Goal: Task Accomplishment & Management: Contribute content

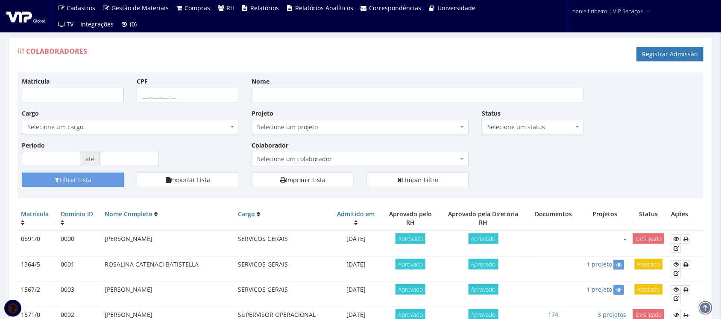
click at [278, 56] on div "Colaboradores Registrar Admissão" at bounding box center [361, 56] width 686 height 26
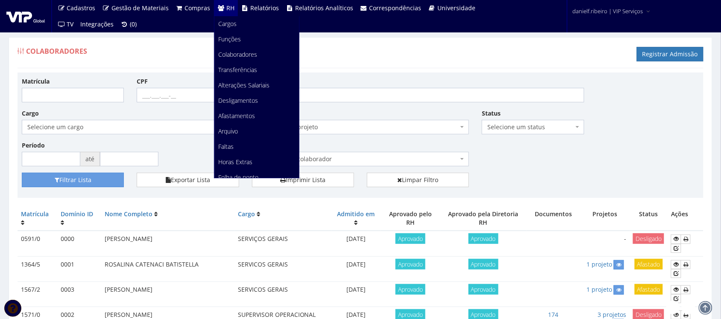
scroll to position [107, 0]
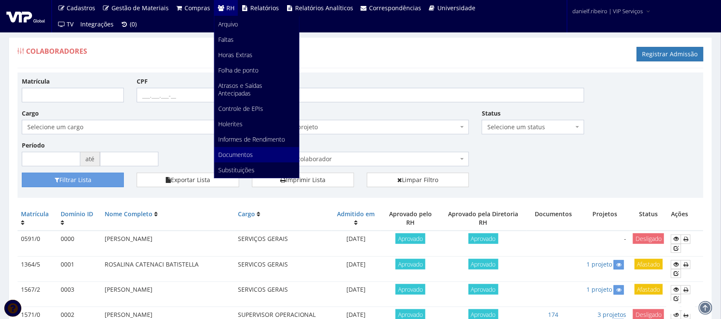
click at [238, 151] on span "Documentos" at bounding box center [236, 155] width 35 height 8
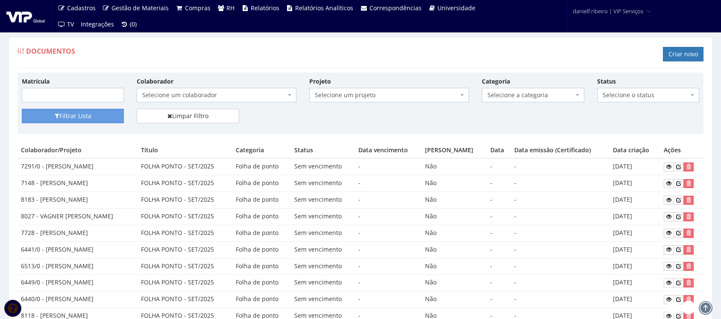
drag, startPoint x: 0, startPoint y: 0, endPoint x: 182, endPoint y: 93, distance: 204.1
click at [182, 93] on span "Selecione um colaborador" at bounding box center [213, 95] width 143 height 9
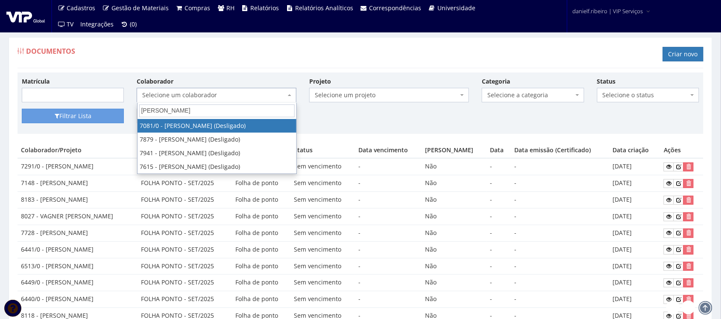
type input "wesley na"
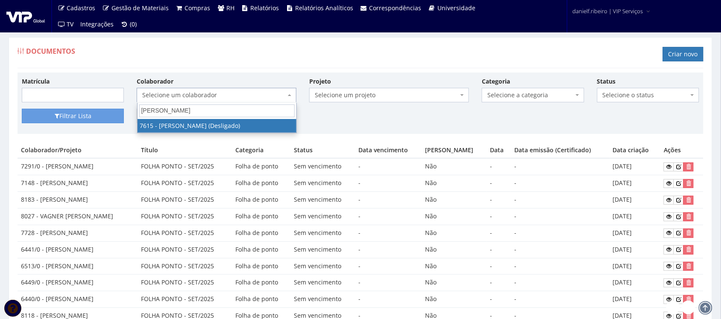
select select "1885"
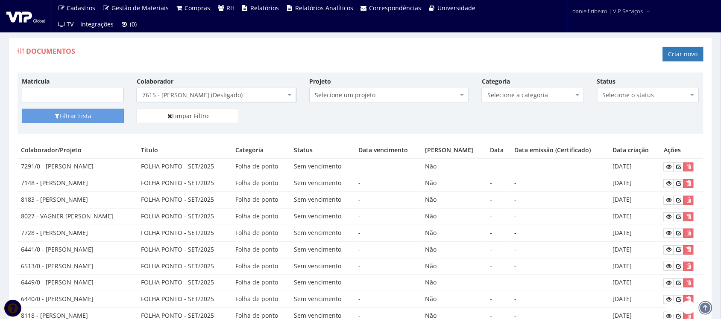
click at [524, 97] on span "Selecione a categoria" at bounding box center [530, 95] width 86 height 9
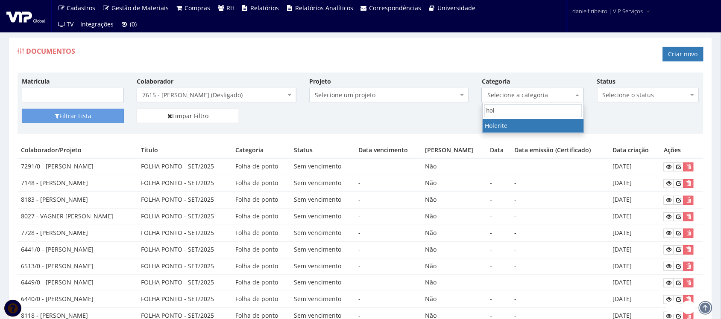
type input "hole"
select select "holerite"
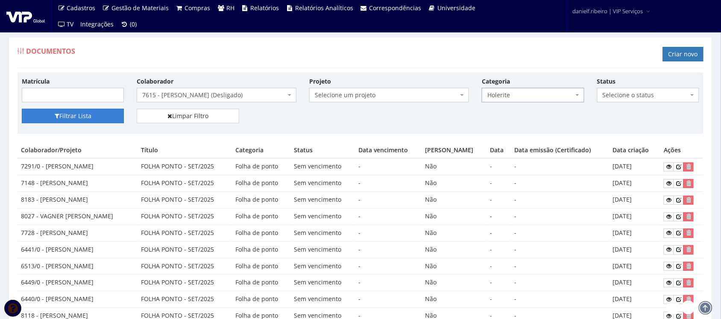
click at [82, 114] on button "Filtrar Lista" at bounding box center [73, 116] width 102 height 15
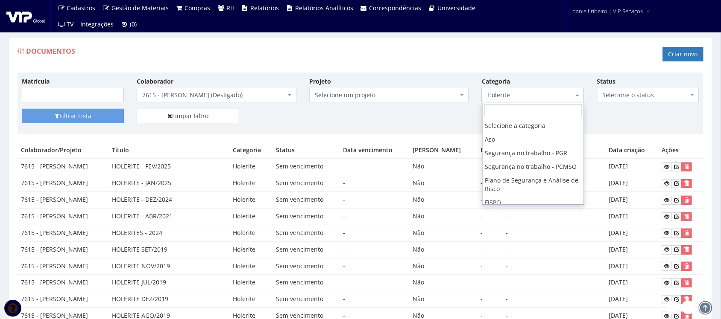
click at [549, 96] on span "Holerite" at bounding box center [530, 95] width 86 height 9
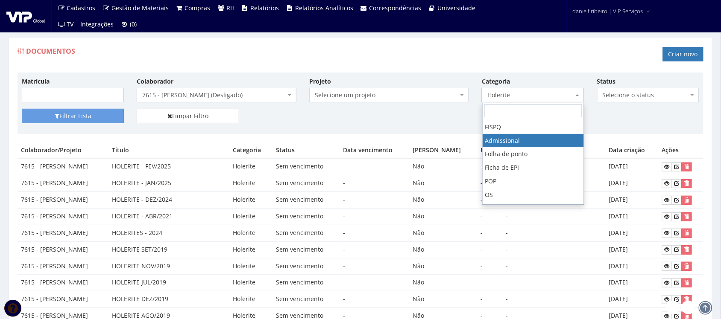
select select "admissional"
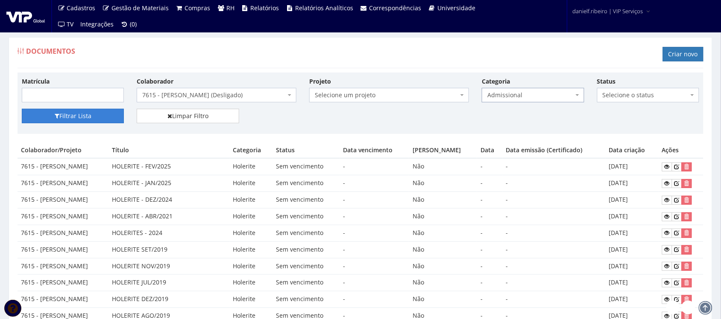
click at [90, 109] on button "Filtrar Lista" at bounding box center [73, 116] width 102 height 15
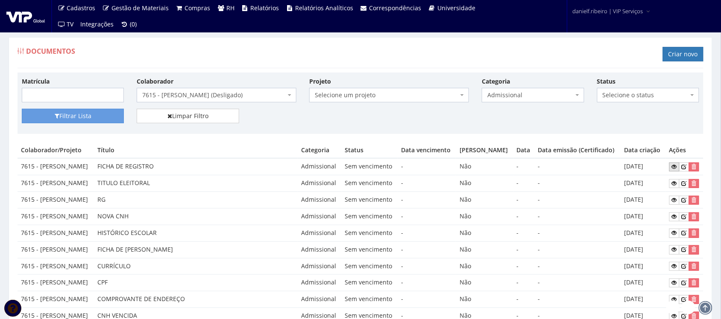
click at [675, 172] on link at bounding box center [674, 167] width 10 height 9
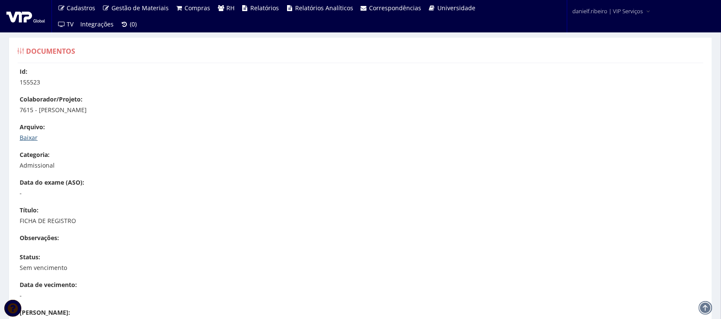
click at [33, 137] on link "Baixar" at bounding box center [29, 138] width 18 height 8
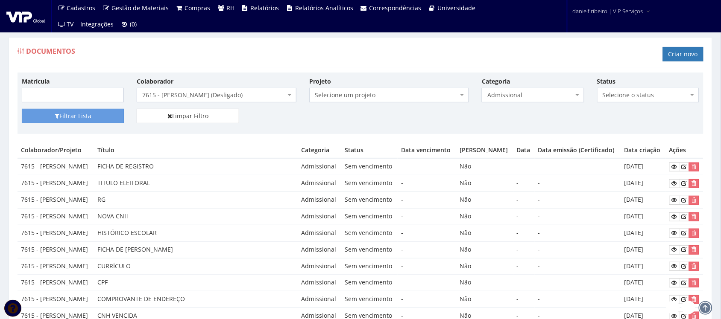
drag, startPoint x: 41, startPoint y: 172, endPoint x: 51, endPoint y: 180, distance: 13.4
click at [51, 175] on td "7615 - [PERSON_NAME]" at bounding box center [56, 166] width 76 height 17
copy td "[PERSON_NAME]"
click at [255, 192] on td "TITULO ELEITORAL" at bounding box center [196, 183] width 204 height 17
click at [228, 95] on span "7615 - [PERSON_NAME] (Desligado)" at bounding box center [213, 95] width 143 height 9
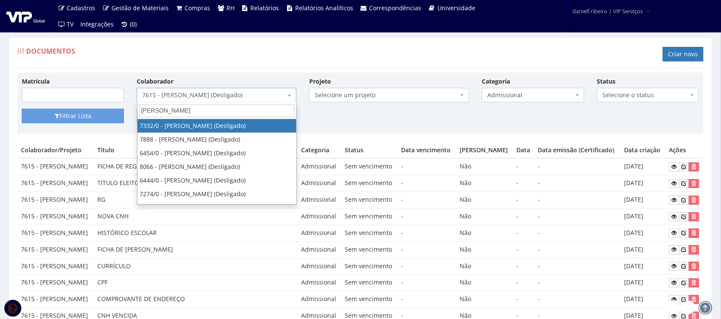
type input "[PERSON_NAME]"
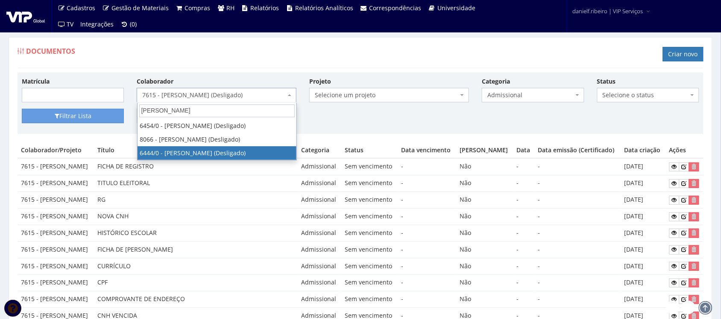
select select "73"
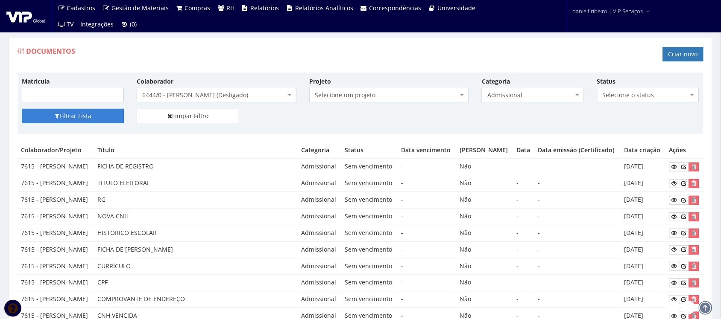
click at [94, 123] on button "Filtrar Lista" at bounding box center [73, 116] width 102 height 15
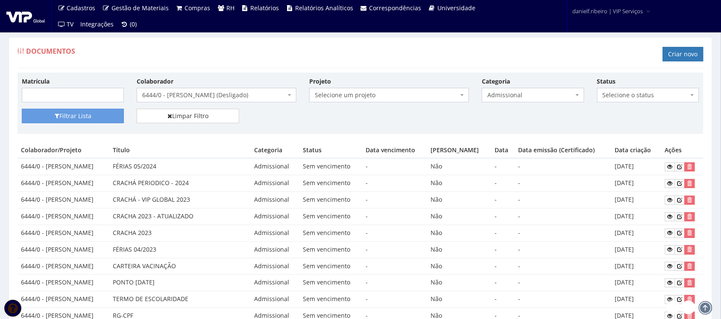
click at [511, 98] on span "Admissional" at bounding box center [530, 95] width 86 height 9
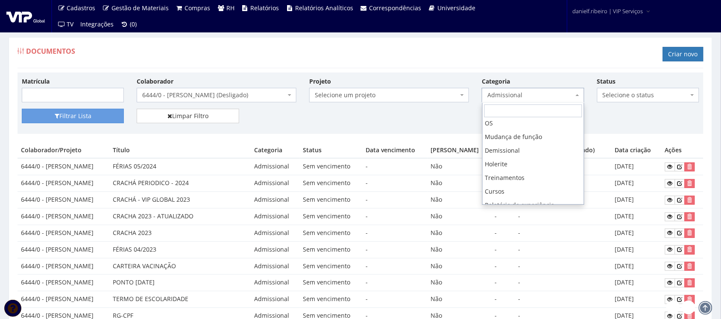
scroll to position [161, 0]
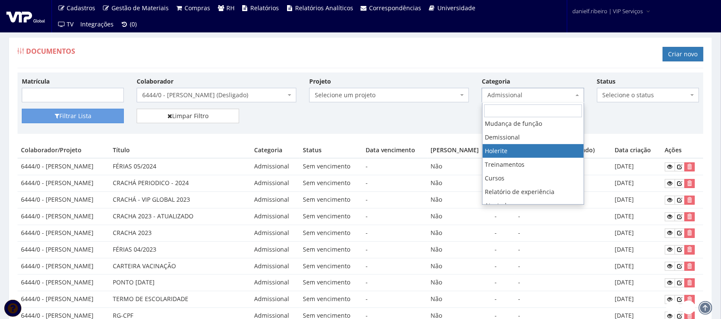
select select "holerite"
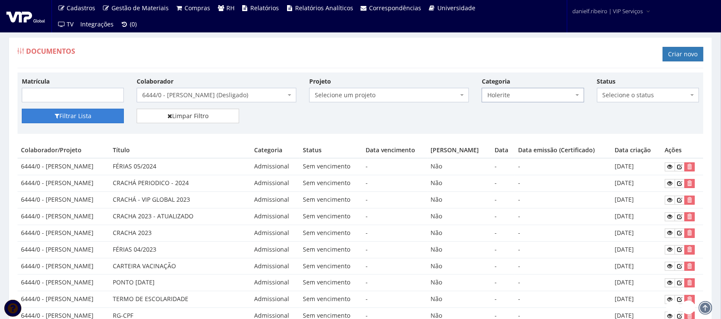
click at [94, 110] on button "Filtrar Lista" at bounding box center [73, 116] width 102 height 15
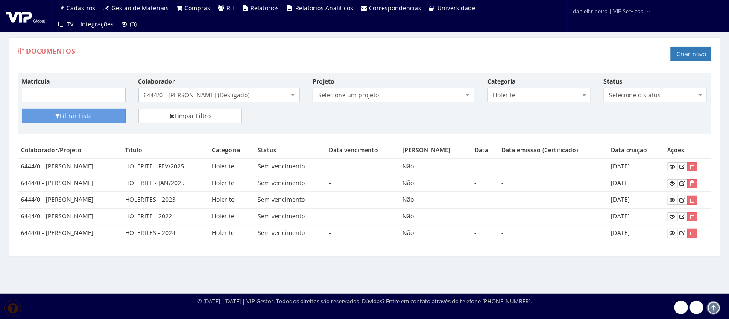
drag, startPoint x: 45, startPoint y: 165, endPoint x: 125, endPoint y: 162, distance: 79.9
click at [122, 164] on td "6444/0 - [PERSON_NAME]" at bounding box center [70, 166] width 104 height 17
copy td "[PERSON_NAME]"
click at [207, 101] on span "6444/0 - [PERSON_NAME] (Desligado)" at bounding box center [219, 95] width 162 height 15
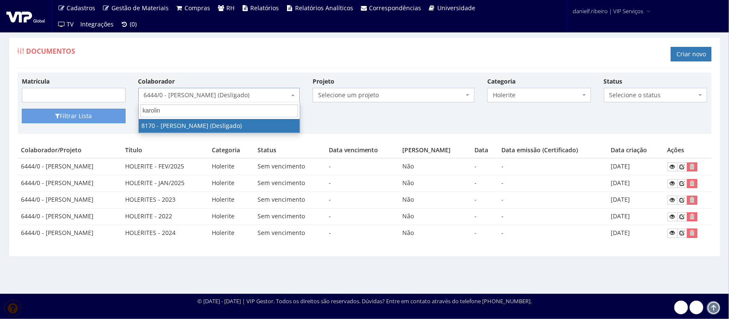
type input "karoline"
select select "3959"
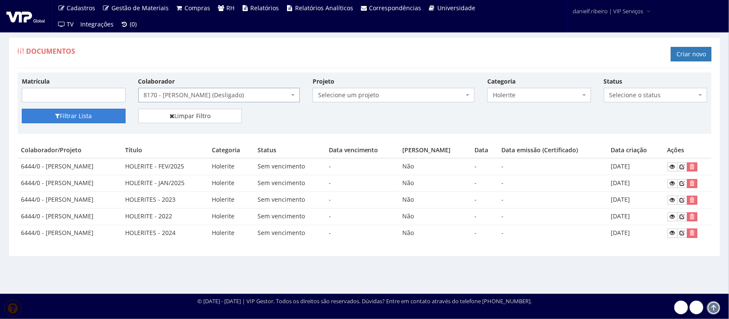
click at [108, 120] on button "Filtrar Lista" at bounding box center [74, 116] width 104 height 15
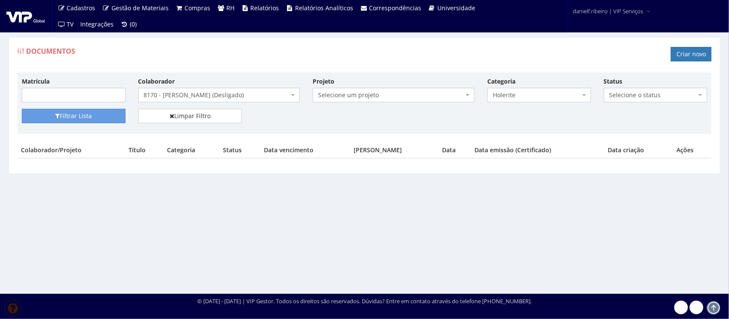
click at [203, 95] on span "8170 - [PERSON_NAME] (Desligado)" at bounding box center [217, 95] width 146 height 9
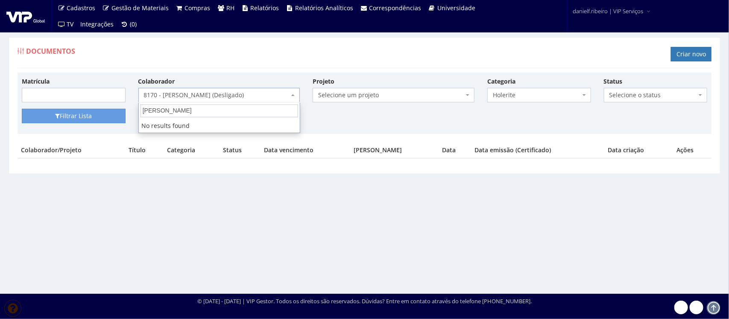
type input "[PERSON_NAME]"
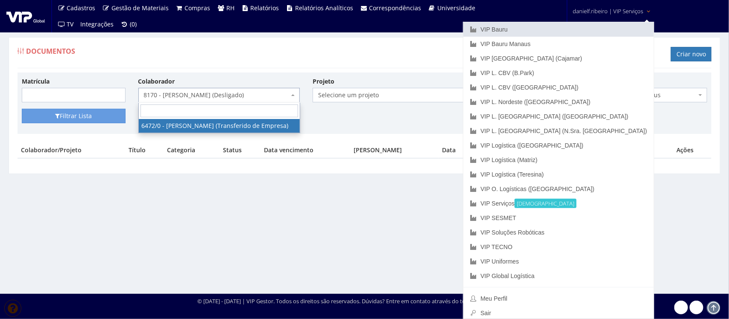
click at [582, 28] on link "VIP Bauru" at bounding box center [558, 29] width 190 height 15
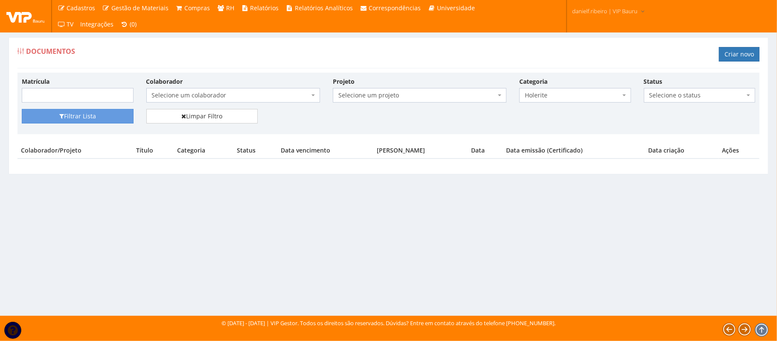
click at [243, 99] on span "Selecione um colaborador" at bounding box center [231, 95] width 158 height 9
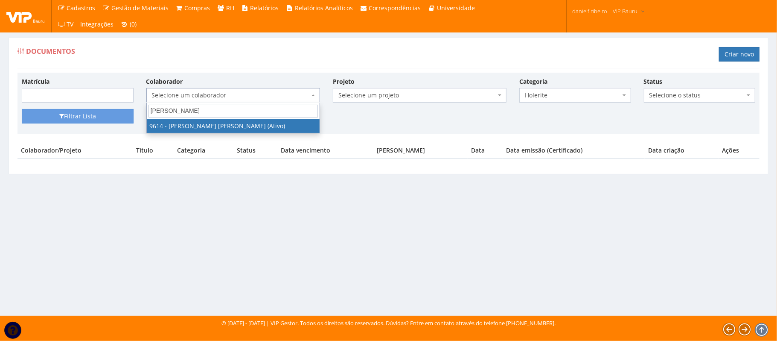
type input "anderson luis ca"
select select "3784"
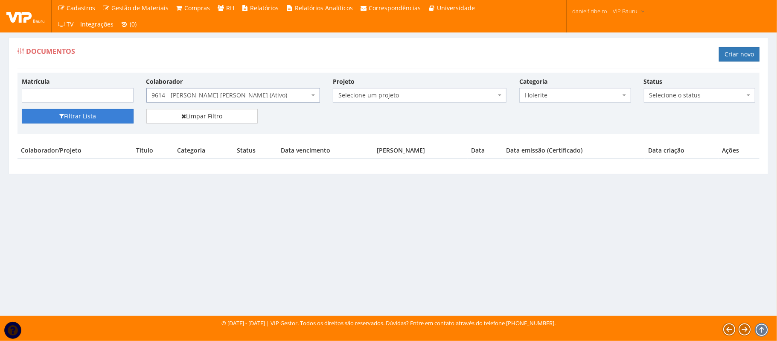
click at [101, 117] on button "Filtrar Lista" at bounding box center [78, 116] width 112 height 15
select select "3784"
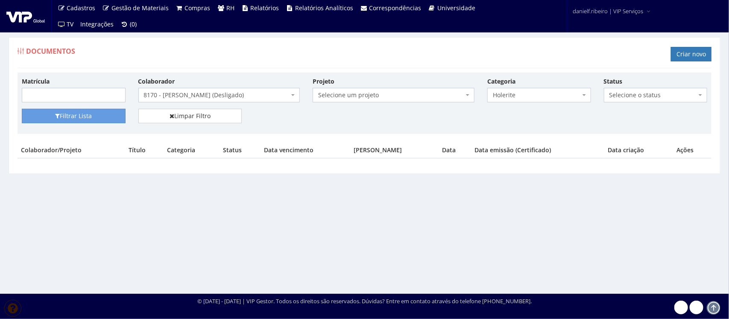
click at [210, 108] on div "Matrícula Colaborador Selecione um colaborador 7015/0 - [PERSON_NAME] (Desligad…" at bounding box center [364, 93] width 698 height 32
click at [206, 100] on span "8170 - [PERSON_NAME] (Desligado)" at bounding box center [219, 95] width 162 height 15
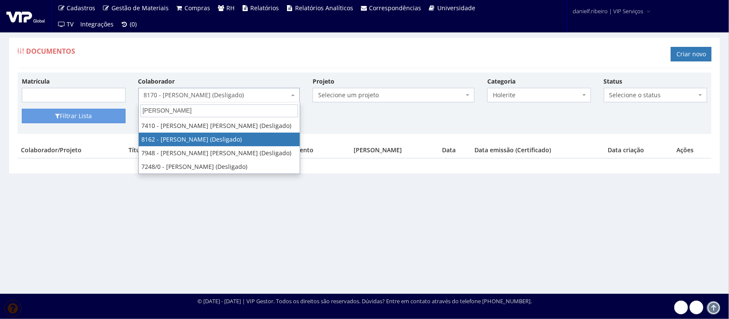
type input "anderson r"
select select "3906"
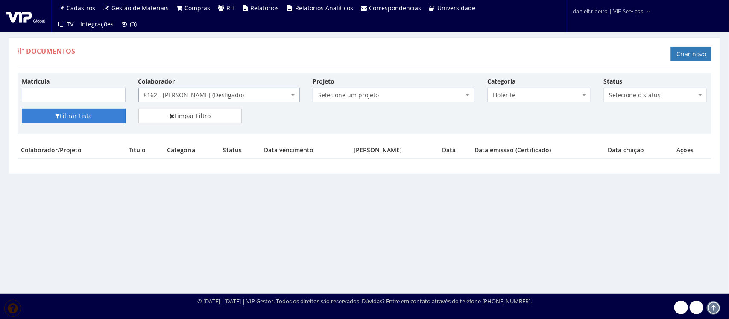
click at [95, 106] on div "Matrícula Colaborador Selecione um colaborador 7015/0 - ADEILTON LUIZ NETO (Des…" at bounding box center [364, 93] width 698 height 32
click at [96, 118] on button "Filtrar Lista" at bounding box center [74, 116] width 104 height 15
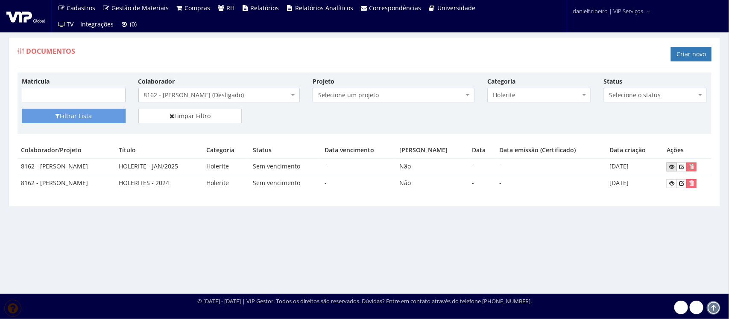
click at [674, 166] on icon at bounding box center [671, 167] width 5 height 6
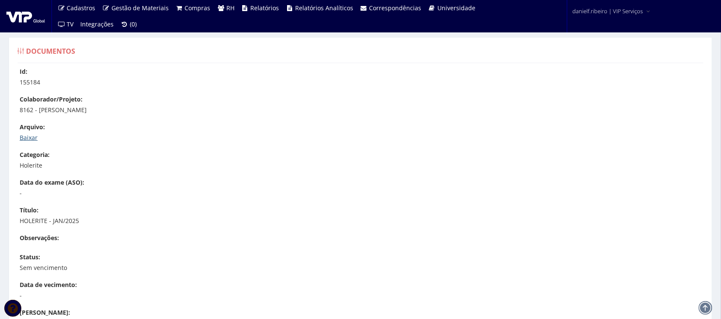
click at [29, 139] on link "Baixar" at bounding box center [29, 138] width 18 height 8
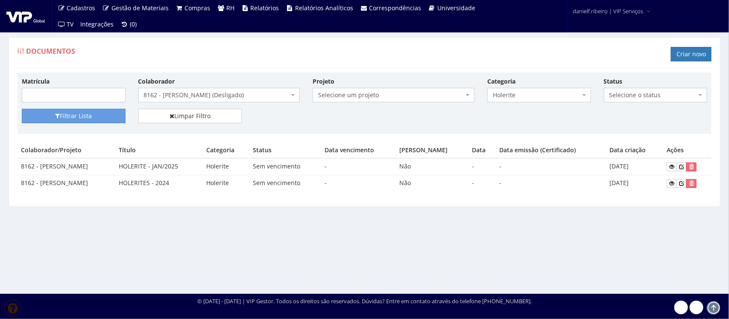
click at [184, 97] on span "8162 - [PERSON_NAME] (Desligado)" at bounding box center [217, 95] width 146 height 9
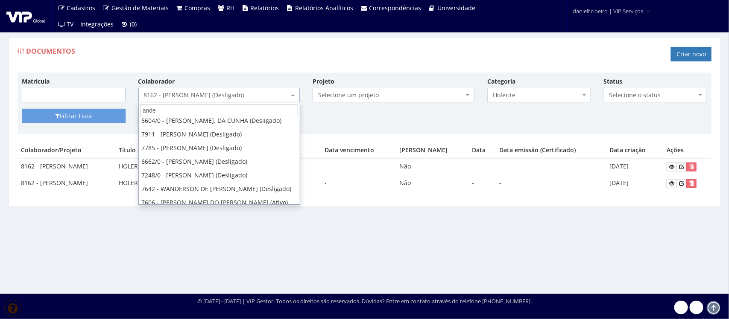
scroll to position [256, 0]
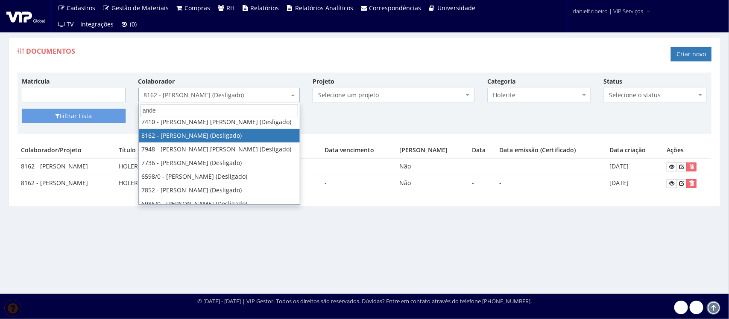
type input "ander"
click at [236, 24] on ul "Cadastros Clientes Unidades Subclientes Unidades de Subclientes Projetos Vagas …" at bounding box center [271, 16] width 434 height 32
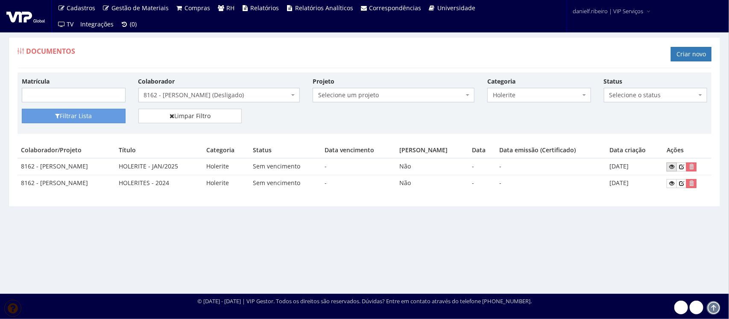
click at [672, 167] on link at bounding box center [671, 167] width 10 height 9
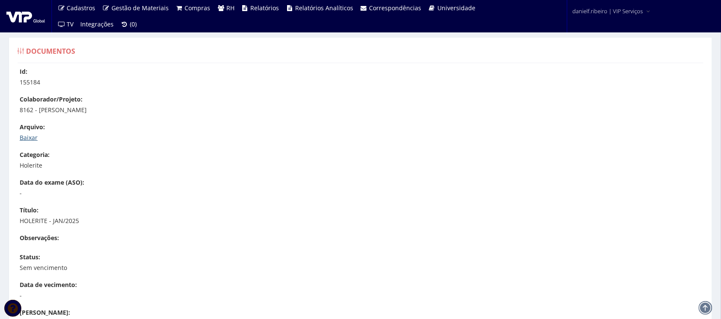
click at [29, 137] on link "Baixar" at bounding box center [29, 138] width 18 height 8
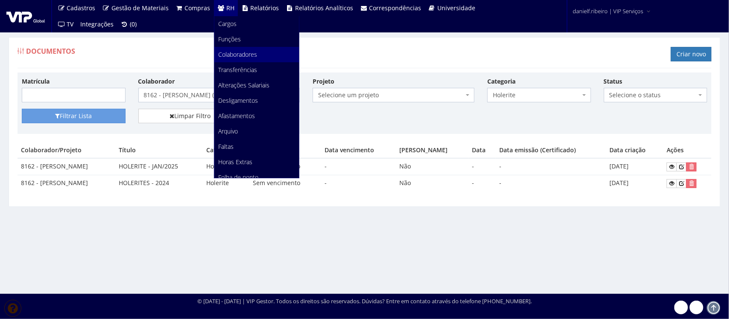
click at [225, 50] on link "Colaboradores" at bounding box center [256, 54] width 85 height 15
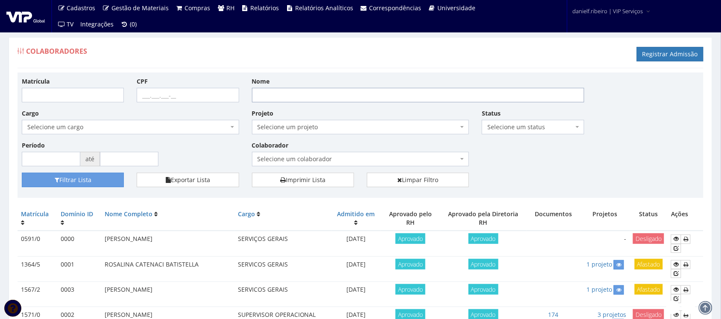
click at [296, 91] on input "Nome" at bounding box center [418, 95] width 332 height 15
type input "anderson roberto"
click at [22, 173] on button "Filtrar Lista" at bounding box center [73, 180] width 102 height 15
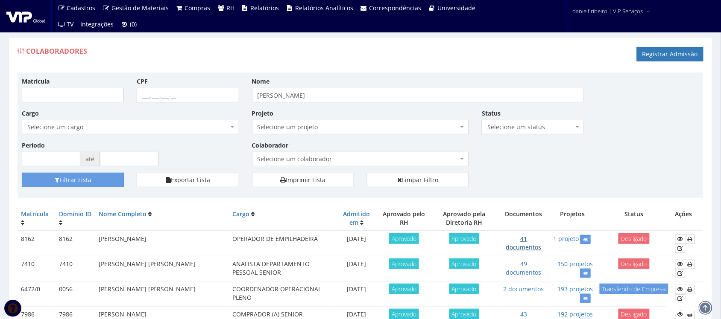
click at [516, 240] on link "41 documentos" at bounding box center [523, 243] width 35 height 17
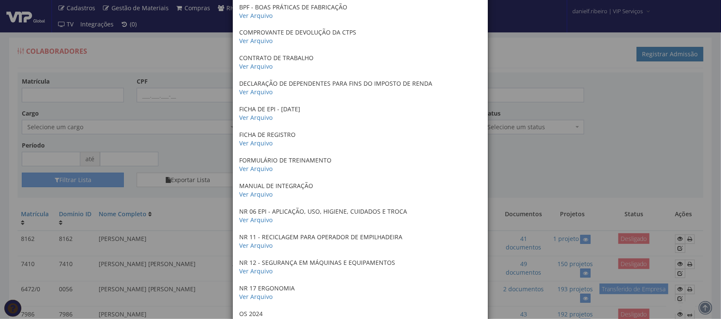
scroll to position [444, 0]
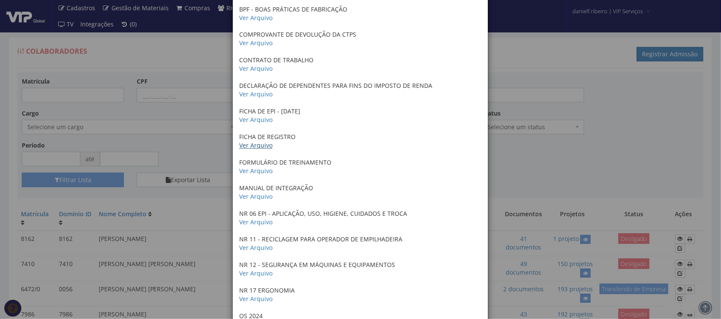
click at [245, 144] on link "Ver Arquivo" at bounding box center [255, 146] width 33 height 8
click at [523, 109] on div "× Documentos / Colaborador: 8162 - ANDERSON ROBERTO SOARES DA SILVA CARTÃO SUS …" at bounding box center [360, 159] width 721 height 319
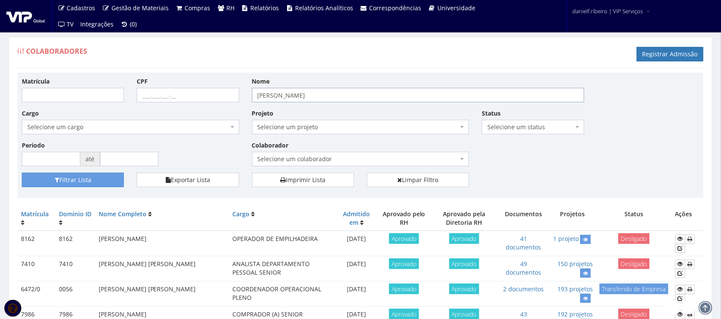
drag, startPoint x: 310, startPoint y: 98, endPoint x: 231, endPoint y: 101, distance: 78.6
click at [231, 101] on div "Matrícula CPF Nome anderson roberto Cargo Selecione um cargo G0610 D0029 - 4110…" at bounding box center [360, 125] width 690 height 96
type input "duani"
click at [22, 173] on button "Filtrar Lista" at bounding box center [73, 180] width 102 height 15
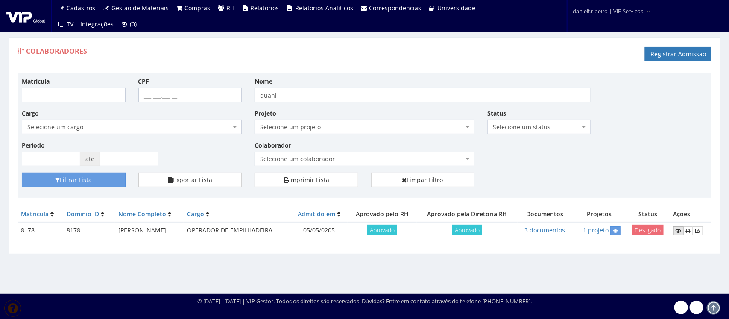
click at [677, 230] on icon at bounding box center [678, 231] width 5 height 6
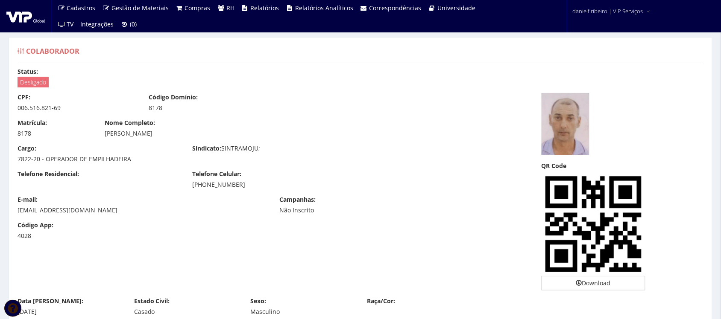
click at [26, 105] on div "006.516.821-69" at bounding box center [77, 108] width 118 height 9
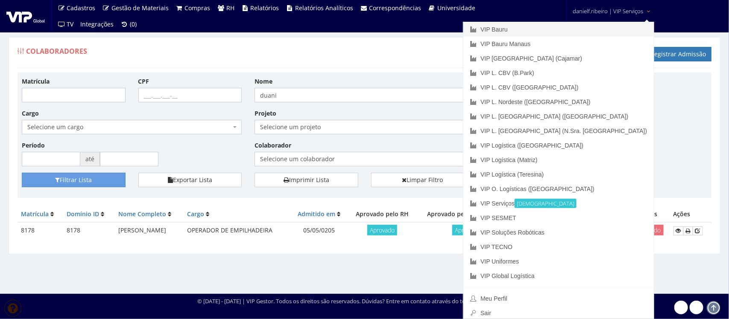
click at [592, 27] on link "VIP Bauru" at bounding box center [558, 29] width 190 height 15
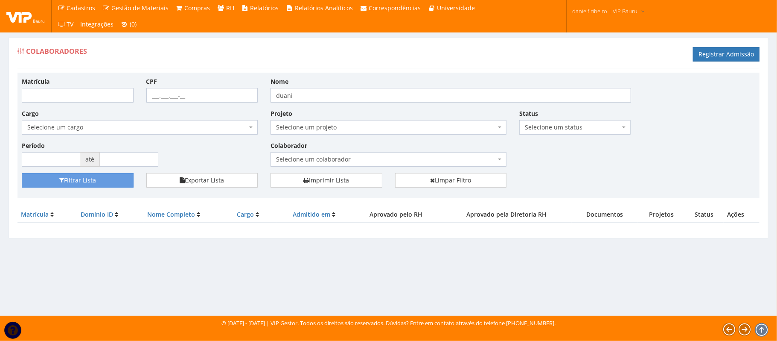
click at [321, 155] on span "Selecione um colaborador" at bounding box center [389, 159] width 236 height 15
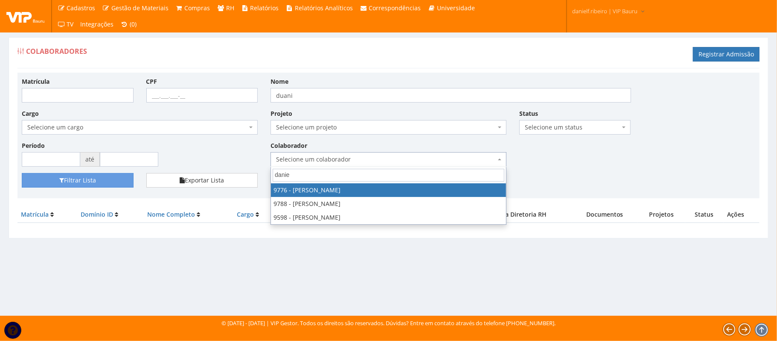
type input "daniel"
select select "4097"
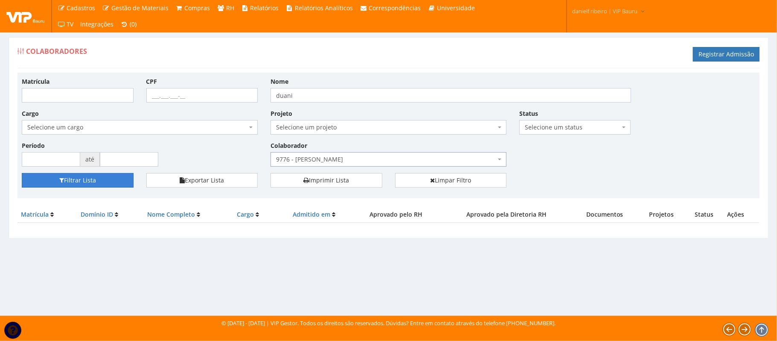
click at [107, 175] on button "Filtrar Lista" at bounding box center [78, 180] width 112 height 15
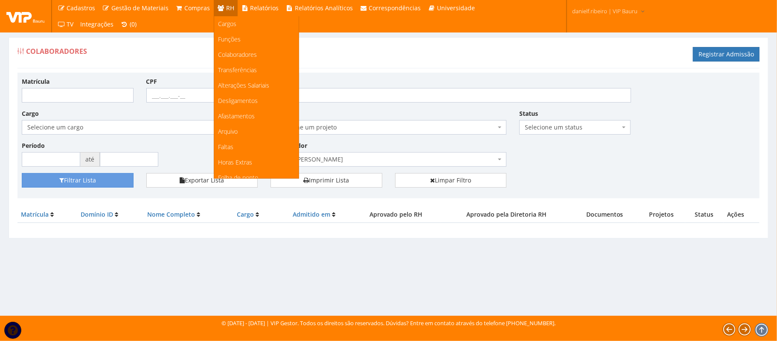
scroll to position [107, 0]
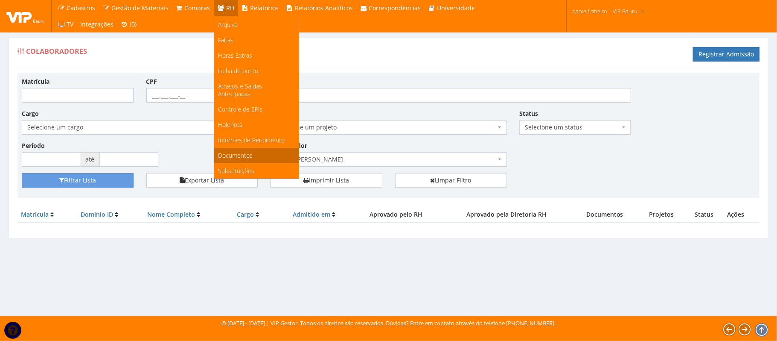
click at [245, 152] on span "Documentos" at bounding box center [236, 155] width 35 height 8
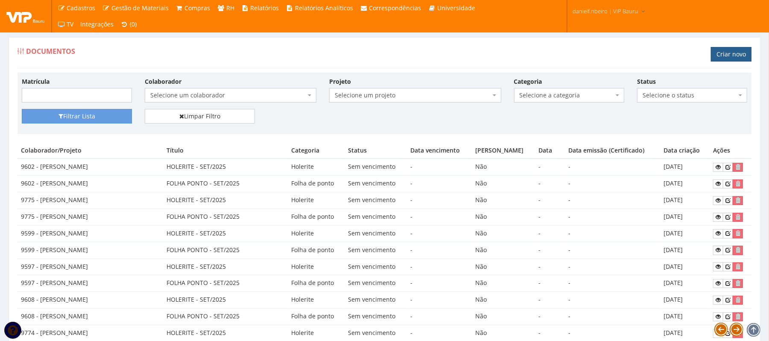
click at [734, 55] on link "Criar novo" at bounding box center [731, 54] width 41 height 15
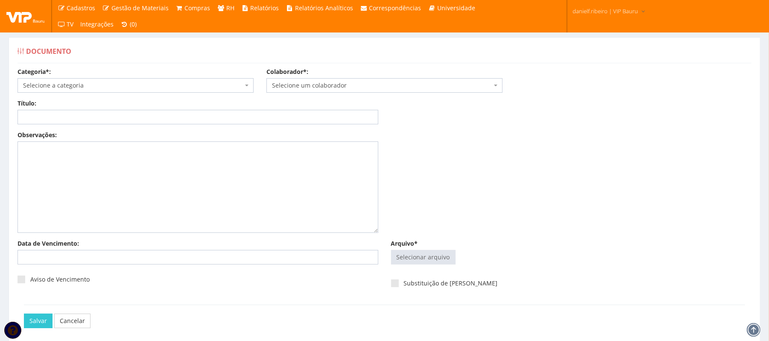
click at [342, 91] on span "Selecione um colaborador" at bounding box center [384, 85] width 236 height 15
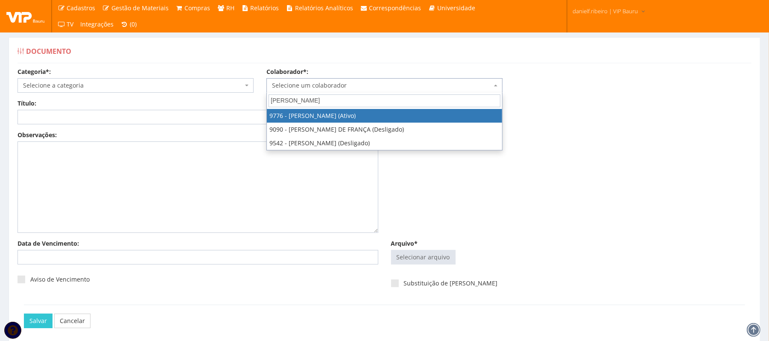
type input "[PERSON_NAME]"
select select "4097"
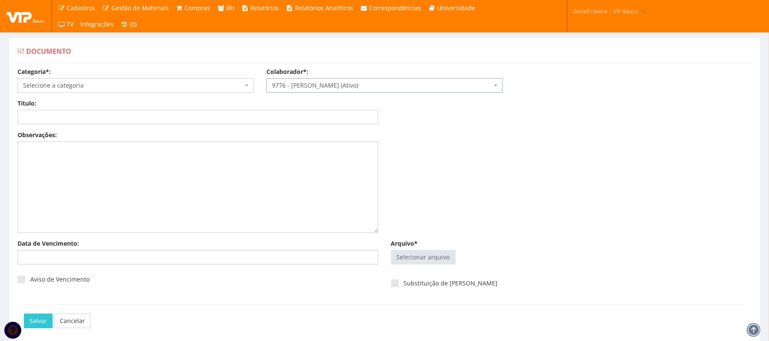
click at [137, 89] on span "Selecione a categoria" at bounding box center [133, 85] width 220 height 9
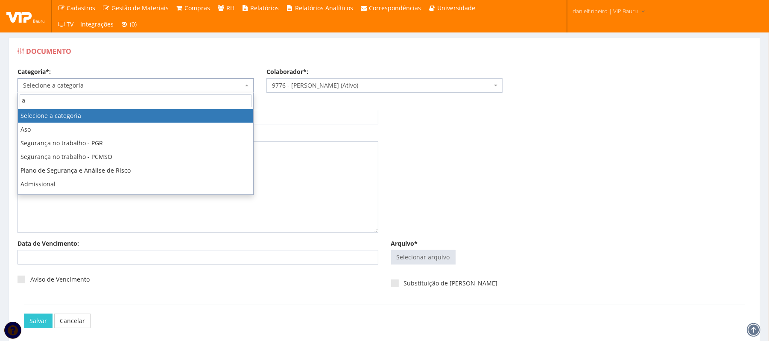
type input "ad"
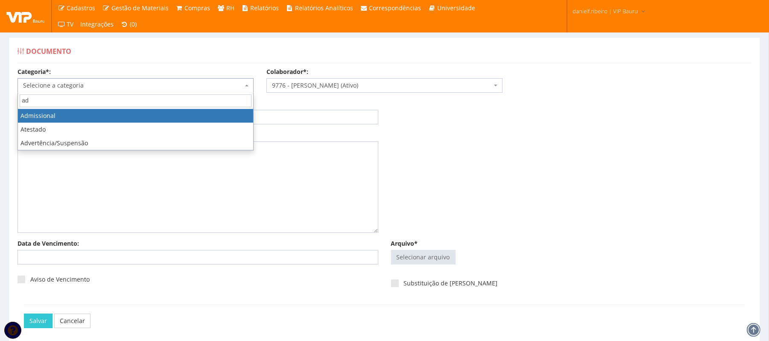
select select "admissional"
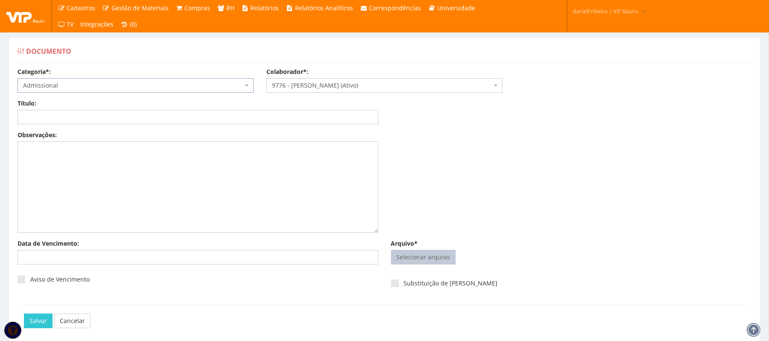
click at [429, 255] on input "Arquivo*" at bounding box center [424, 257] width 64 height 14
type input "C:\fakepath\Declaração Ticket Alimentação.pdf"
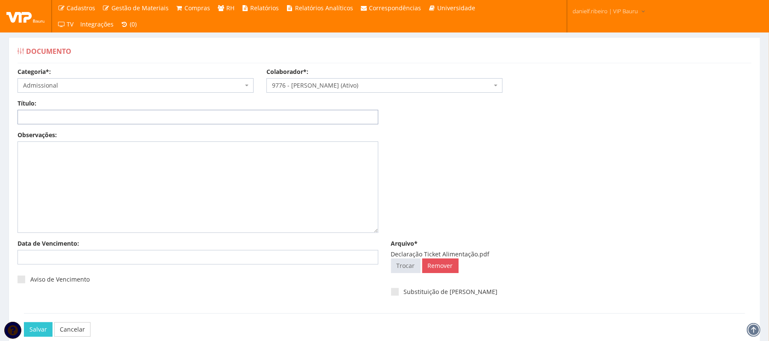
click at [163, 117] on input "Título:" at bounding box center [198, 117] width 361 height 15
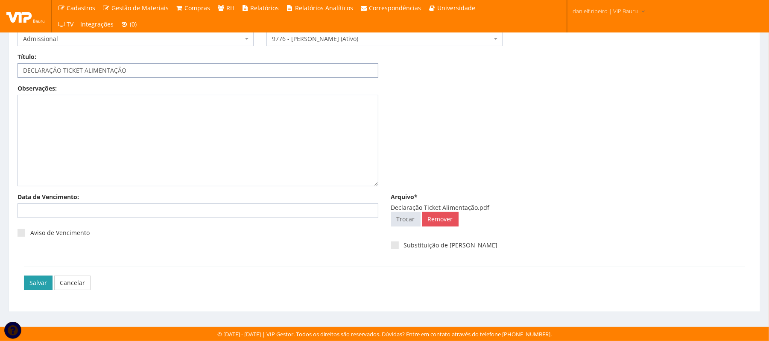
type input "DECLARAÇÃO TICKET ALIMENTAÇÃO"
click at [40, 286] on input "Salvar" at bounding box center [38, 282] width 29 height 15
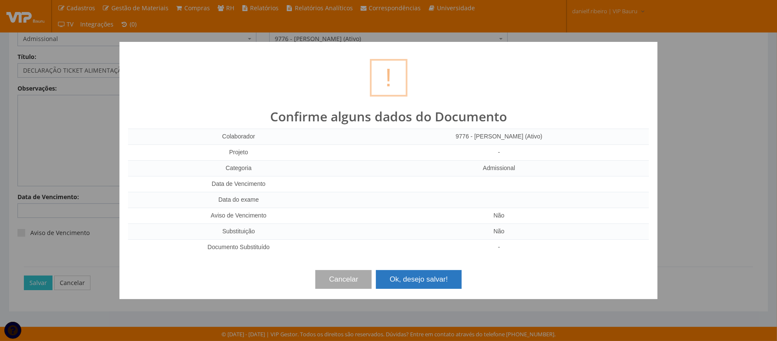
click at [397, 286] on button "Ok, desejo salvar!" at bounding box center [418, 279] width 85 height 19
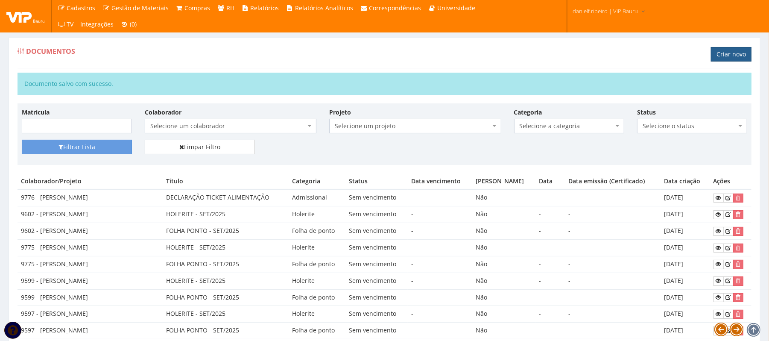
click at [713, 55] on link "Criar novo" at bounding box center [731, 54] width 41 height 15
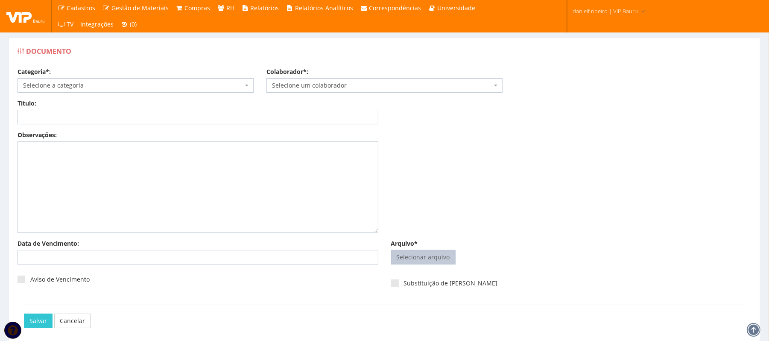
click at [398, 255] on input "Arquivo*" at bounding box center [424, 257] width 64 height 14
type input "C:\fakepath\Declaração Ticket Restaurante.pdf"
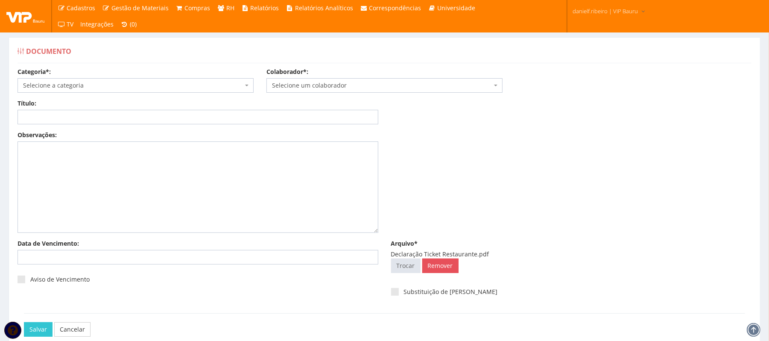
click at [286, 84] on span "Selecione um colaborador" at bounding box center [382, 85] width 220 height 9
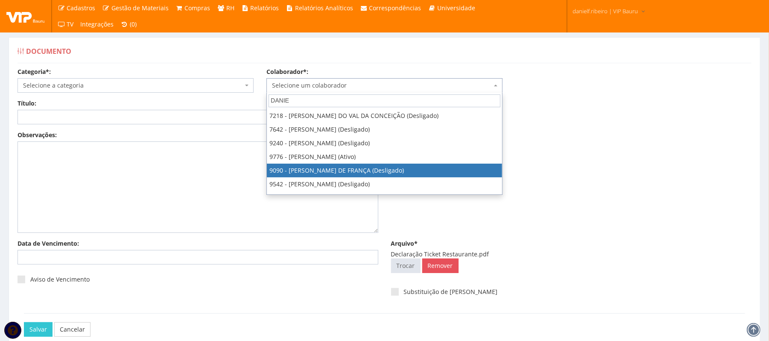
type input "DANIE"
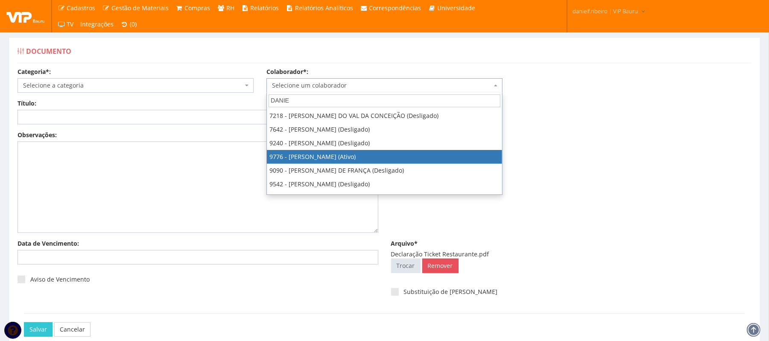
select select "4097"
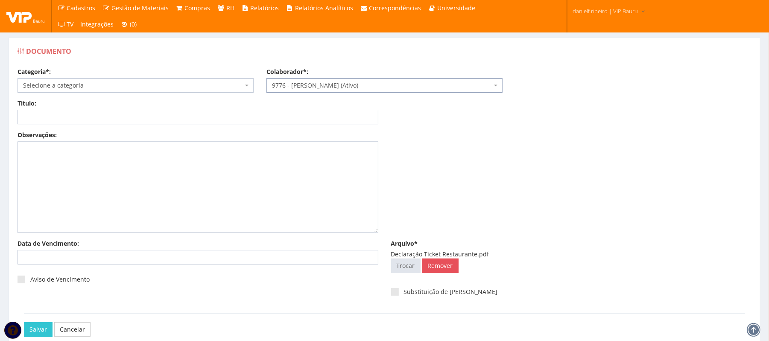
click at [97, 81] on span "Selecione a categoria" at bounding box center [133, 85] width 220 height 9
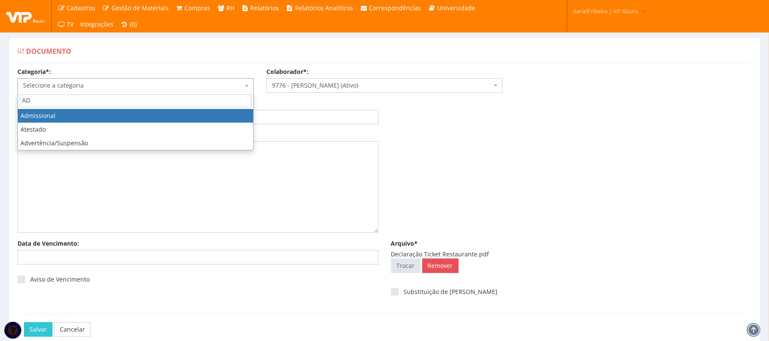
type input "AD"
select select "admissional"
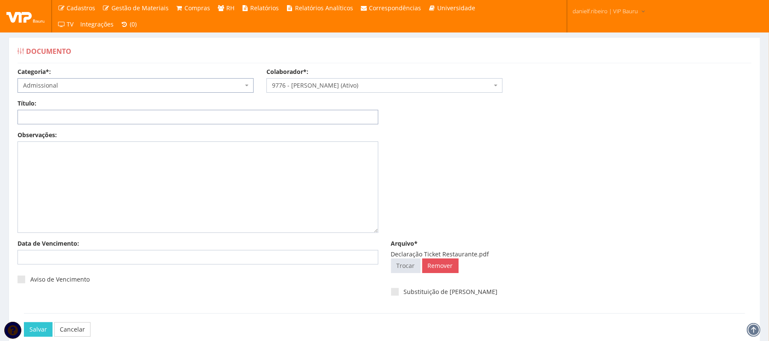
click at [84, 123] on input "Título:" at bounding box center [198, 117] width 361 height 15
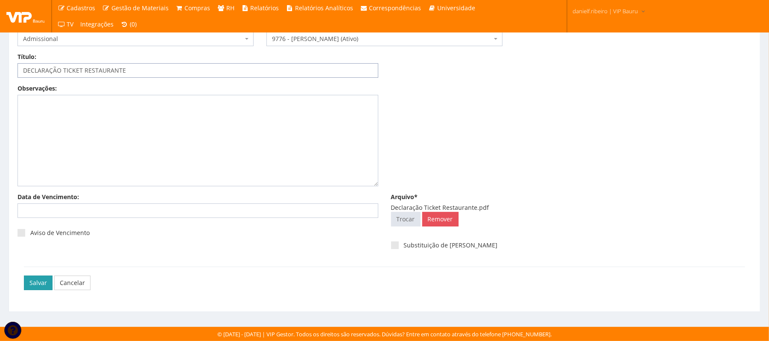
type input "DECLARAÇÃO TICKET RESTAURANTE"
click at [29, 282] on input "Salvar" at bounding box center [38, 282] width 29 height 15
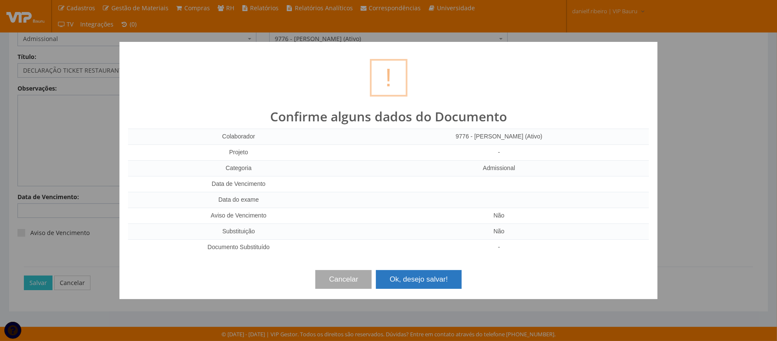
click at [424, 279] on button "Ok, desejo salvar!" at bounding box center [418, 279] width 85 height 19
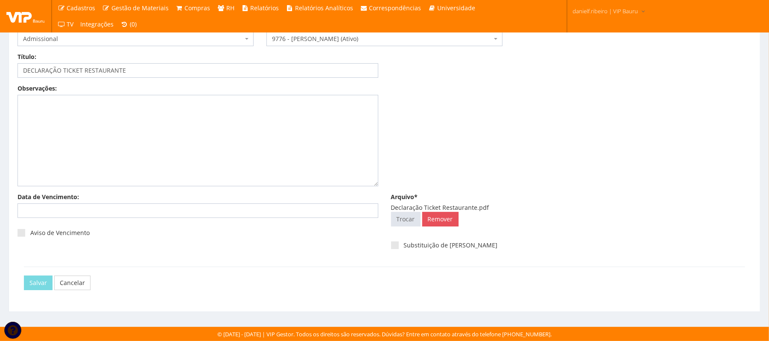
scroll to position [0, 0]
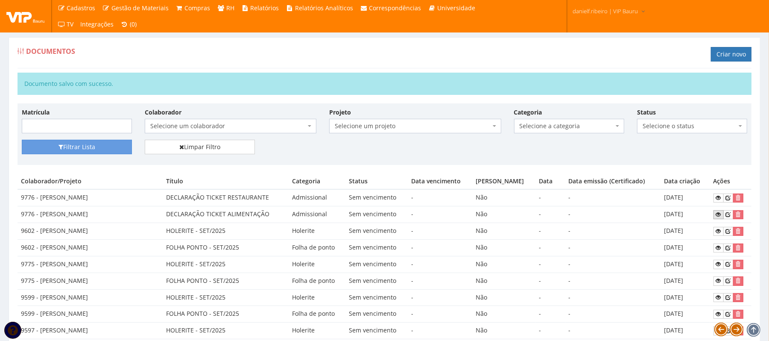
click at [716, 215] on icon at bounding box center [718, 214] width 5 height 6
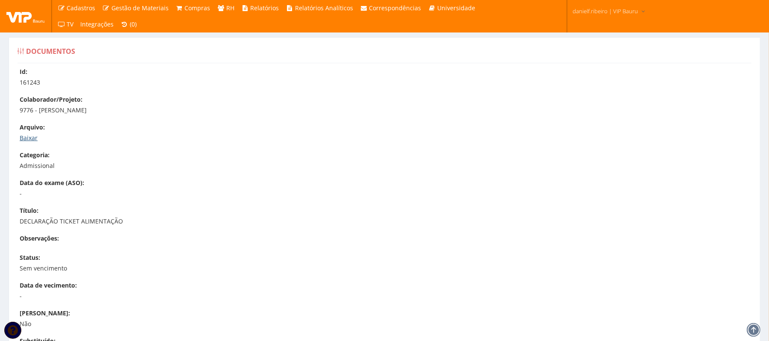
click at [25, 140] on link "Baixar" at bounding box center [29, 138] width 18 height 8
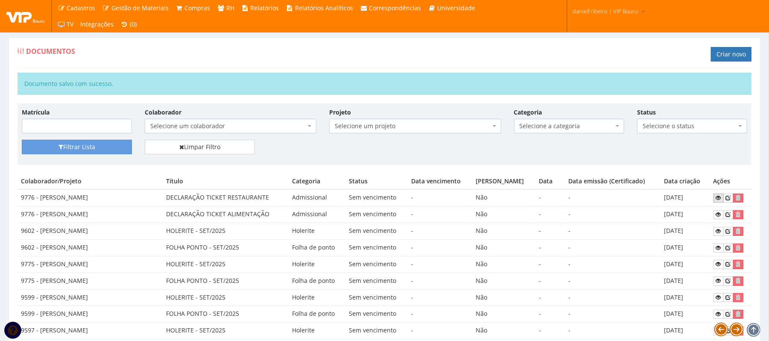
click at [718, 197] on icon at bounding box center [718, 198] width 5 height 6
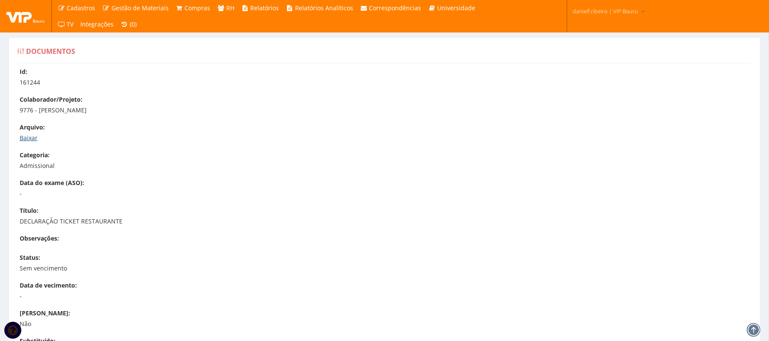
click at [25, 135] on link "Baixar" at bounding box center [29, 138] width 18 height 8
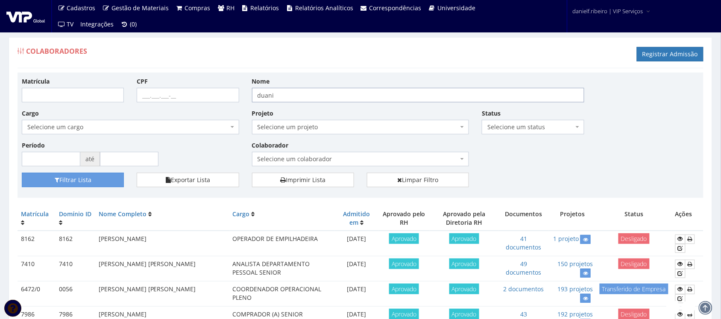
drag, startPoint x: 287, startPoint y: 97, endPoint x: 226, endPoint y: 96, distance: 60.6
click at [226, 96] on div "Matrícula CPF Nome duani Cargo Selecione um cargo G0610 D0029 - 4110-05 - AGENT…" at bounding box center [360, 125] width 690 height 96
type input "[PERSON_NAME]"
click at [22, 173] on button "Filtrar Lista" at bounding box center [73, 180] width 102 height 15
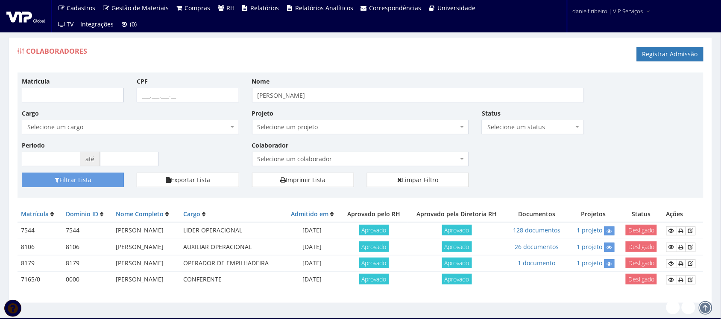
click at [640, 263] on span "Desligado" at bounding box center [640, 263] width 31 height 11
click at [692, 264] on icon at bounding box center [690, 264] width 5 height 6
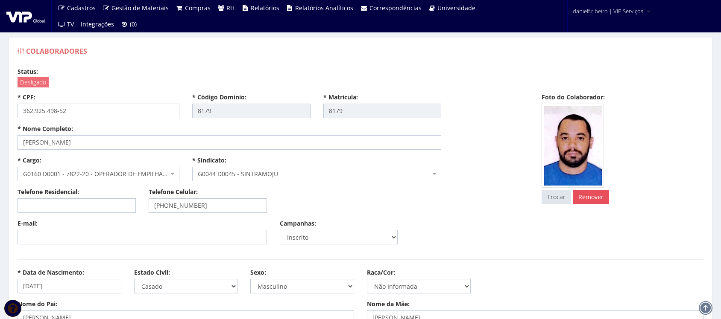
select select
click at [34, 81] on span "Desligado" at bounding box center [33, 82] width 31 height 11
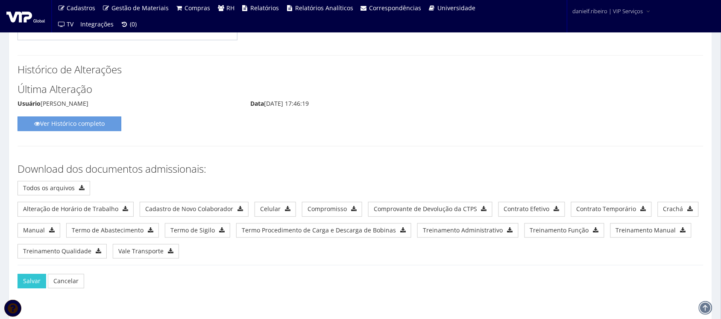
scroll to position [4444, 0]
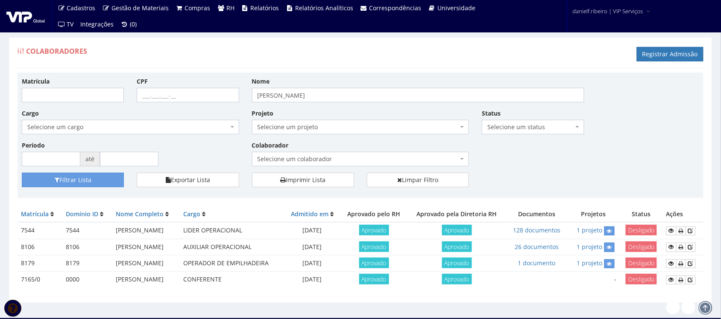
click at [338, 60] on div "Colaboradores Registrar Admissão" at bounding box center [361, 56] width 686 height 26
drag, startPoint x: 304, startPoint y: 88, endPoint x: 238, endPoint y: 98, distance: 66.5
click at [238, 97] on div "Matrícula CPF Nome [PERSON_NAME] Cargo Selecione um cargo G0610 D0029 - 4110-05…" at bounding box center [360, 125] width 690 height 96
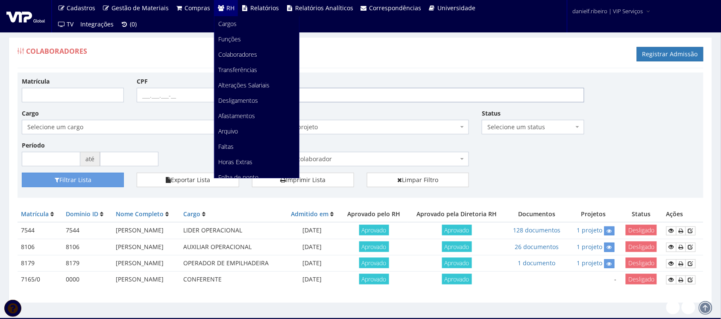
scroll to position [14, 0]
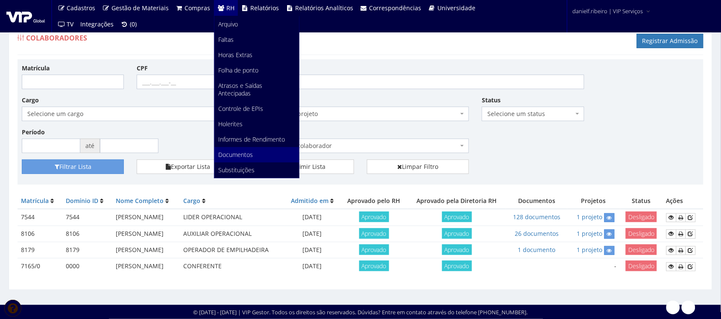
click at [250, 158] on link "Documentos" at bounding box center [256, 154] width 85 height 15
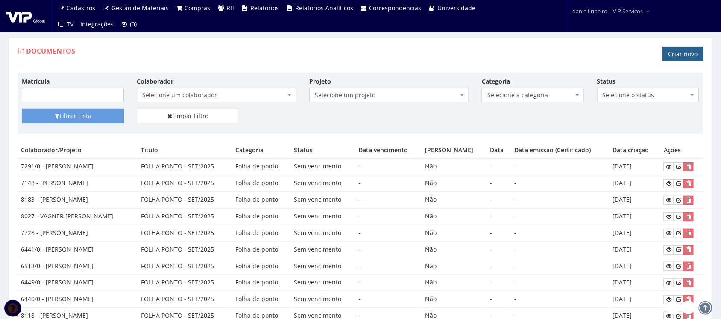
click at [681, 50] on link "Criar novo" at bounding box center [683, 54] width 41 height 15
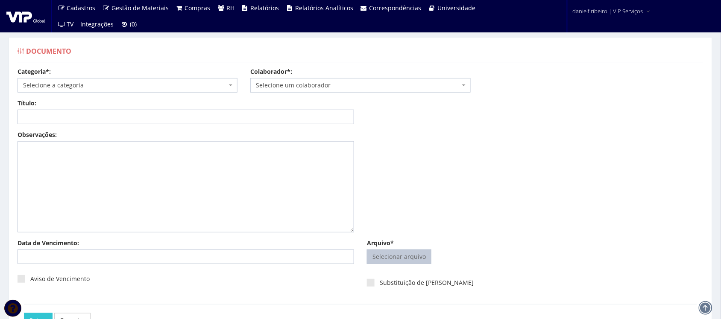
click at [412, 249] on div "Arquivo* Selecionar arquivo Trocar Remover" at bounding box center [534, 253] width 349 height 29
click at [406, 260] on input "Arquivo*" at bounding box center [399, 257] width 64 height 14
type input "C:\fakepath\ALESSANDRA VALENTIM DOS REIS PEDIDO DE COMPRA 2024.pdf"
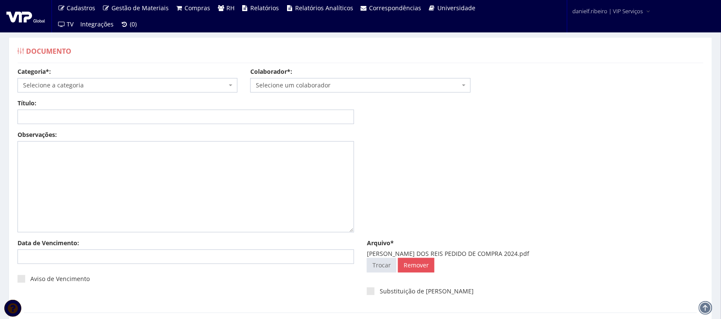
click at [348, 91] on span "Selecione um colaborador" at bounding box center [360, 85] width 220 height 15
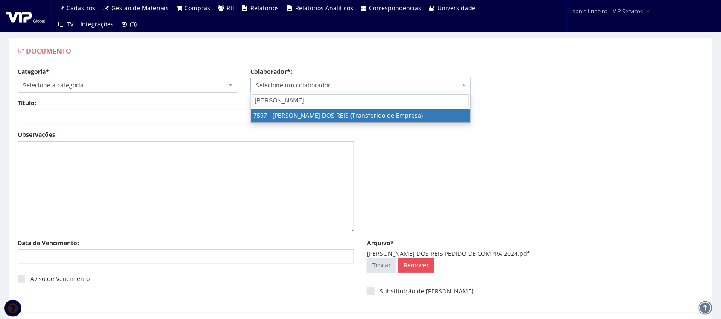
type input "alessandra"
click at [611, 56] on div "Documento" at bounding box center [361, 53] width 686 height 20
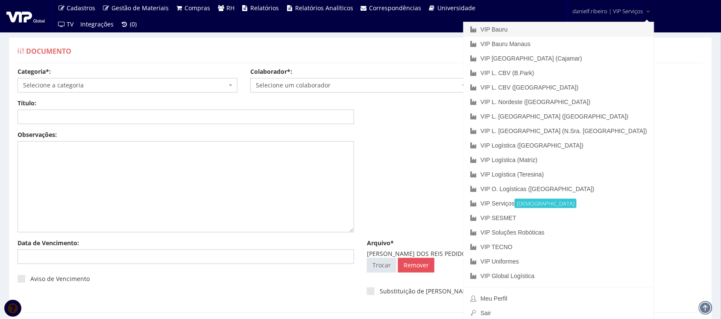
click at [587, 32] on link "VIP Bauru" at bounding box center [558, 29] width 190 height 15
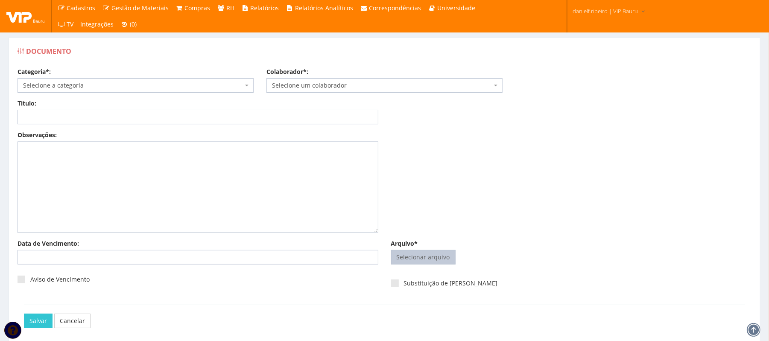
click at [429, 253] on input "Arquivo*" at bounding box center [424, 257] width 64 height 14
type input "C:\fakepath\ALESSANDRA VALENTIM DOS REIS PEDIDO DE COMPRA 2024.pdf"
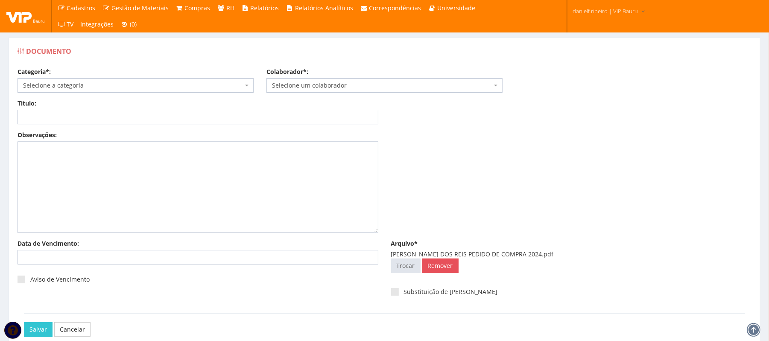
click at [342, 87] on span "Selecione um colaborador" at bounding box center [382, 85] width 220 height 9
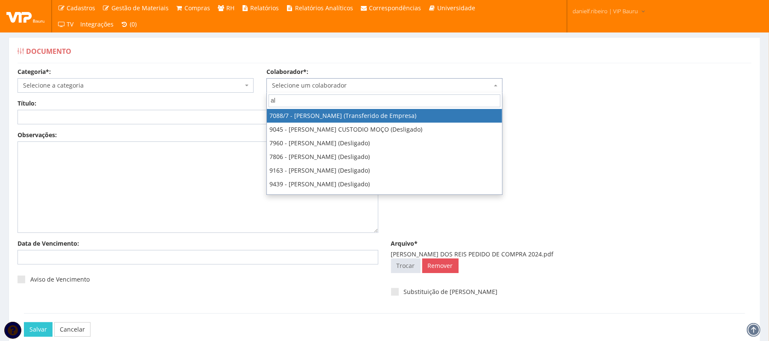
type input "a"
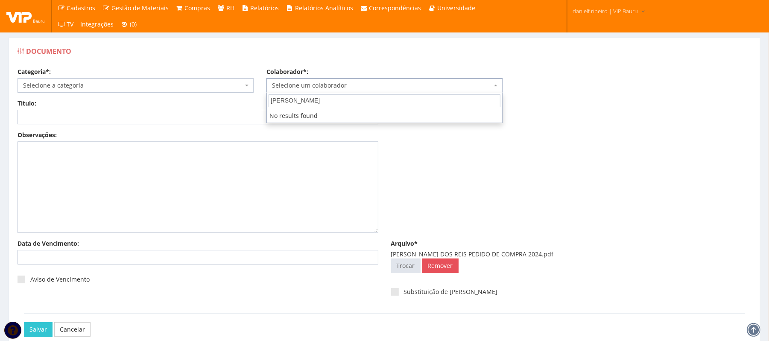
type input "alessandra va"
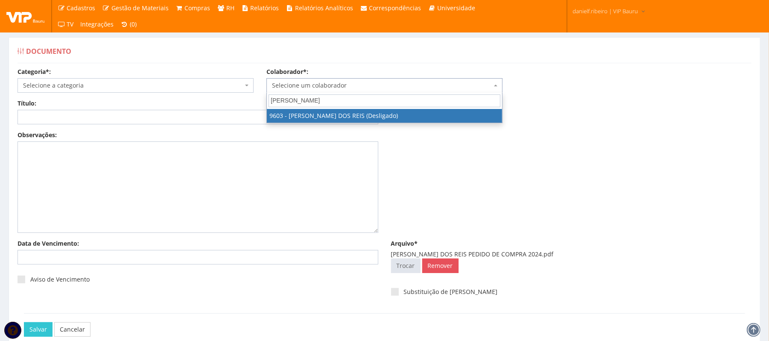
select select "3770"
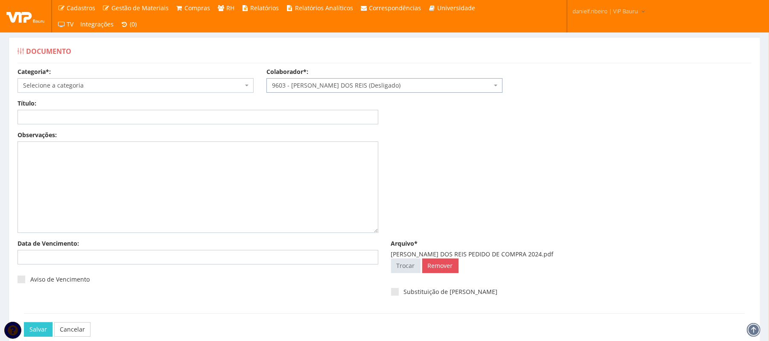
click at [88, 87] on span "Selecione a categoria" at bounding box center [133, 85] width 220 height 9
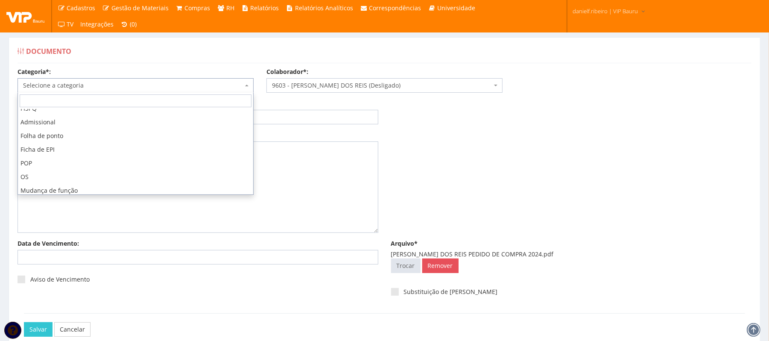
scroll to position [62, 0]
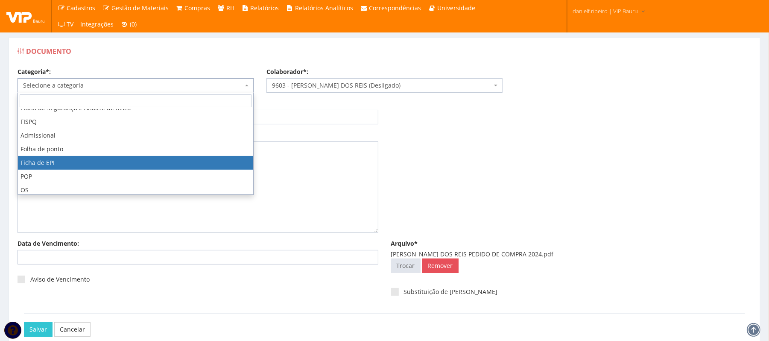
select select "ficha_epi"
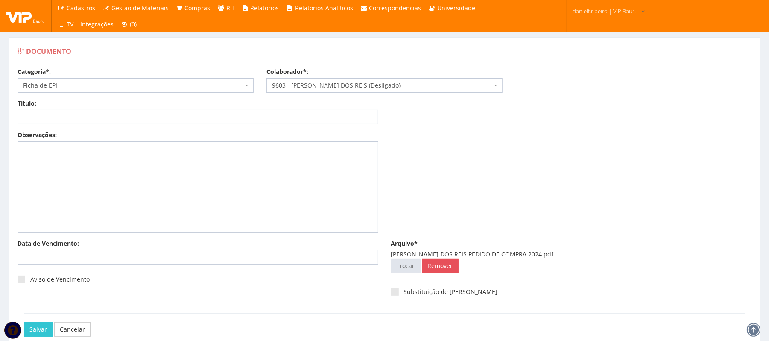
drag, startPoint x: 489, startPoint y: 253, endPoint x: 559, endPoint y: 254, distance: 70.0
click at [559, 254] on div "ALESSANDRA VALENTIM DOS REIS PEDIDO DE COMPRA 2024.pdf" at bounding box center [571, 254] width 361 height 9
copy div "PEDIDO DE COMPRA 2024"
click at [95, 111] on input "Título:" at bounding box center [198, 117] width 361 height 15
paste input "PEDIDO DE COMPRA 2024"
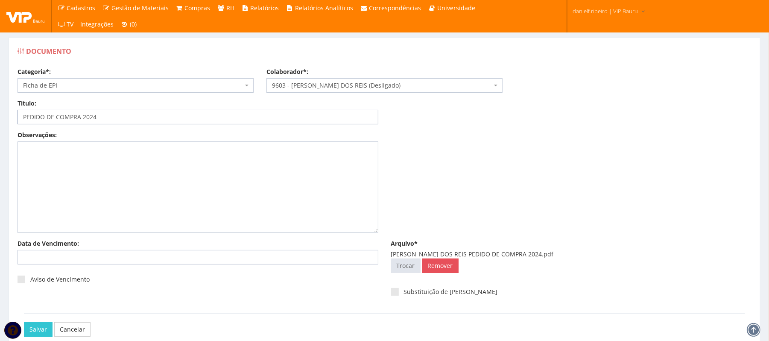
scroll to position [48, 0]
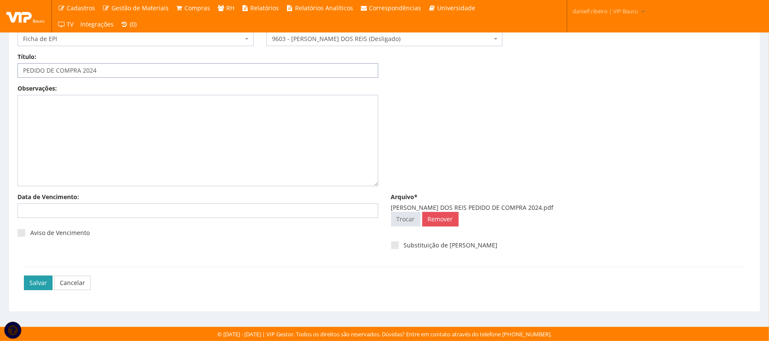
type input "PEDIDO DE COMPRA 2024"
click at [31, 279] on input "Salvar" at bounding box center [38, 282] width 29 height 15
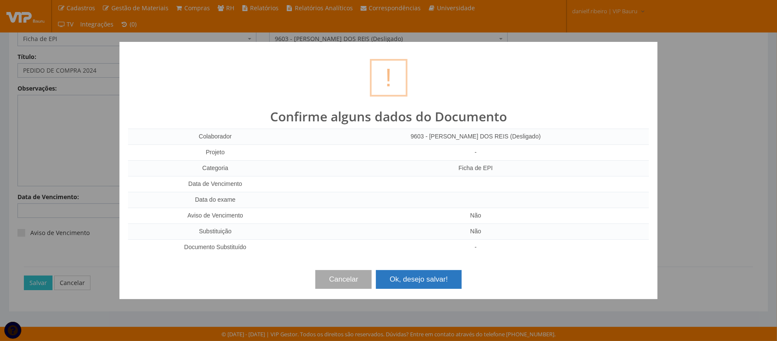
click at [436, 281] on button "Ok, desejo salvar!" at bounding box center [418, 279] width 85 height 19
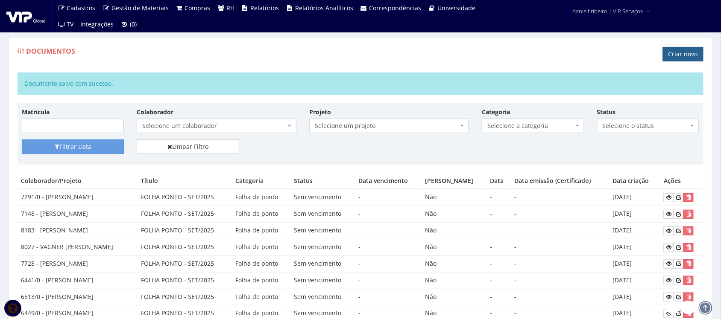
click at [678, 52] on link "Criar novo" at bounding box center [683, 54] width 41 height 15
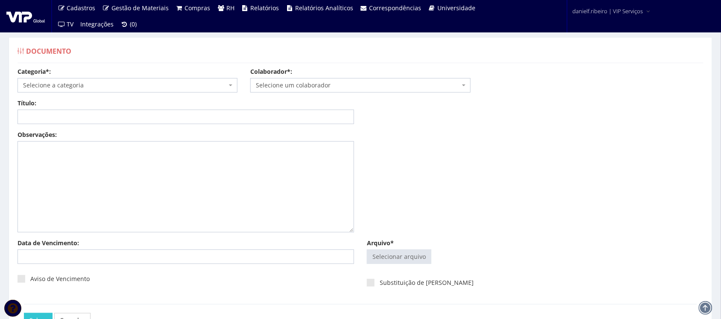
click at [432, 261] on div "Selecionar arquivo Trocar Remover" at bounding box center [535, 257] width 336 height 15
click at [417, 254] on input "Arquivo*" at bounding box center [399, 257] width 64 height 14
type input "C:\fakepath\ALEX PEREIRA DOS SANTOS DECLARAÇÃO DE COMPARECIMENTO 03.11.2024.pdf"
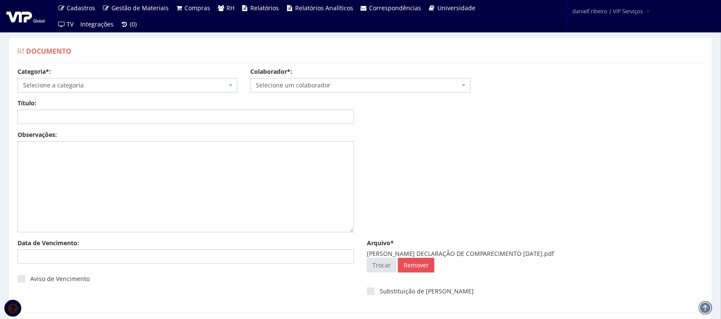
click at [331, 80] on span "Selecione um colaborador" at bounding box center [360, 85] width 220 height 15
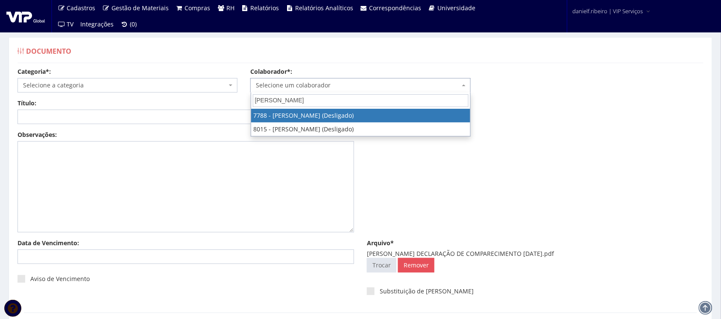
type input "alex pere"
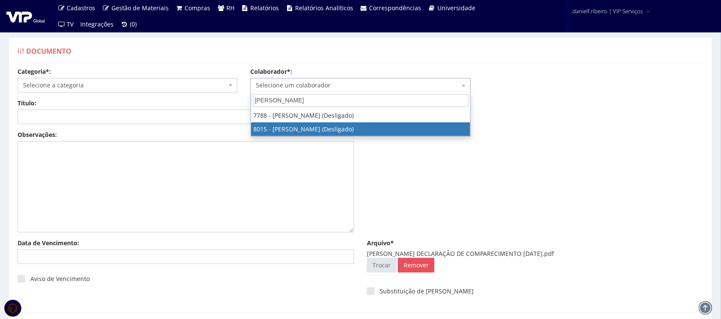
select select "3304"
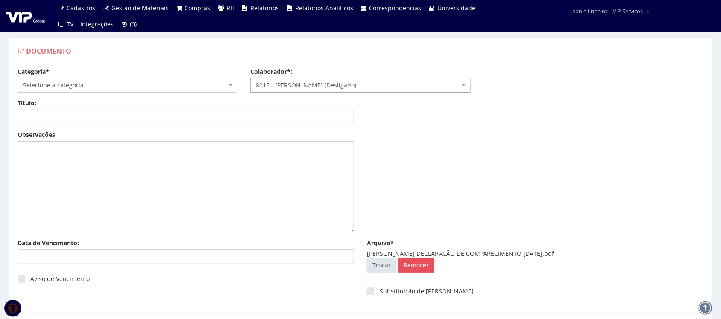
click at [124, 80] on span "Selecione a categoria" at bounding box center [128, 85] width 220 height 15
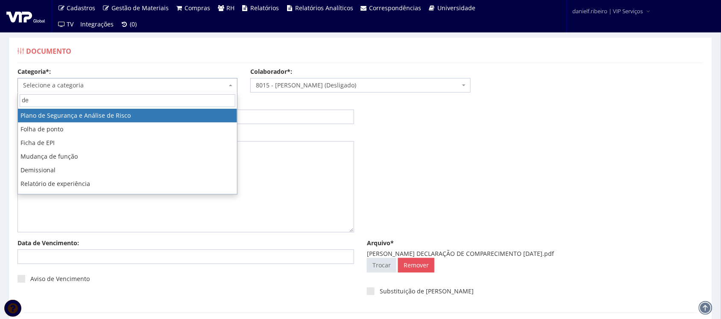
type input "d"
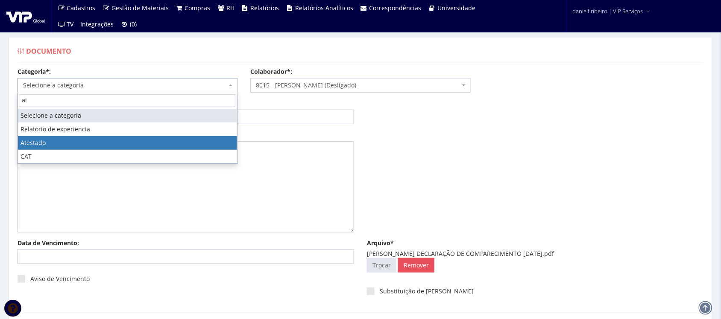
type input "a"
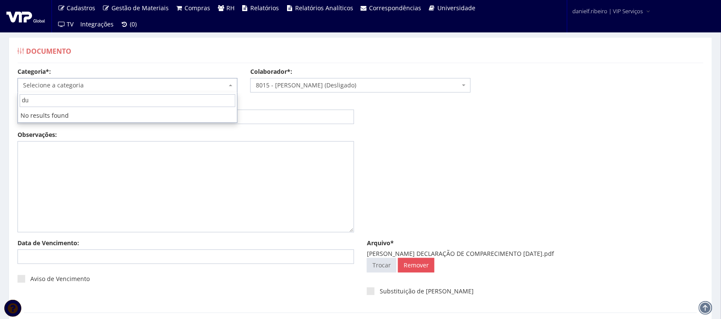
type input "d"
type input "j"
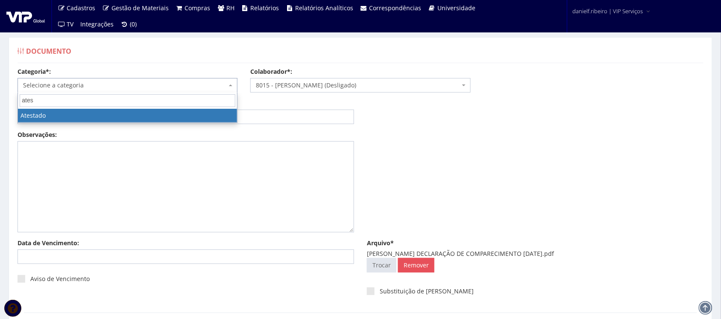
type input "ates"
select select "atestado"
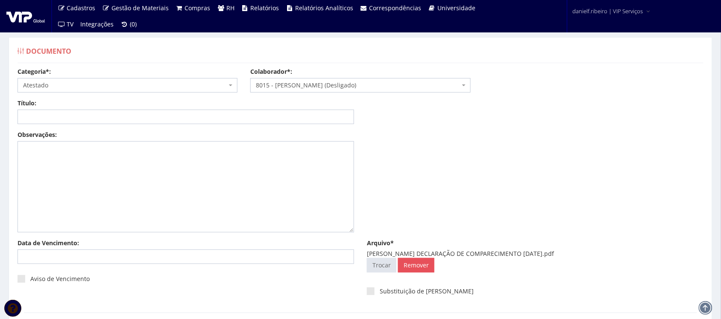
drag, startPoint x: 445, startPoint y: 254, endPoint x: 579, endPoint y: 252, distance: 133.2
click at [579, 252] on div "ALEX PEREIRA DOS SANTOS DECLARAÇÃO DE COMPARECIMENTO 03.11.2024.pdf" at bounding box center [535, 254] width 336 height 9
copy div "DECLARAÇÃO DE COMPARECIMENTO 03.11.2024"
click at [164, 114] on input "Título:" at bounding box center [186, 117] width 336 height 15
paste input "DECLARAÇÃO DE COMPARECIMENTO 03.11.2024"
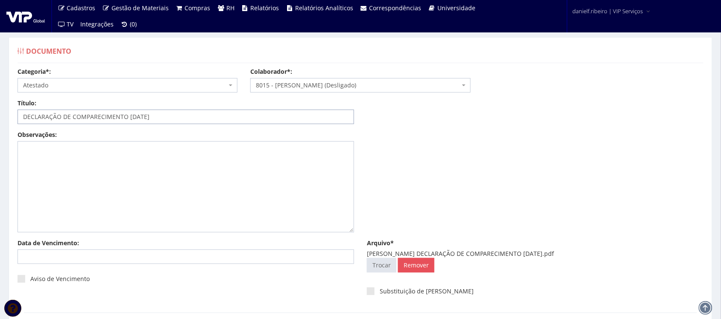
drag, startPoint x: 135, startPoint y: 116, endPoint x: 138, endPoint y: 124, distance: 8.5
click at [135, 117] on input "DECLARAÇÃO DE COMPARECIMENTO 03.11.2024" at bounding box center [186, 117] width 336 height 15
click at [135, 116] on input "DECLARAÇÃO DE COMPARECIMENTO 03.11.2024" at bounding box center [186, 117] width 336 height 15
click at [137, 117] on input "DECLARAÇÃO DE COMPARECIMENTO 03.11.2024" at bounding box center [186, 117] width 336 height 15
click at [136, 116] on input "DECLARAÇÃO DE COMPARECIMENTO 03.11.2024" at bounding box center [186, 117] width 336 height 15
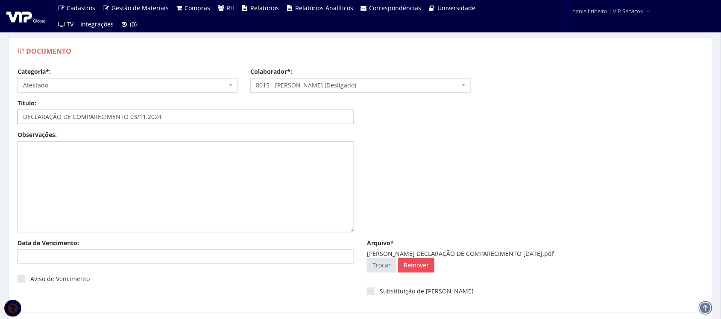
drag, startPoint x: 147, startPoint y: 118, endPoint x: 153, endPoint y: 134, distance: 17.6
click at [147, 119] on input "DECLARAÇÃO DE COMPARECIMENTO 03/11.2024" at bounding box center [186, 117] width 336 height 15
type input "DECLARAÇÃO DE COMPARECIMENTO 03/11/2024"
click at [452, 135] on div "Observações:" at bounding box center [360, 185] width 698 height 108
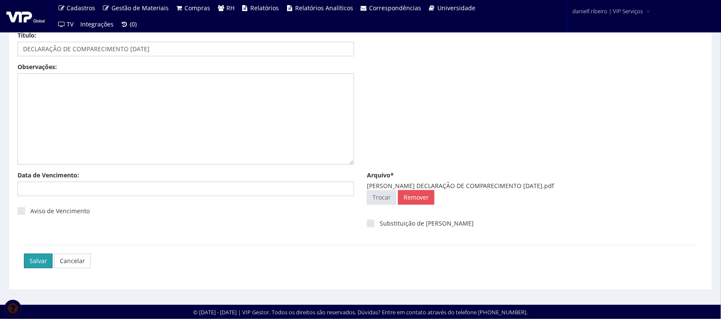
click at [39, 253] on div "Salvar Cancelar" at bounding box center [360, 261] width 673 height 32
click at [39, 260] on input "Salvar" at bounding box center [38, 261] width 29 height 15
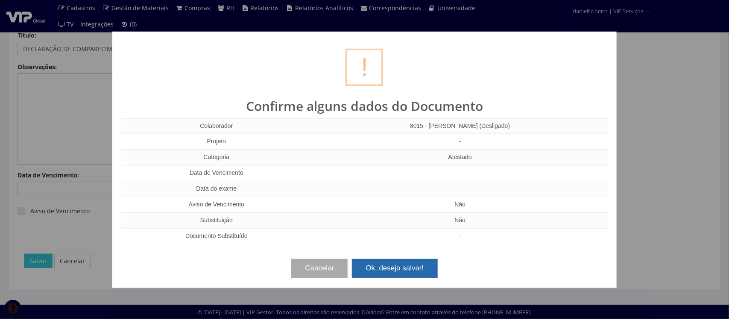
click at [393, 269] on button "Ok, desejo salvar!" at bounding box center [394, 268] width 85 height 19
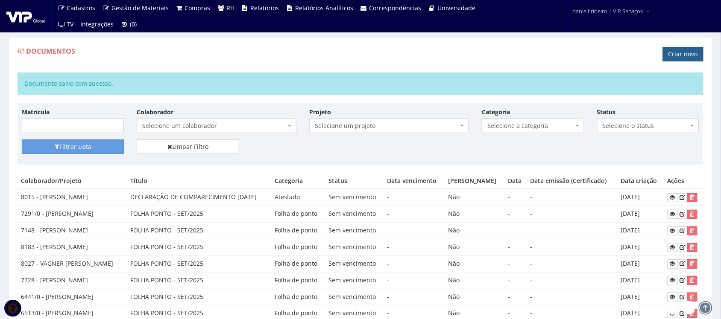
click at [679, 53] on link "Criar novo" at bounding box center [683, 54] width 41 height 15
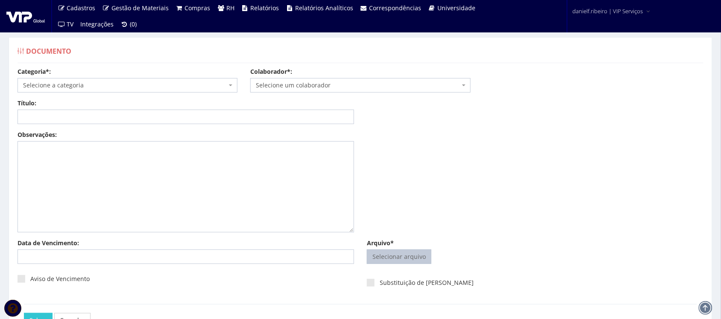
click at [397, 252] on input "Arquivo*" at bounding box center [399, 257] width 64 height 14
type input "C:\fakepath\ANTONIO FELIZ SANTA ROSA FILHO.ARTHUR SOUZA SANTA ROSA DECLARAÇÃO D…"
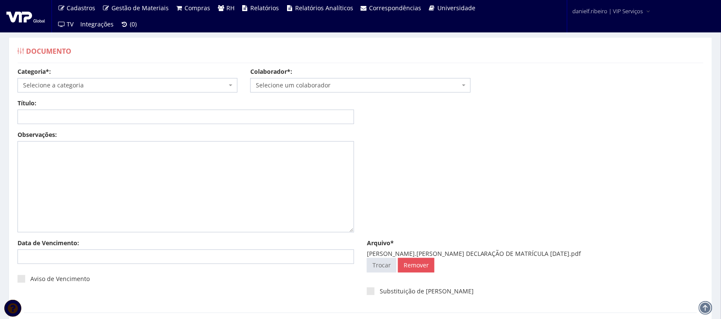
click at [386, 87] on span "Selecione um colaborador" at bounding box center [358, 85] width 204 height 9
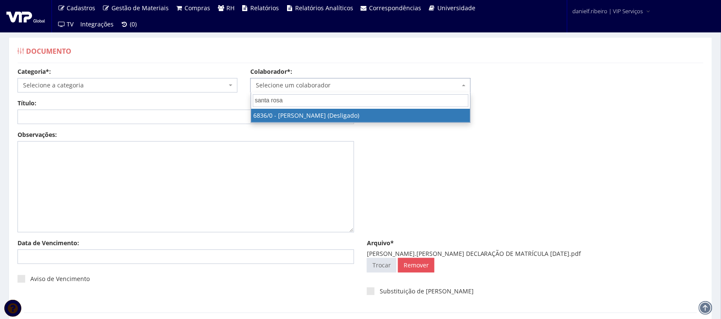
type input "santa rosa"
drag, startPoint x: 381, startPoint y: 116, endPoint x: 383, endPoint y: 135, distance: 19.4
select select "203"
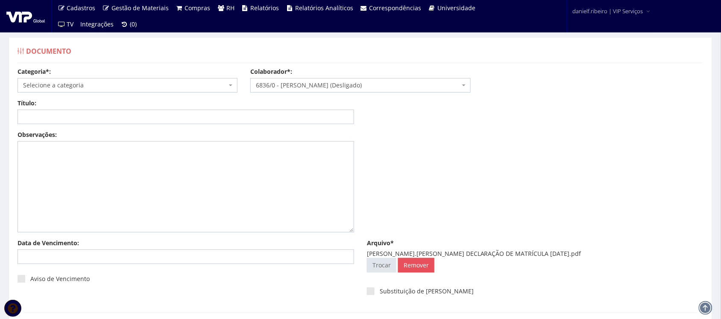
drag, startPoint x: 551, startPoint y: 254, endPoint x: 663, endPoint y: 250, distance: 111.5
click at [663, 250] on div "ANTONIO FELIZ SANTA ROSA FILHO.ARTHUR SOUZA SANTA ROSA DECLARAÇÃO DE MATRÍCULA …" at bounding box center [535, 254] width 336 height 9
copy div "DECLARAÇÃO DE MATRÍCULA [DATE]"
click at [189, 120] on input "Título:" at bounding box center [186, 117] width 336 height 15
paste input "DECLARAÇÃO DE MATRÍCULA [DATE]"
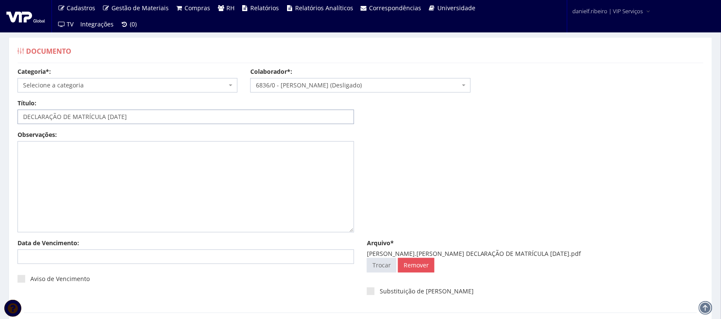
type input "DECLARAÇÃO DE MATRÍCULA [DATE]"
click at [62, 82] on span "Selecione a categoria" at bounding box center [125, 85] width 204 height 9
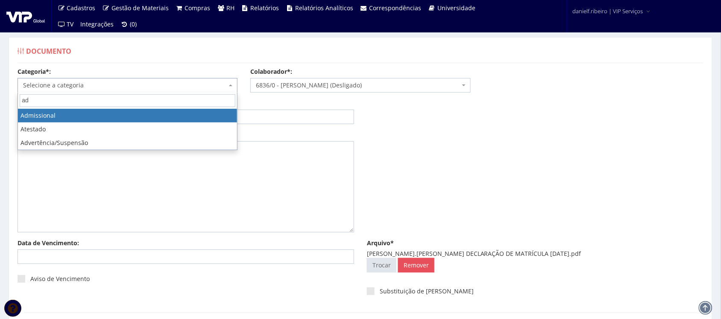
type input "ad"
select select "admissional"
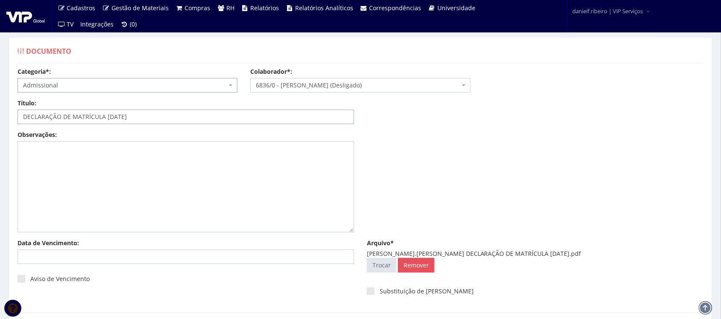
click at [114, 117] on input "DECLARAÇÃO DE MATRÍCULA [DATE]" at bounding box center [186, 117] width 336 height 15
click at [123, 120] on input "DECLARAÇÃO DE MATRÍCULA 25/01.2022" at bounding box center [186, 117] width 336 height 15
click at [124, 117] on input "DECLARAÇÃO DE MATRÍCULA 25/01.2022" at bounding box center [186, 117] width 336 height 15
drag, startPoint x: 449, startPoint y: 255, endPoint x: 547, endPoint y: 255, distance: 98.6
click at [547, 255] on div "ANTONIO FELIZ SANTA ROSA FILHO.ARTHUR SOUZA SANTA ROSA DECLARAÇÃO DE MATRÍCULA …" at bounding box center [535, 254] width 336 height 9
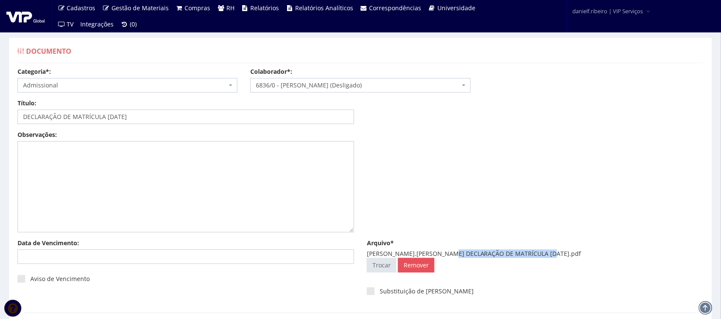
copy div "FILHO.ARTHUR SOUZA SANTA ROSA"
click at [103, 119] on input "DECLARAÇÃO DE MATRÍCULA 25/01/2022" at bounding box center [186, 117] width 336 height 15
paste input "FILHO.ARTHUR SOUZA SANTA ROSA"
drag, startPoint x: 124, startPoint y: 120, endPoint x: 125, endPoint y: 125, distance: 5.6
click at [124, 123] on input "DECLARAÇÃO DE MATRÍCULA FILHO.ARTHUR SOUZA SANTA ROSA 25/01/2022" at bounding box center [186, 117] width 336 height 15
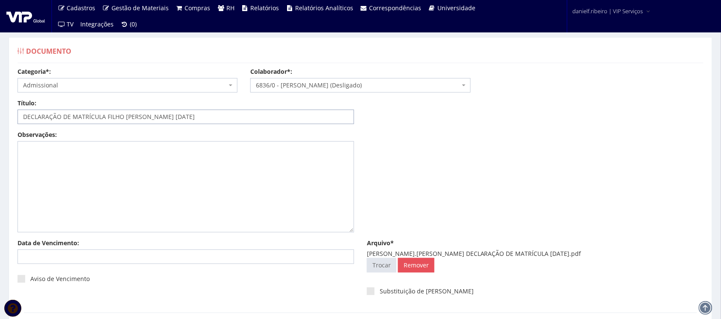
click at [106, 120] on input "DECLARAÇÃO DE MATRÍCULA FILHO ARTHUR SOUZA SANTA ROSA 25/01/2022" at bounding box center [186, 117] width 336 height 15
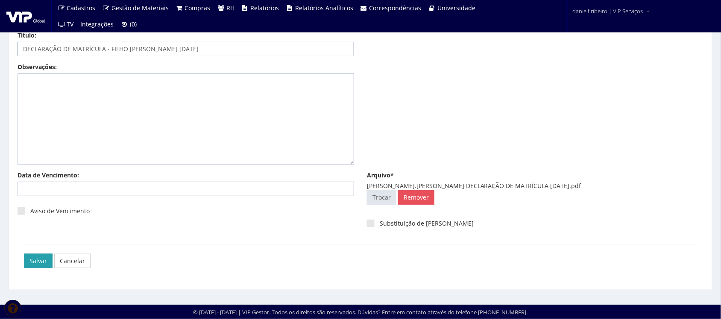
type input "DECLARAÇÃO DE MATRÍCULA - FILHO [PERSON_NAME] [DATE]"
click at [35, 263] on input "Salvar" at bounding box center [38, 261] width 29 height 15
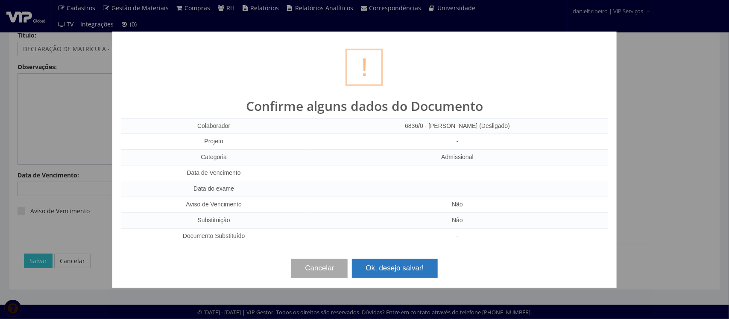
click at [391, 272] on button "Ok, desejo salvar!" at bounding box center [394, 268] width 85 height 19
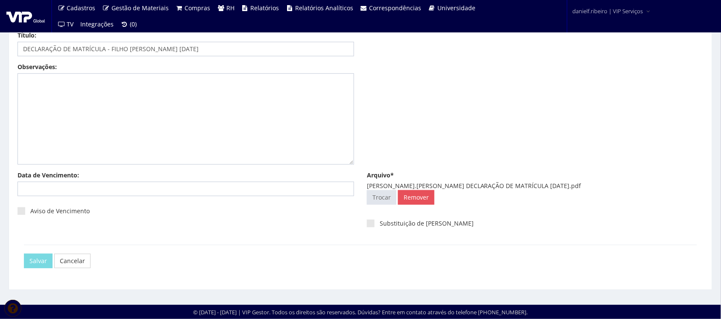
scroll to position [0, 0]
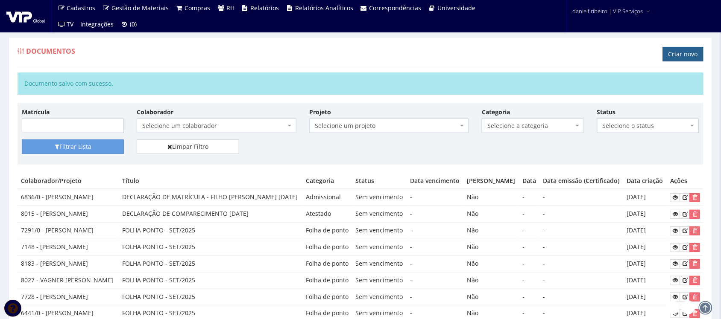
click at [677, 53] on link "Criar novo" at bounding box center [683, 54] width 41 height 15
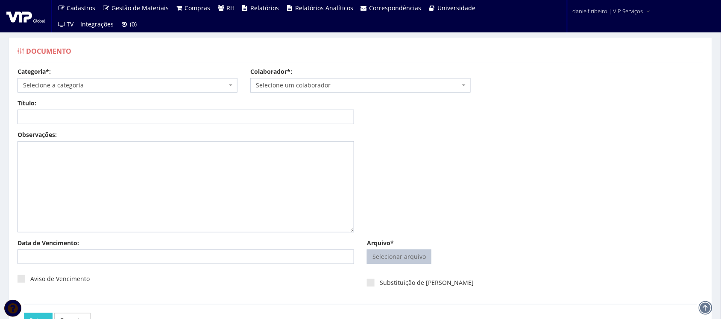
click at [378, 258] on input "Arquivo*" at bounding box center [399, 257] width 64 height 14
type input "C:\fakepath\[PERSON_NAME].[PERSON_NAME] DECLARAÇÃO DE MATRÍCULA [DATE].pdf"
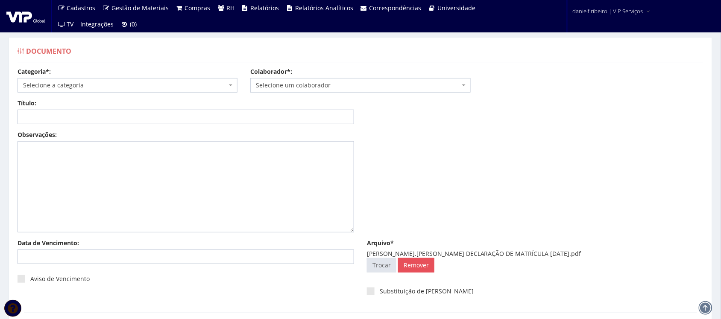
click at [354, 83] on span "Selecione um colaborador" at bounding box center [358, 85] width 204 height 9
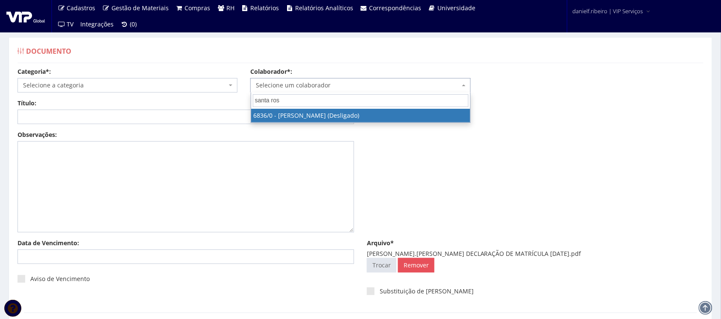
type input "santa rosa"
select select "203"
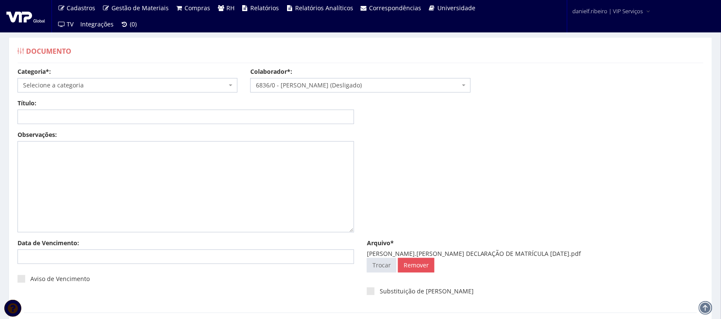
drag, startPoint x: 540, startPoint y: 255, endPoint x: 652, endPoint y: 254, distance: 112.3
click at [652, 254] on div "[PERSON_NAME].[PERSON_NAME] DECLARAÇÃO DE MATRÍCULA [DATE].pdf" at bounding box center [535, 254] width 336 height 9
copy div "DECLARAÇÃO DE MATRÍCULA [DATE]"
paste input "DECLARAÇÃO DE MATRÍCULA [DATE]"
click at [218, 119] on input "Título:" at bounding box center [186, 117] width 336 height 15
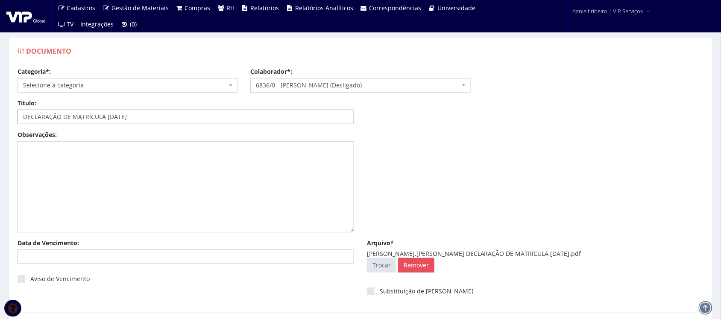
type input "DECLARAÇÃO DE MATRÍCULA [DATE]"
click at [107, 82] on span "Selecione a categoria" at bounding box center [125, 85] width 204 height 9
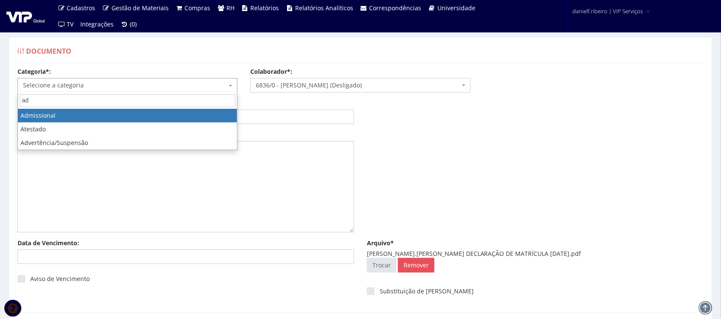
type input "ad"
select select "admissional"
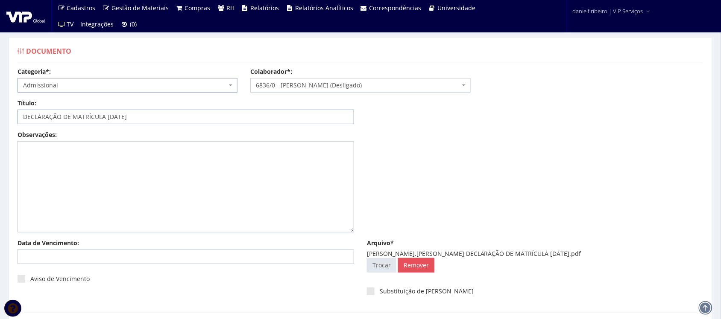
click at [106, 118] on input "DECLARAÇÃO DE MATRÍCULA [DATE]" at bounding box center [186, 117] width 336 height 15
drag, startPoint x: 449, startPoint y: 253, endPoint x: 538, endPoint y: 257, distance: 88.9
click at [538, 257] on div "[PERSON_NAME].[PERSON_NAME] DECLARAÇÃO DE MATRÍCULA [DATE].pdf" at bounding box center [535, 254] width 336 height 9
copy div "FILHO.[PERSON_NAME]"
click at [114, 120] on input "DECLARAÇÃO DE MATRÍCULA - 25.01.2022" at bounding box center [186, 117] width 336 height 15
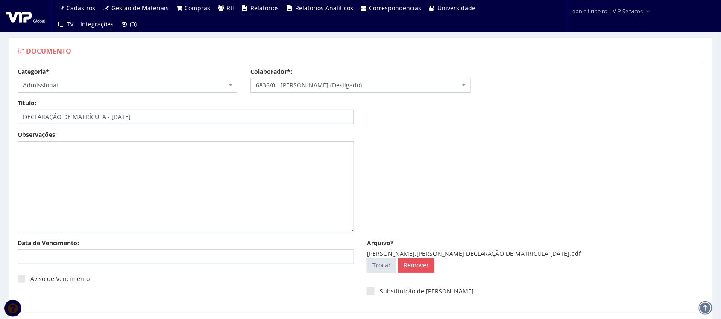
click at [110, 120] on input "DECLARAÇÃO DE MATRÍCULA - 25.01.2022" at bounding box center [186, 117] width 336 height 15
paste input "FILHO.DAVI SOUZA SANTA ROSA"
click at [210, 119] on input "DECLARAÇÃO DE MATRÍCULA - FILHO.DAVI SOUZA SANTA ROSA 25.01.2022" at bounding box center [186, 117] width 336 height 15
click at [219, 118] on input "DECLARAÇÃO DE MATRÍCULA - FILHO.DAVI SOUZA SANTA ROSA 25/01.2022" at bounding box center [186, 117] width 336 height 15
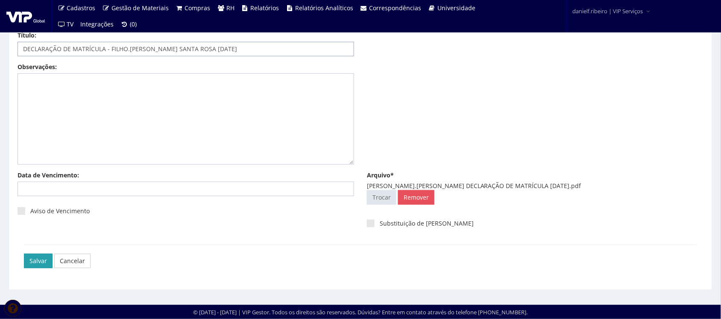
type input "DECLARAÇÃO DE MATRÍCULA - FILHO.[PERSON_NAME] SANTA ROSA [DATE]"
click at [38, 260] on input "Salvar" at bounding box center [38, 261] width 29 height 15
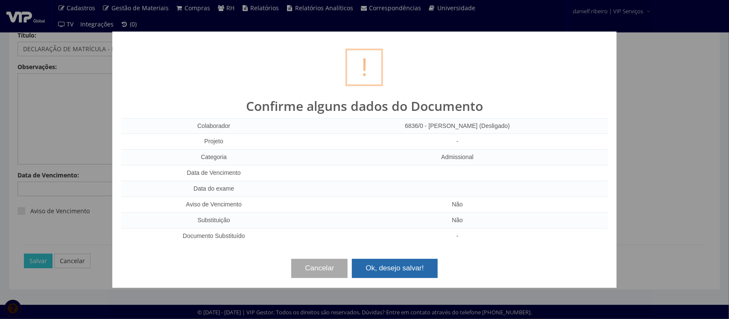
click at [394, 262] on button "Ok, desejo salvar!" at bounding box center [394, 268] width 85 height 19
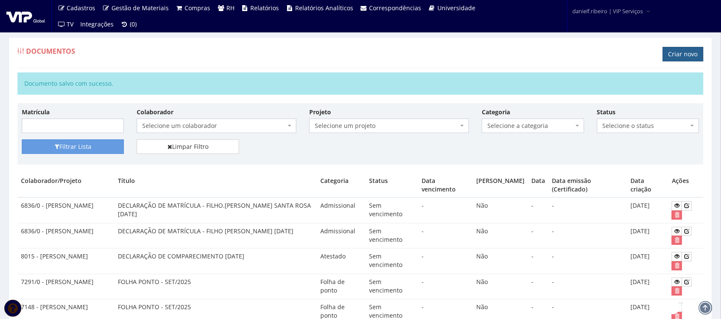
click at [673, 53] on link "Criar novo" at bounding box center [683, 54] width 41 height 15
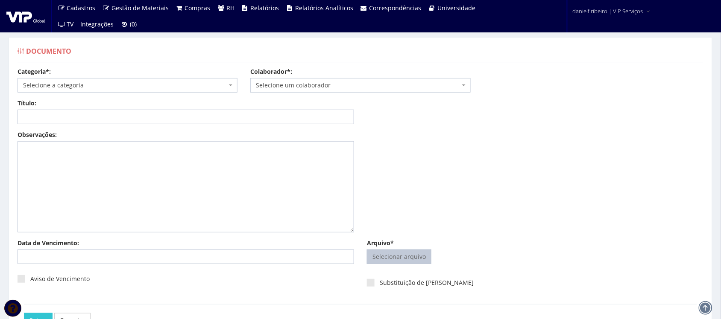
click at [418, 260] on input "Arquivo*" at bounding box center [399, 257] width 64 height 14
type input "C:\fakepath\[PERSON_NAME].[PERSON_NAME] [DATE].pdf"
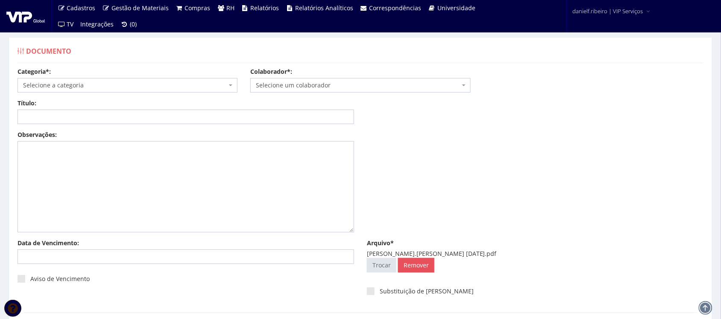
click at [368, 80] on span "Selecione um colaborador" at bounding box center [360, 85] width 220 height 15
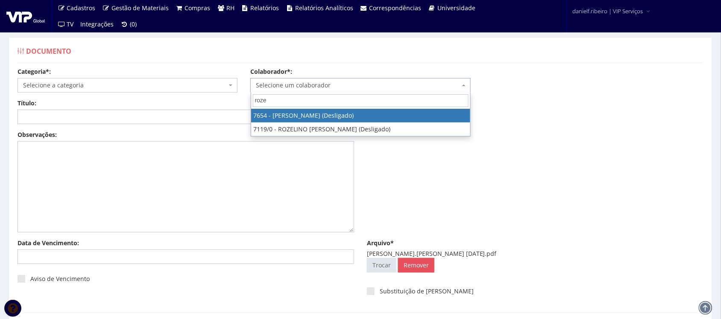
type input "roze"
select select "2013"
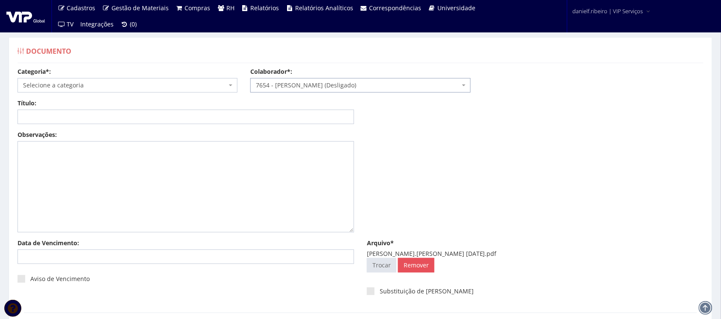
click at [105, 85] on span "Selecione a categoria" at bounding box center [125, 85] width 204 height 9
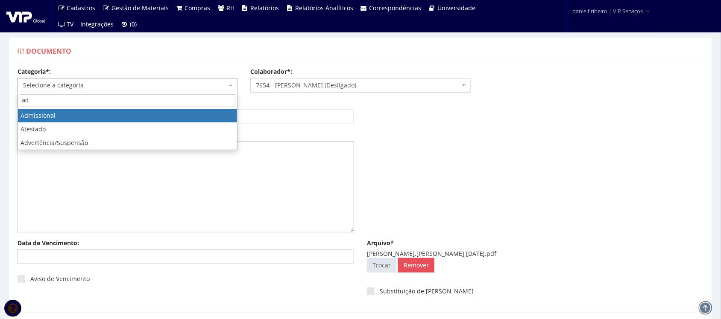
type input "ad"
select select "admissional"
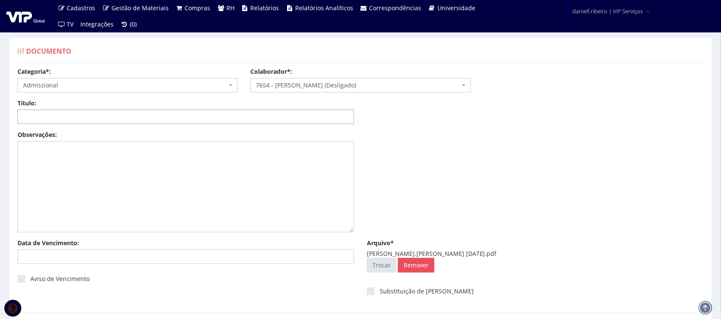
click at [129, 122] on input "Título:" at bounding box center [186, 117] width 336 height 15
type input "d"
drag, startPoint x: 448, startPoint y: 252, endPoint x: 576, endPoint y: 255, distance: 128.1
click at [576, 255] on div "DENISON TORRES ROZENDO FILHO.DUAN TORRES DOS SANTOS 30.06.2021.pdf" at bounding box center [535, 254] width 336 height 9
copy div "FILHO.DUAN TORRES DOS SANTOS 30.06.2021"
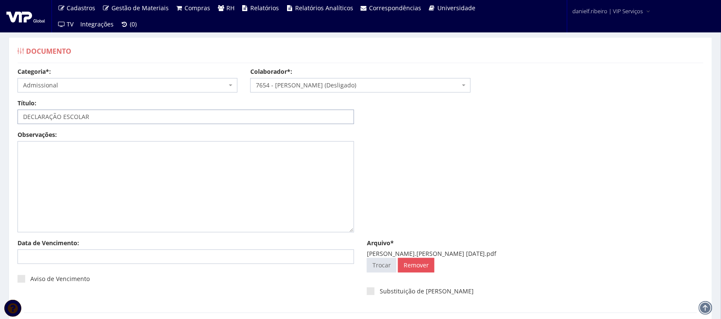
click at [143, 123] on input "DECLARAÇÃO ESCOLAR" at bounding box center [186, 117] width 336 height 15
paste input "FILHO.DUAN TORRES DOS SANTOS 30.06.2021"
drag, startPoint x: 112, startPoint y: 116, endPoint x: 119, endPoint y: 140, distance: 24.9
click at [112, 118] on input "DECLARAÇÃO ESCOLAR - FILHO.DUAN TORRES DOS SANTOS 30.06.2021" at bounding box center [186, 117] width 336 height 15
click at [201, 120] on input "DECLARAÇÃO ESCOLAR - FILHO DUAN TORRES DOS SANTOS 30.06.2021" at bounding box center [186, 117] width 336 height 15
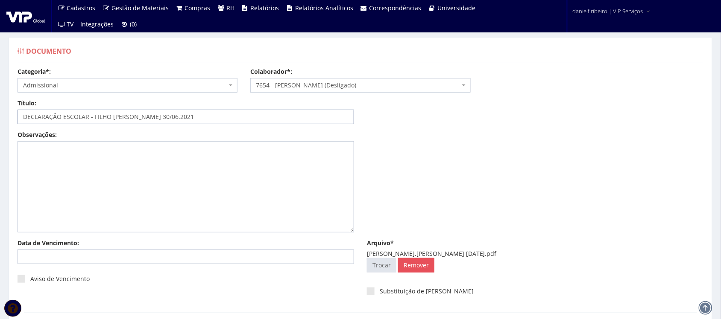
drag, startPoint x: 209, startPoint y: 117, endPoint x: 236, endPoint y: 161, distance: 51.0
click at [210, 121] on input "DECLARAÇÃO ESCOLAR - FILHO DUAN TORRES DOS SANTOS 30/06.2021" at bounding box center [186, 117] width 336 height 15
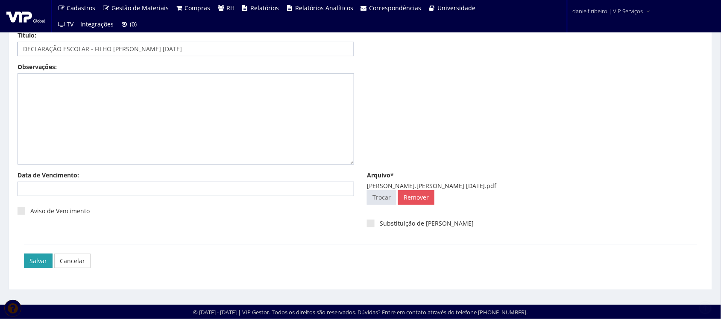
type input "DECLARAÇÃO ESCOLAR - FILHO DUAN TORRES DOS SANTOS 30/06/2021"
click at [24, 261] on input "Salvar" at bounding box center [38, 261] width 29 height 15
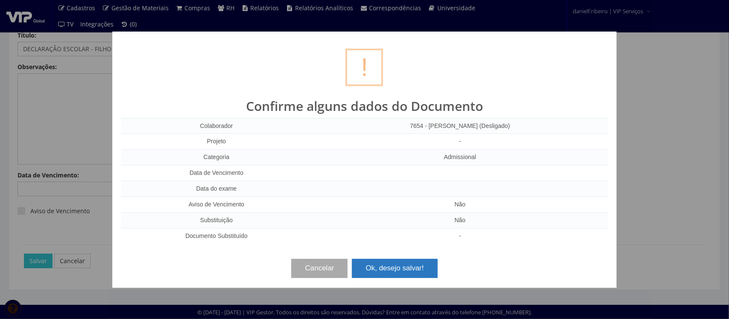
click at [379, 265] on button "Ok, desejo salvar!" at bounding box center [394, 268] width 85 height 19
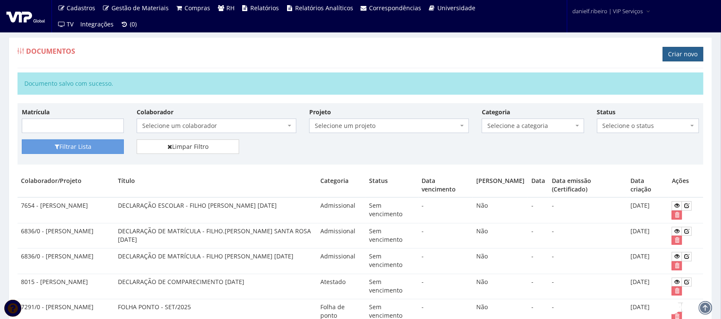
click at [675, 56] on link "Criar novo" at bounding box center [683, 54] width 41 height 15
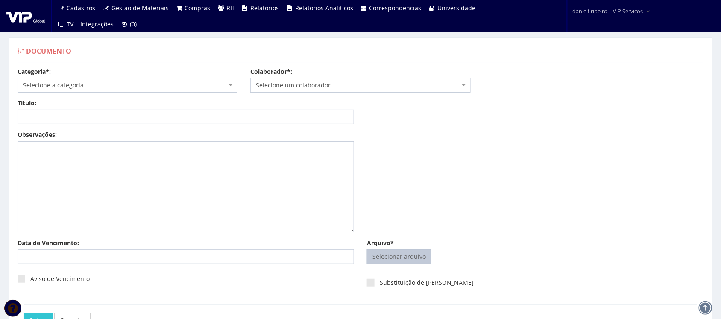
click at [379, 262] on input "Arquivo*" at bounding box center [399, 257] width 64 height 14
type input "C:\fakepath\[PERSON_NAME].[PERSON_NAME] [DATE].pdf"
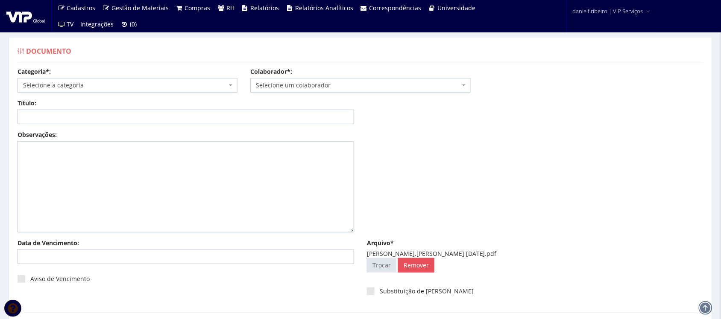
drag, startPoint x: 365, startPoint y: 82, endPoint x: 366, endPoint y: 86, distance: 4.8
click at [366, 85] on div "Colaborador*: Selecione um colaborador 7015/0 - [PERSON_NAME] (Desligado) 7054/…" at bounding box center [360, 79] width 233 height 25
click at [344, 86] on span "Selecione um colaborador" at bounding box center [358, 85] width 204 height 9
type input "[PERSON_NAME]"
drag, startPoint x: 224, startPoint y: 105, endPoint x: 220, endPoint y: 106, distance: 4.4
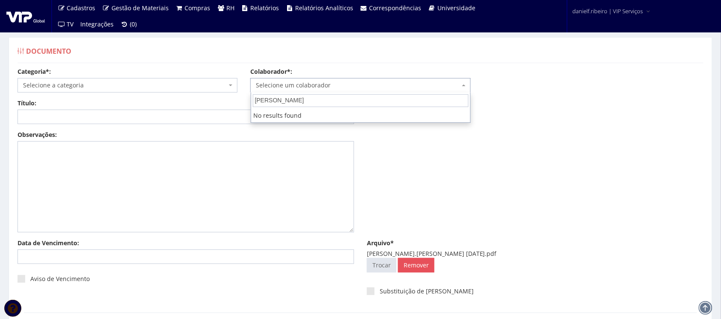
click at [220, 106] on body "Cadastros Clientes Unidades Subclientes Unidades de Subclientes Projetos Vagas …" at bounding box center [360, 193] width 721 height 387
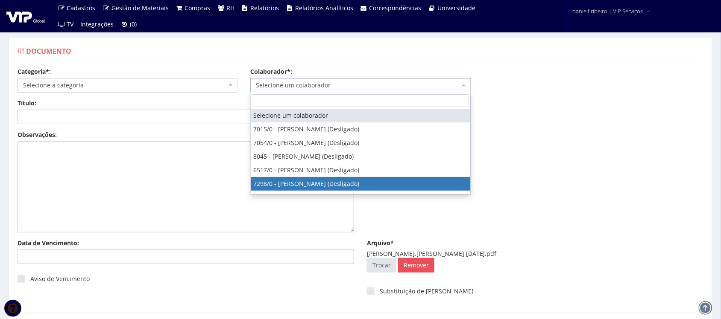
click at [637, 167] on div "Observações:" at bounding box center [360, 185] width 698 height 108
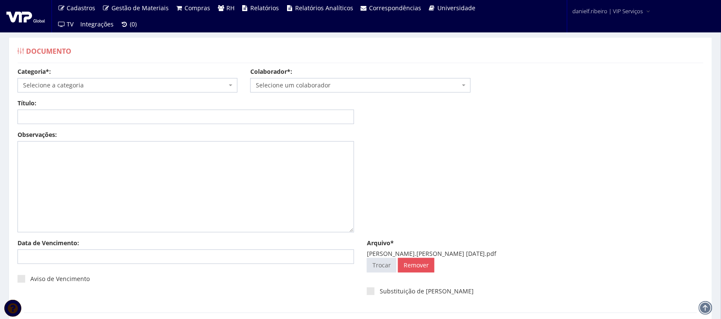
click at [291, 85] on span "Selecione um colaborador" at bounding box center [358, 85] width 204 height 9
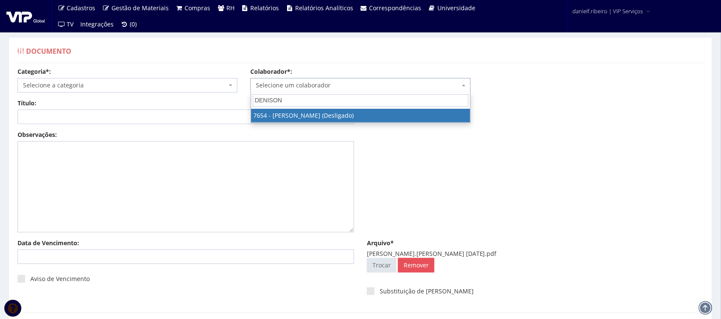
type input "DENISON"
select select "2013"
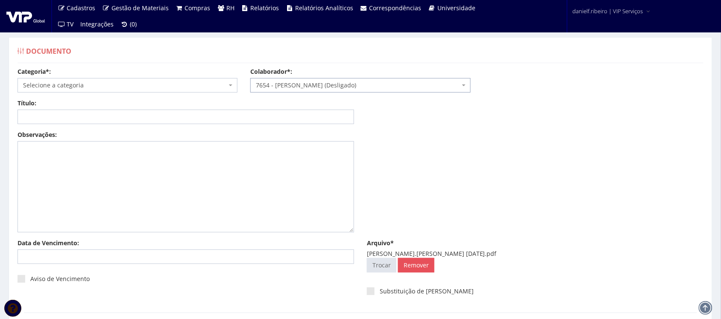
click at [126, 76] on div "Categoria*: Selecione a categoria Aso Segurança no trabalho - PGR Segurança no …" at bounding box center [127, 79] width 233 height 25
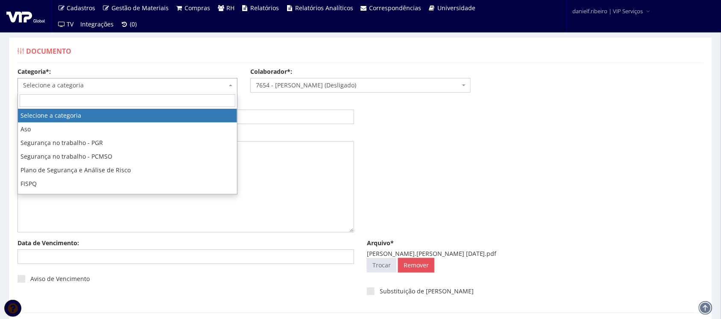
click at [124, 81] on span "Selecione a categoria" at bounding box center [125, 85] width 204 height 9
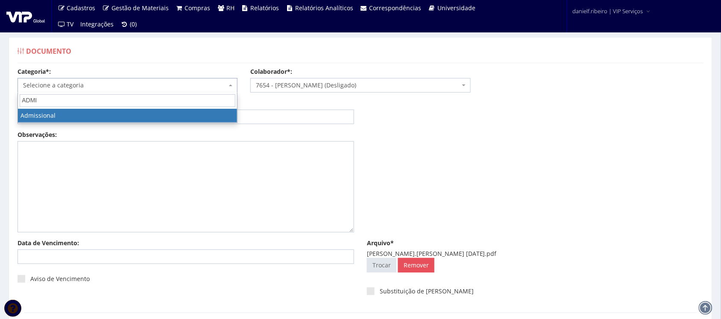
type input "ADMI"
select select "admissional"
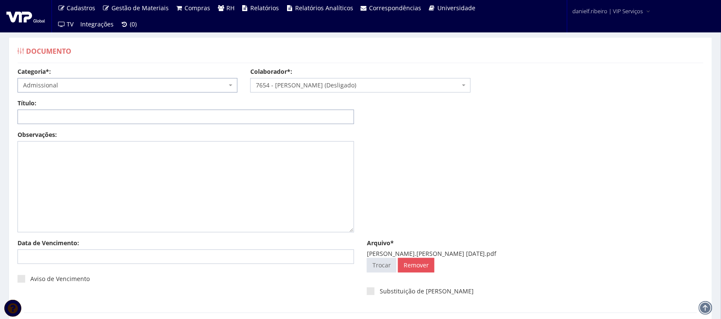
click at [108, 117] on input "Título:" at bounding box center [186, 117] width 336 height 15
type input "d"
drag, startPoint x: 364, startPoint y: 254, endPoint x: 447, endPoint y: 250, distance: 82.9
click at [447, 250] on div "Arquivo* [PERSON_NAME].[PERSON_NAME] [DATE].pdf Selecionar arquivo Trocar Remov…" at bounding box center [534, 258] width 349 height 38
copy div "DIEGO TORRES DOS SANTOS"
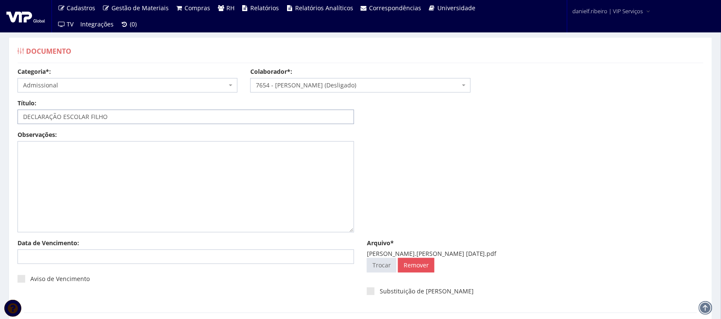
click at [190, 120] on input "DECLARAÇÃO ESCOLAR FILHO" at bounding box center [186, 117] width 336 height 15
paste input "DIEGO TORRES DOS SANTOS"
drag, startPoint x: 547, startPoint y: 253, endPoint x: 576, endPoint y: 254, distance: 29.5
click at [576, 254] on div "DIEGO TORRES DOS SANTOS FILHO.DUAN TORRES DOS SANTOS 30.06.2021.pdf" at bounding box center [535, 254] width 336 height 9
copy div "30.06.2021"
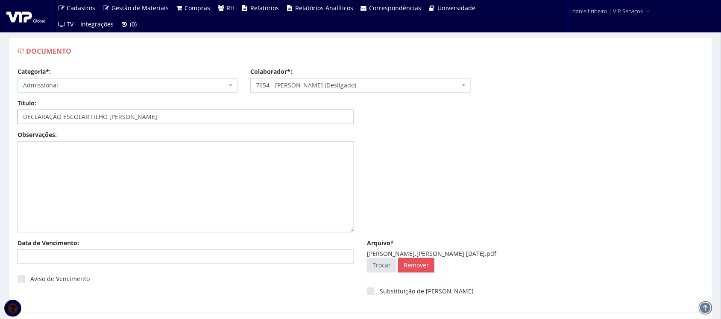
click at [227, 120] on input "DECLARAÇÃO ESCOLAR FILHO DIEGO TORRES DOS SANTOS" at bounding box center [186, 117] width 336 height 15
paste input "30.06.2021"
click at [188, 118] on input "DECLARAÇÃO ESCOLAR FILHO DIEGO TORRES DOS SANTOS30.06.2021" at bounding box center [186, 117] width 336 height 15
click at [197, 119] on input "DECLARAÇÃO ESCOLAR FILHO DIEGO TORRES DOS SANTOS 30.06.2021" at bounding box center [186, 117] width 336 height 15
click at [200, 121] on input "DECLARAÇÃO ESCOLAR FILHO DIEGO TORRES DOS SANTOS 30.06.2021" at bounding box center [186, 117] width 336 height 15
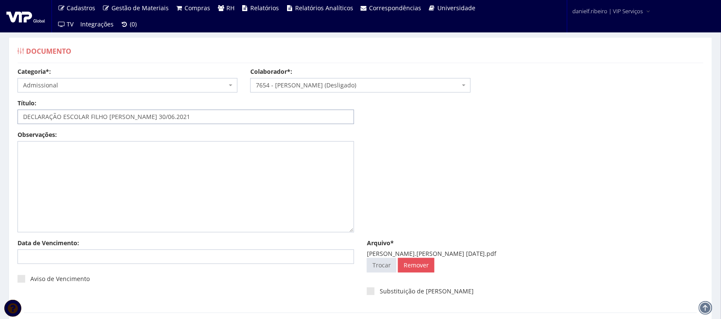
drag, startPoint x: 209, startPoint y: 118, endPoint x: 208, endPoint y: 131, distance: 12.8
click at [209, 119] on input "DECLARAÇÃO ESCOLAR FILHO DIEGO TORRES DOS SANTOS 30/06.2021" at bounding box center [186, 117] width 336 height 15
click at [207, 118] on input "DECLARAÇÃO ESCOLAR FILHO DIEGO TORRES DOS SANTOS 30/06.2021" at bounding box center [186, 117] width 336 height 15
click at [91, 118] on input "DECLARAÇÃO ESCOLAR FILHO DIEGO TORRES DOS SANTOS 30/06/2021" at bounding box center [186, 117] width 336 height 15
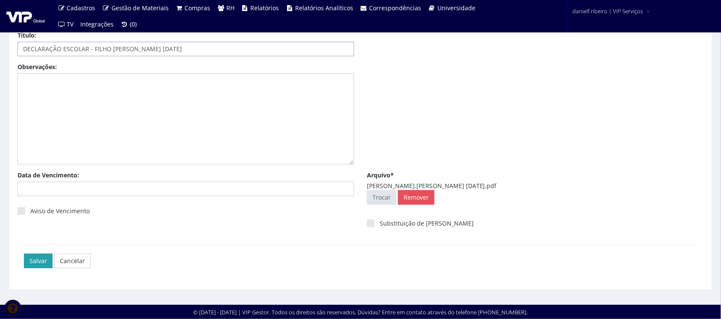
type input "DECLARAÇÃO ESCOLAR - FILHO DIEGO TORRES DOS SANTOS 30/06/2021"
click at [41, 261] on input "Salvar" at bounding box center [38, 261] width 29 height 15
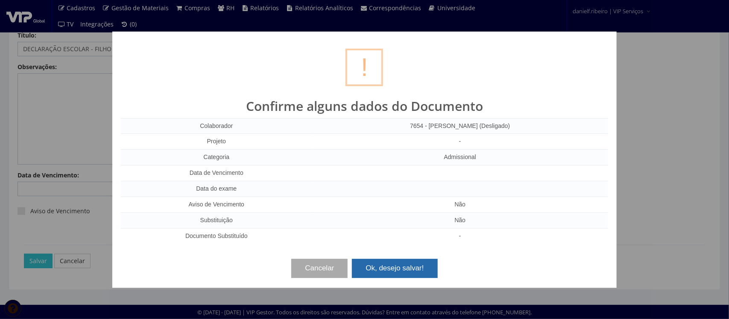
click at [410, 263] on button "Ok, desejo salvar!" at bounding box center [394, 268] width 85 height 19
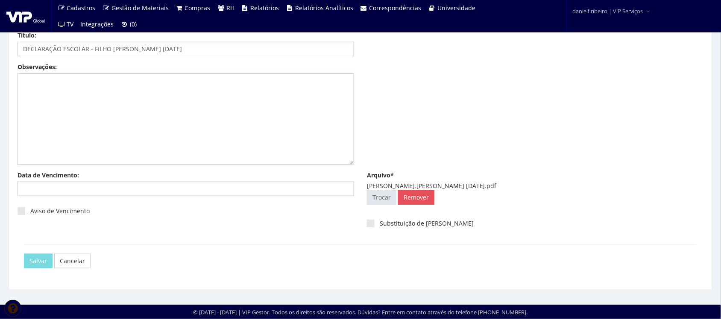
scroll to position [0, 0]
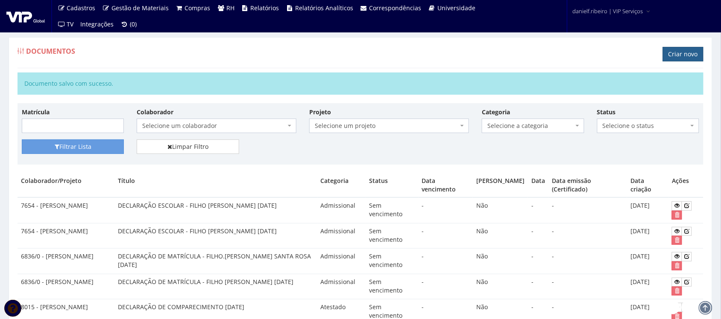
click at [677, 55] on link "Criar novo" at bounding box center [683, 54] width 41 height 15
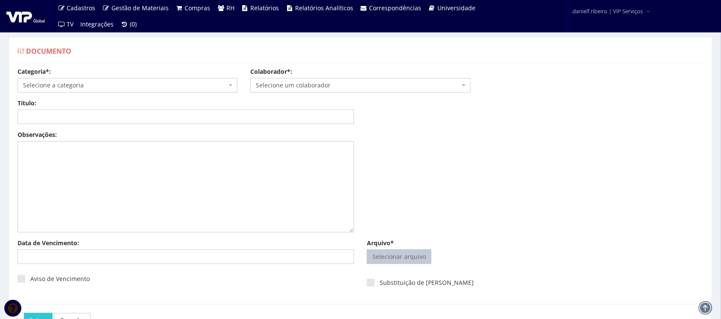
click at [385, 252] on input "Arquivo*" at bounding box center [399, 257] width 64 height 14
type input "C:\fakepath\[PERSON_NAME] DECLARAÇÃO DO ÚLTIMO DIA TRABALHADO [DATE].pdf"
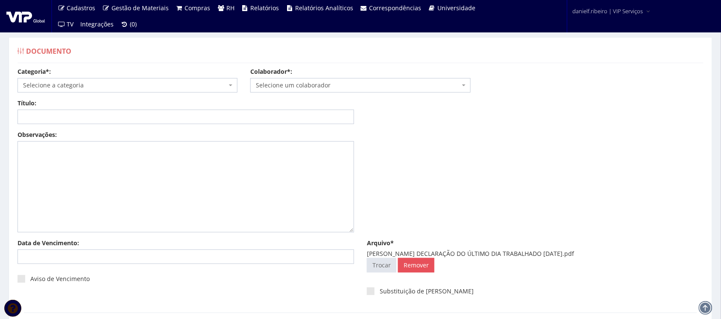
click at [321, 82] on span "Selecione um colaborador" at bounding box center [358, 85] width 204 height 9
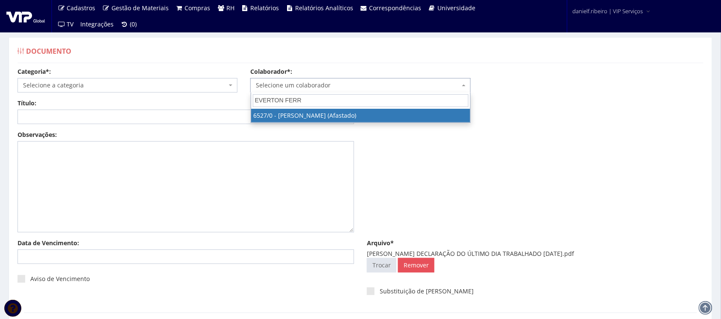
type input "EVERTON FERRE"
select select "104"
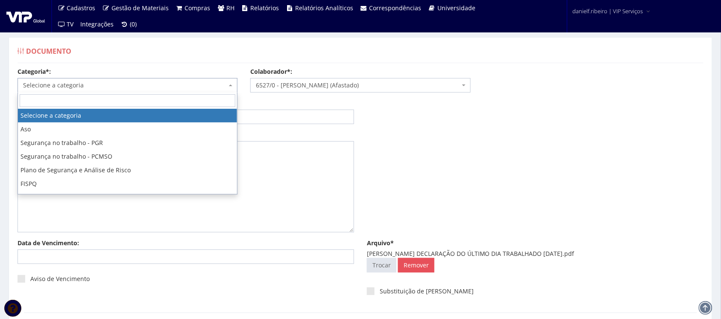
click at [126, 87] on span "Selecione a categoria" at bounding box center [125, 85] width 204 height 9
type input "AD"
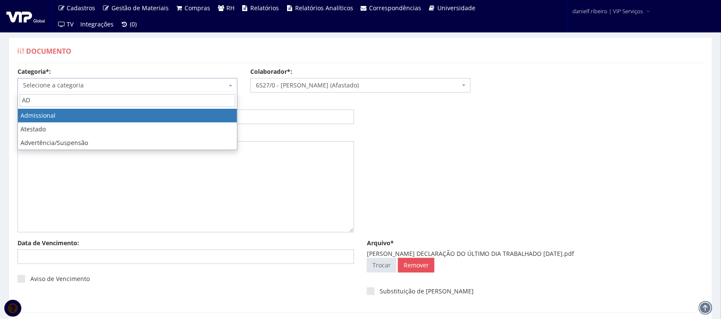
select select "admissional"
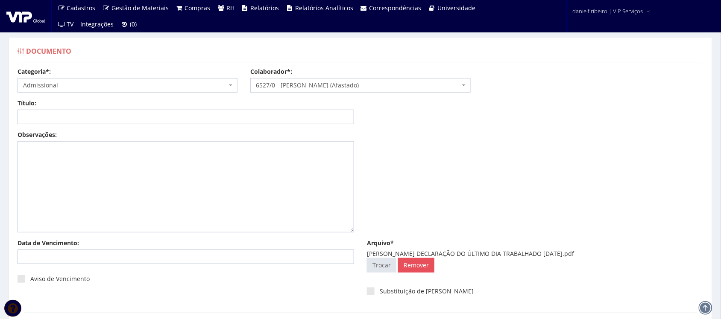
drag, startPoint x: 460, startPoint y: 255, endPoint x: 617, endPoint y: 251, distance: 157.6
click at [617, 251] on div "[PERSON_NAME] DECLARAÇÃO DO ÚLTIMO DIA TRABALHADO [DATE].pdf" at bounding box center [535, 254] width 336 height 9
copy div "DECLARAÇÃO DO ÚLTIMO DIA TRABALHADO [DATE]"
click at [175, 112] on input "Título:" at bounding box center [186, 117] width 336 height 15
paste input "DECLARAÇÃO DO ÚLTIMO DIA TRABALHADO [DATE]"
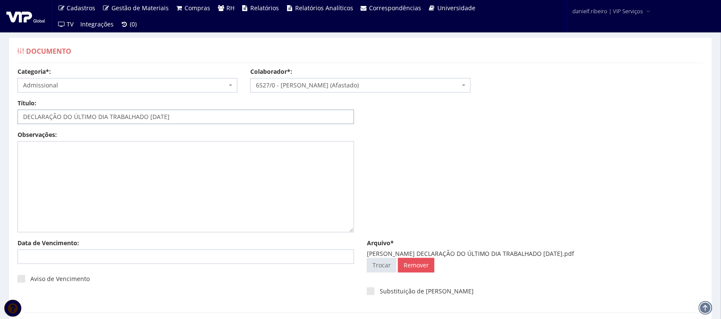
drag, startPoint x: 158, startPoint y: 119, endPoint x: 159, endPoint y: 125, distance: 6.0
click at [158, 120] on input "DECLARAÇÃO DO ÚLTIMO DIA TRABALHADO [DATE]" at bounding box center [186, 117] width 336 height 15
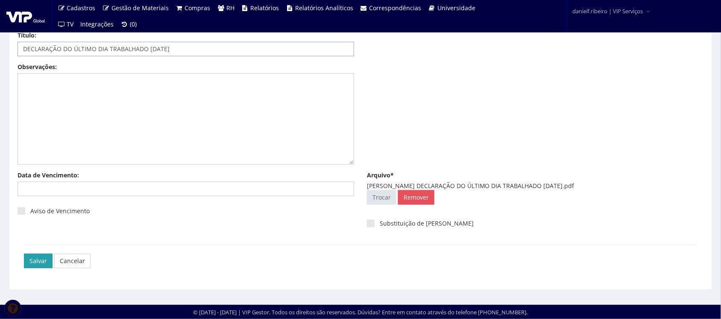
type input "DECLARAÇÃO DO ÚLTIMO DIA TRABALHADO [DATE]"
click at [28, 257] on input "Salvar" at bounding box center [38, 261] width 29 height 15
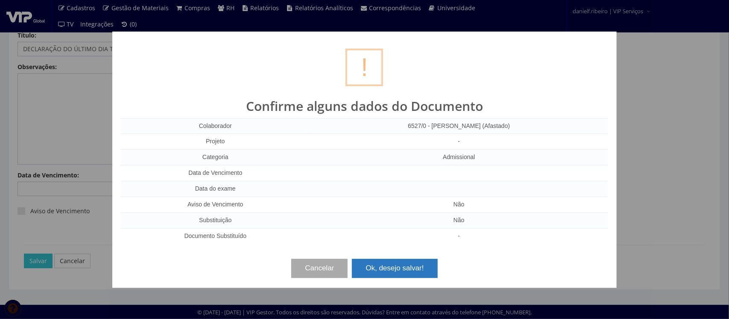
click at [403, 267] on button "Ok, desejo salvar!" at bounding box center [394, 268] width 85 height 19
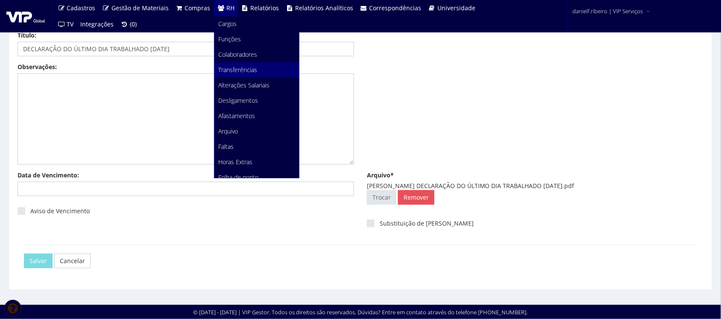
scroll to position [0, 0]
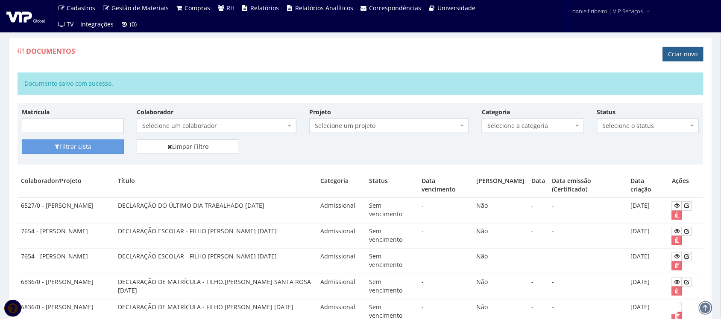
click at [690, 53] on link "Criar novo" at bounding box center [683, 54] width 41 height 15
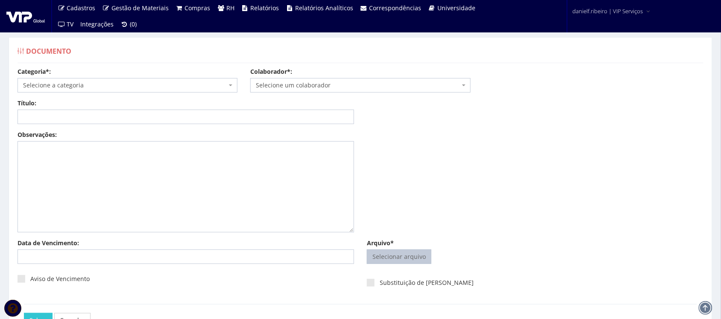
click at [385, 255] on input "Arquivo*" at bounding box center [399, 257] width 64 height 14
type input "C:\fakepath\[PERSON_NAME] DOS SANTOS DECLARAÇÃO DE COMPARECIMENTO [DATE].pdf"
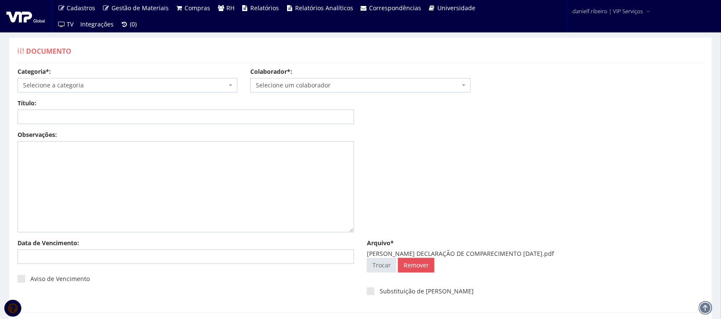
drag, startPoint x: 446, startPoint y: 254, endPoint x: 580, endPoint y: 254, distance: 133.6
click at [580, 254] on div "KESLEY GAMA DOS SANTOS DECLARAÇÃO DE COMPARECIMENTO 28.10.2022.pdf" at bounding box center [535, 254] width 336 height 9
copy div "DECLARAÇÃO DE COMPARECIMENTO 28.10.2022"
click at [227, 117] on input "Título:" at bounding box center [186, 117] width 336 height 15
paste input "DECLARAÇÃO DE COMPARECIMENTO 28.10.2022"
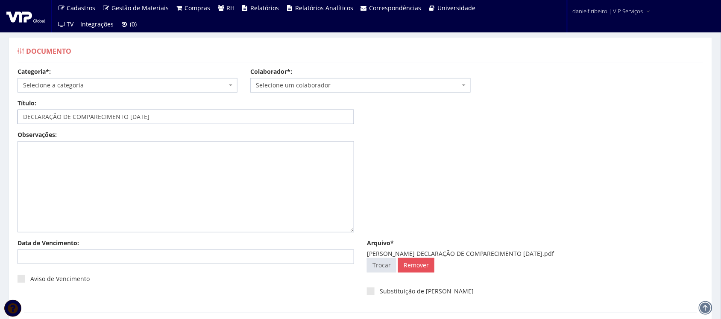
type input "DECLARAÇÃO DE COMPARECIMENTO 28.10.2022"
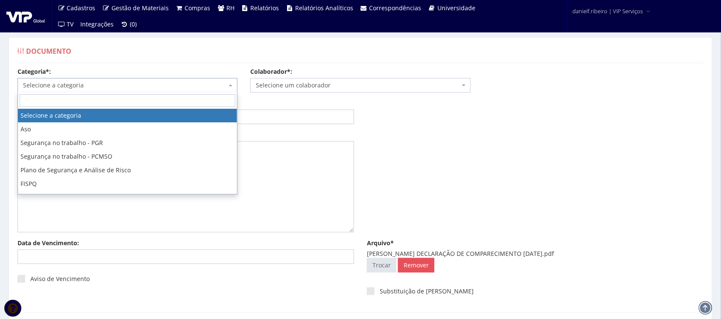
click at [75, 89] on span "Selecione a categoria" at bounding box center [125, 85] width 204 height 9
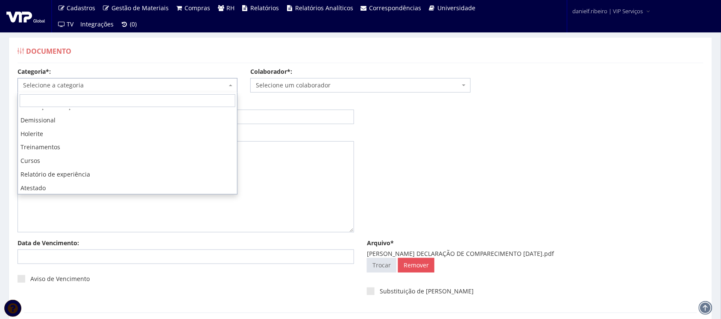
scroll to position [215, 0]
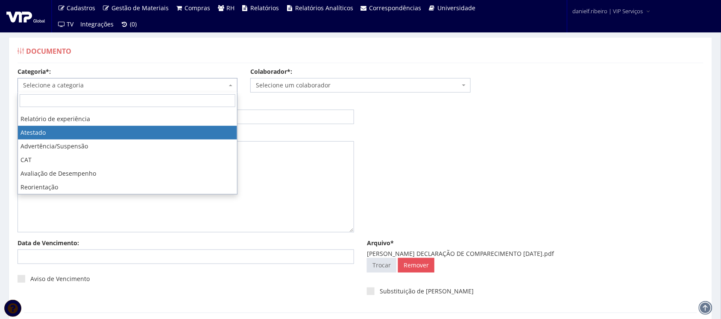
select select "atestado"
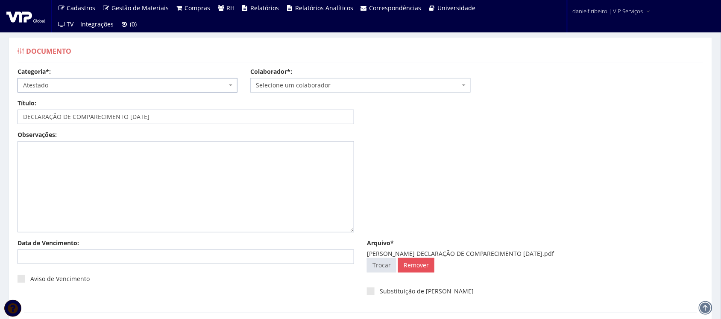
click at [295, 86] on span "Selecione um colaborador" at bounding box center [358, 85] width 204 height 9
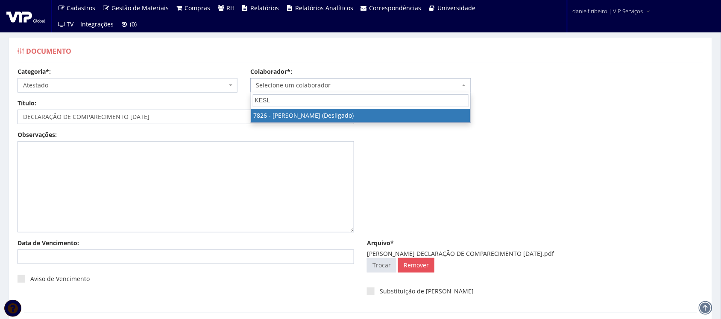
type input "KESL"
select select "2642"
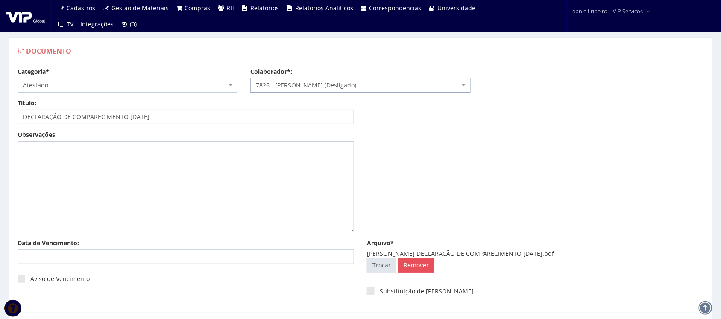
scroll to position [69, 0]
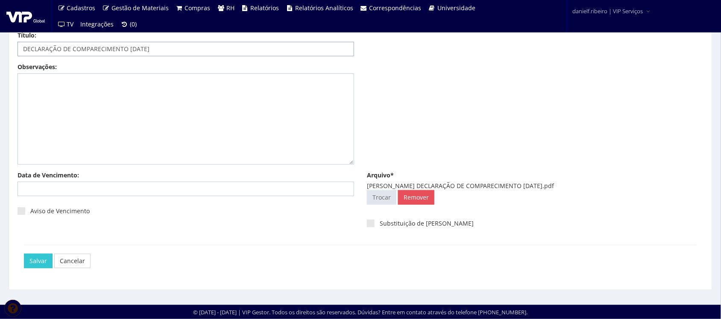
click at [137, 50] on input "DECLARAÇÃO DE COMPARECIMENTO 28.10.2022" at bounding box center [186, 49] width 336 height 15
click at [146, 50] on input "DECLARAÇÃO DE COMPARECIMENTO 28/10.2022" at bounding box center [186, 49] width 336 height 15
type input "DECLARAÇÃO DE COMPARECIMENTO 28/10/2022"
click at [32, 262] on input "Salvar" at bounding box center [38, 261] width 29 height 15
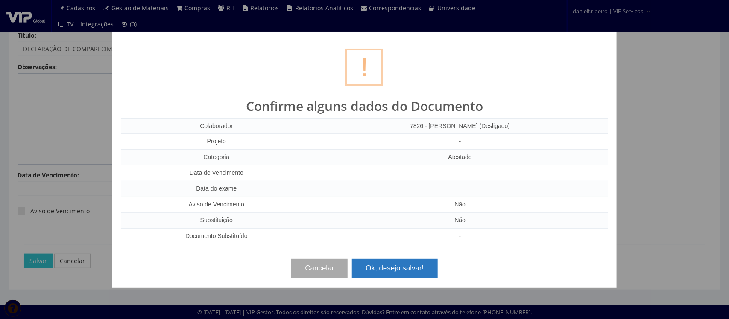
click at [392, 264] on button "Ok, desejo salvar!" at bounding box center [394, 268] width 85 height 19
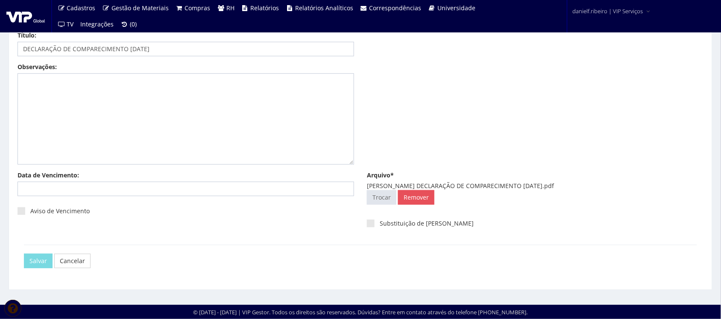
scroll to position [0, 0]
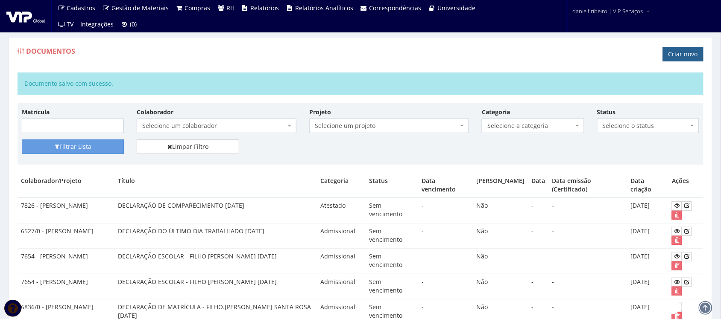
click at [675, 56] on link "Criar novo" at bounding box center [683, 54] width 41 height 15
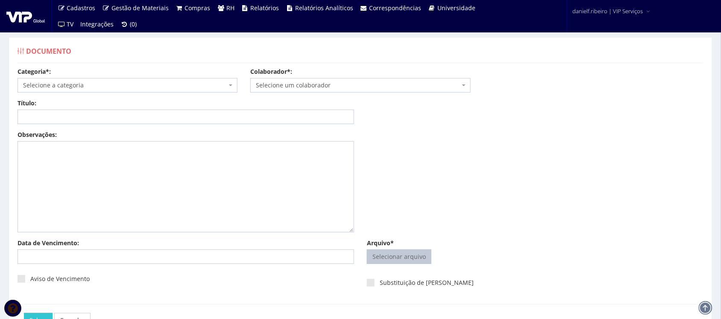
click at [385, 253] on input "Arquivo*" at bounding box center [399, 257] width 64 height 14
type input "C:\fakepath\[PERSON_NAME] TERMO DE RE.ORIENTAÇÃO [DATE].pdf"
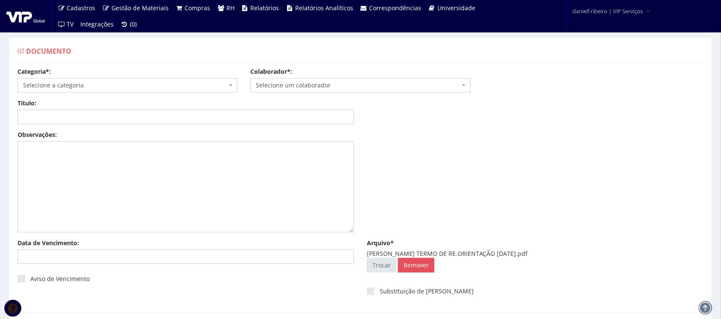
click at [337, 82] on span "Selecione um colaborador" at bounding box center [358, 85] width 204 height 9
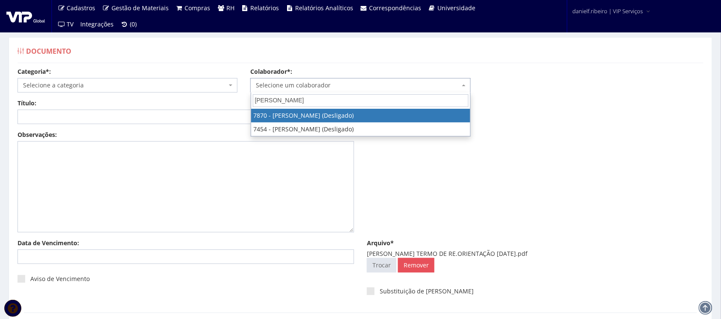
type input "LEANDRO S"
select select "2742"
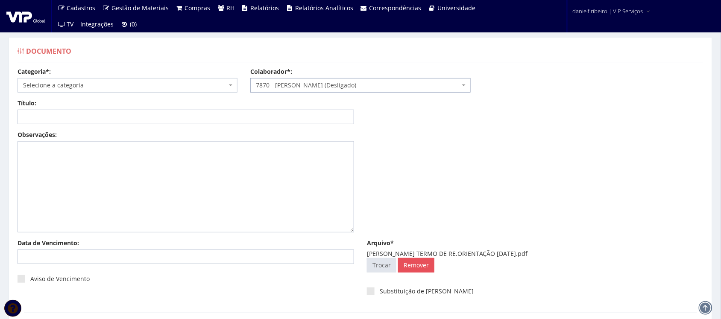
click at [102, 92] on body "Cadastros Clientes Unidades Subclientes Unidades de Subclientes Projetos Vagas …" at bounding box center [360, 193] width 721 height 387
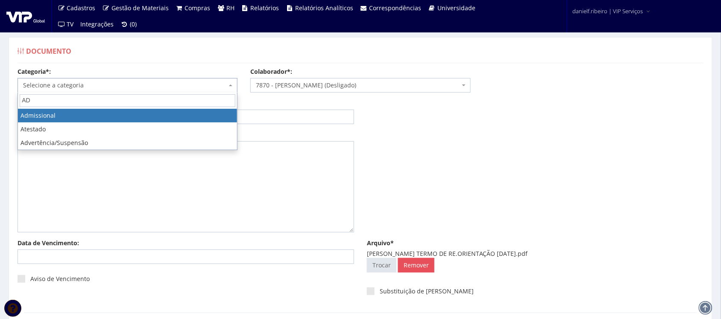
type input "AD"
select select "admissional"
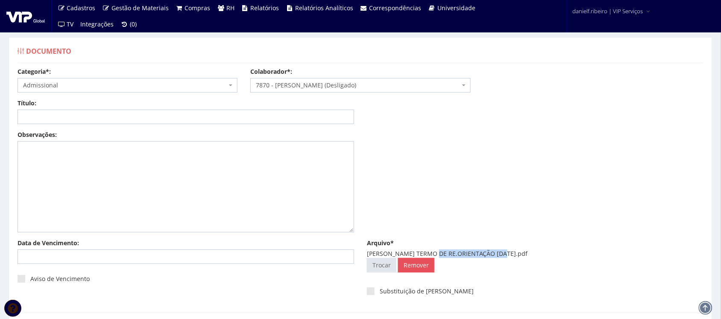
drag, startPoint x: 436, startPoint y: 255, endPoint x: 458, endPoint y: 254, distance: 21.8
click at [493, 252] on div "LEANDRO SILVA SANTOS TERMO DE RE.ORIENTAÇÃO 22.12.2022.pdf" at bounding box center [535, 254] width 336 height 9
click at [443, 248] on div "Arquivo* LEANDRO SILVA SANTOS TERMO DE RE.ORIENTAÇÃO 22.12.2022.pdf Selecionar …" at bounding box center [534, 258] width 349 height 38
drag, startPoint x: 438, startPoint y: 253, endPoint x: 545, endPoint y: 253, distance: 106.7
click at [545, 253] on div "LEANDRO SILVA SANTOS TERMO DE RE.ORIENTAÇÃO 22.12.2022.pdf" at bounding box center [535, 254] width 336 height 9
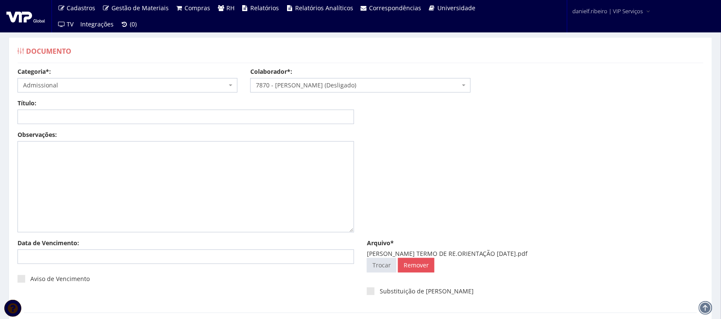
copy div "TERMO DE RE.ORIENTAÇÃO 22.12.2022"
click at [250, 116] on input "Título:" at bounding box center [186, 117] width 336 height 15
paste input "TERMO DE RE.ORIENTAÇÃO 22.12.2022"
click at [110, 120] on input "TERMO DE RE.ORIENTAÇÃO 22.12.2022" at bounding box center [186, 117] width 336 height 15
click at [120, 119] on input "TERMO DE RE.ORIENTAÇÃO 22/12.2022" at bounding box center [186, 117] width 336 height 15
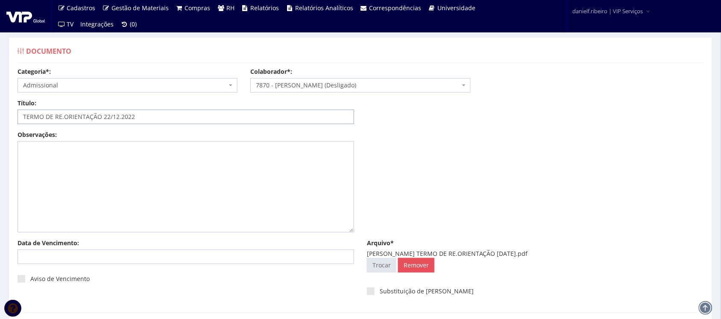
click at [119, 118] on input "TERMO DE RE.ORIENTAÇÃO 22/12.2022" at bounding box center [186, 117] width 336 height 15
type input "TERMO DE RE.ORIENTAÇÃO 22/12/2022"
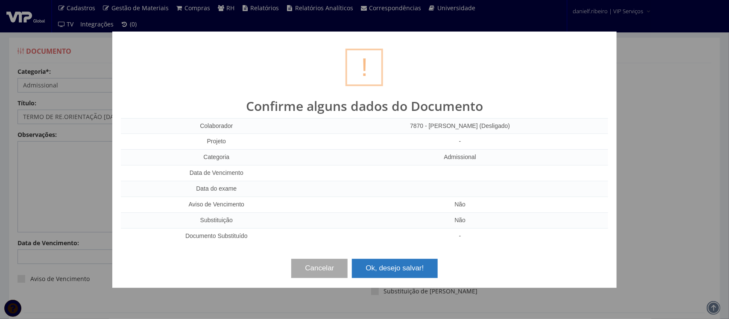
click at [410, 270] on button "Ok, desejo salvar!" at bounding box center [394, 268] width 85 height 19
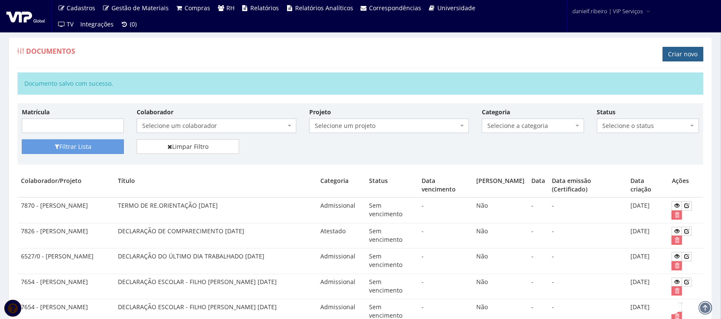
click at [670, 53] on link "Criar novo" at bounding box center [683, 54] width 41 height 15
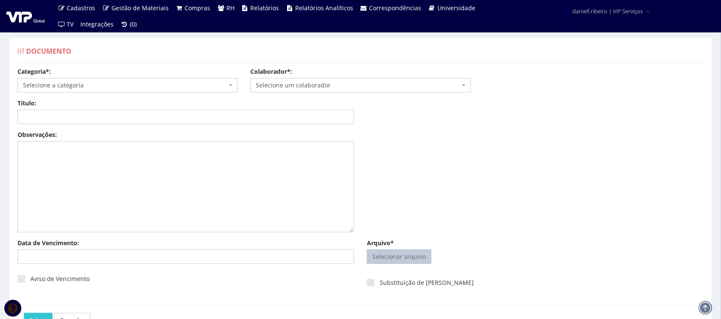
click at [404, 258] on input "Arquivo*" at bounding box center [399, 257] width 64 height 14
type input "C:\fakepath\[PERSON_NAME] FEITOSA TERMO DE RE.ORIENTAÇÃO [DATE].pdf"
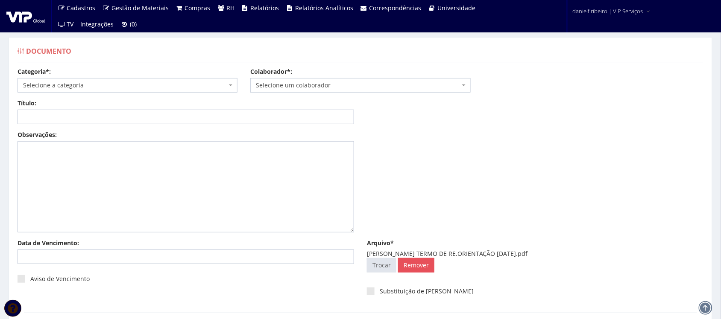
click at [374, 95] on div "Categoria*: Selecione a categoria Aso Segurança no trabalho - PGR Segurança no …" at bounding box center [360, 83] width 698 height 32
click at [357, 80] on span "Selecione um colaborador" at bounding box center [360, 85] width 220 height 15
type input "[PERSON_NAME]"
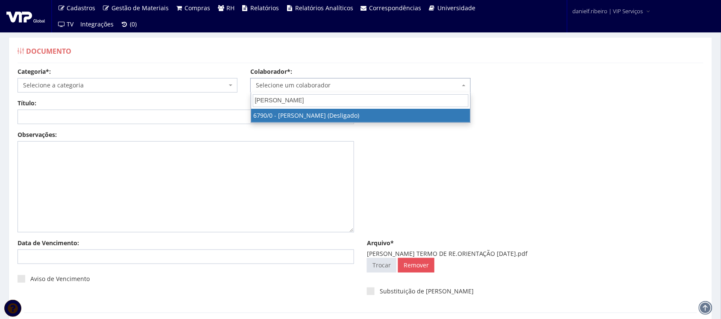
select select "418"
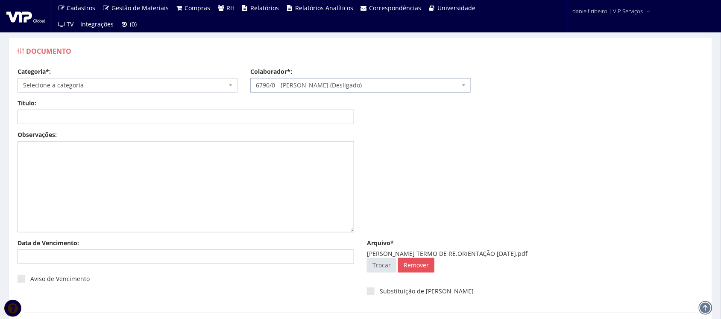
click at [108, 93] on body "Cadastros Clientes Unidades Subclientes Unidades de Subclientes Projetos Vagas …" at bounding box center [360, 193] width 721 height 387
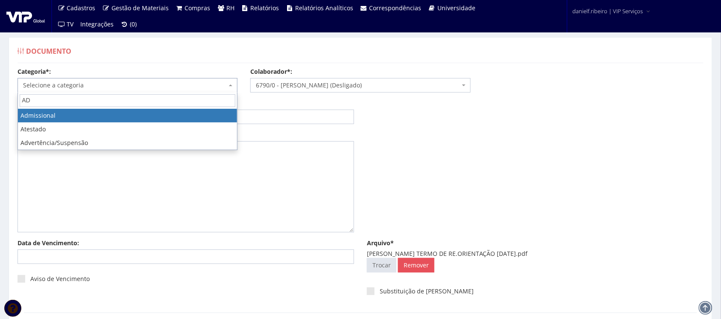
type input "AD"
select select "admissional"
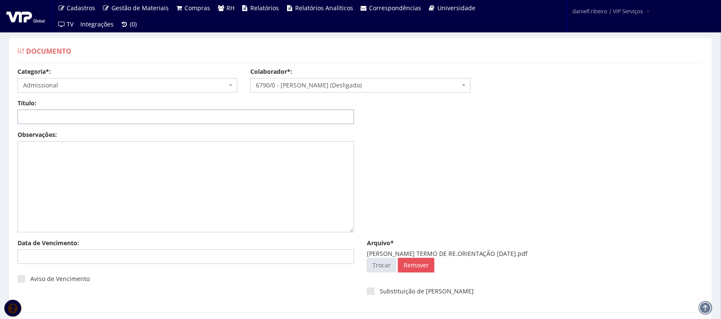
click at [248, 116] on input "Título:" at bounding box center [186, 117] width 336 height 15
paste input "TERMO DE RE.ORIENTAÇÃO [DATE]"
drag, startPoint x: 140, startPoint y: 118, endPoint x: 101, endPoint y: 122, distance: 39.0
click at [101, 122] on input "TERMO DE RE.ORIENTAÇÃO [DATE]" at bounding box center [186, 117] width 336 height 15
drag, startPoint x: 537, startPoint y: 255, endPoint x: 567, endPoint y: 253, distance: 30.0
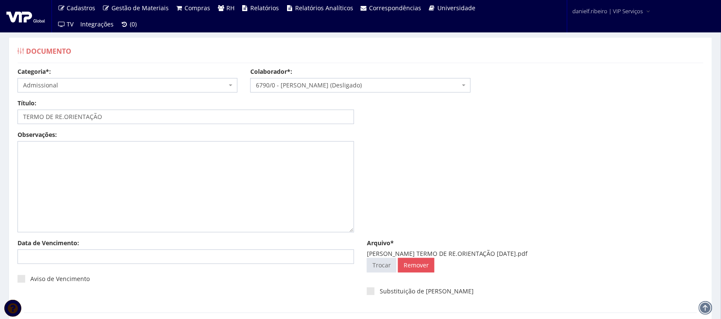
click at [567, 253] on div "[PERSON_NAME] TERMO DE RE.ORIENTAÇÃO [DATE].pdf" at bounding box center [535, 254] width 336 height 9
copy div "[DATE]"
click at [155, 118] on input "TERMO DE RE.ORIENTAÇÃO" at bounding box center [186, 117] width 336 height 15
paste input "29.11.2022"
drag, startPoint x: 109, startPoint y: 116, endPoint x: 120, endPoint y: 135, distance: 21.6
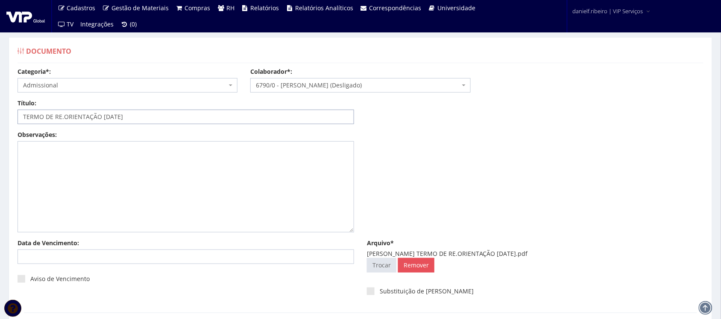
click at [110, 119] on input "TERMO DE RE.ORIENTAÇÃO 29.11.2022" at bounding box center [186, 117] width 336 height 15
type input "TERMO DE RE.ORIENTAÇÃO [DATE]"
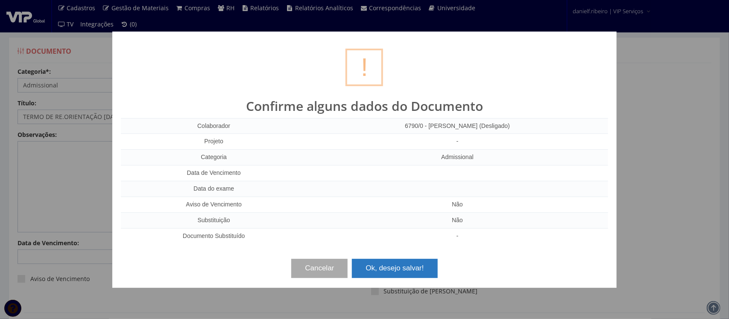
click at [374, 263] on button "Ok, desejo salvar!" at bounding box center [394, 268] width 85 height 19
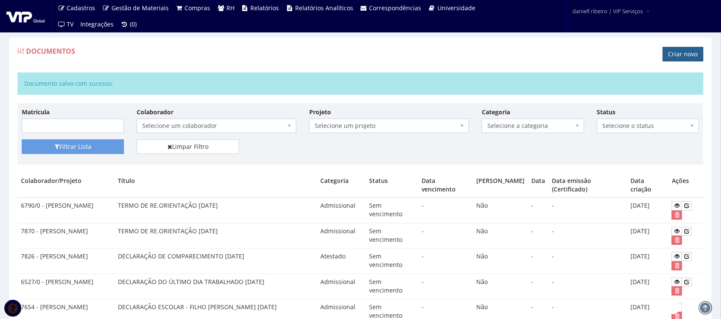
click at [669, 53] on link "Criar novo" at bounding box center [683, 54] width 41 height 15
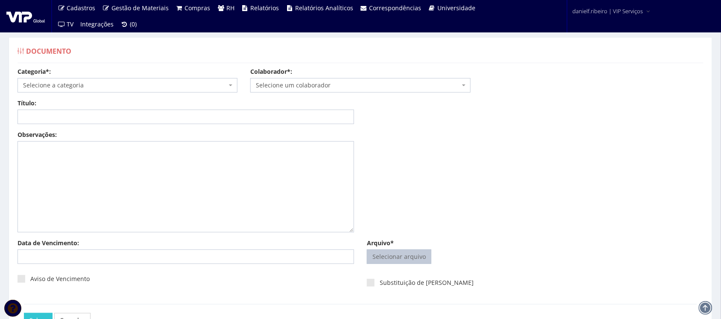
click at [372, 255] on input "Arquivo*" at bounding box center [399, 257] width 64 height 14
type input "C:\fakepath\[PERSON_NAME] RESULTADO TESTE CORONAVÍRUS [DATE].pdf"
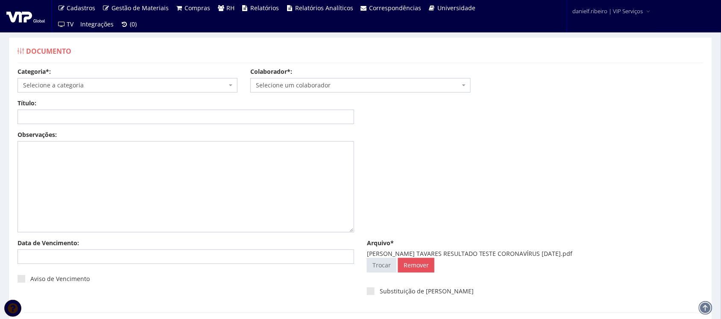
click at [311, 86] on span "Selecione um colaborador" at bounding box center [358, 85] width 204 height 9
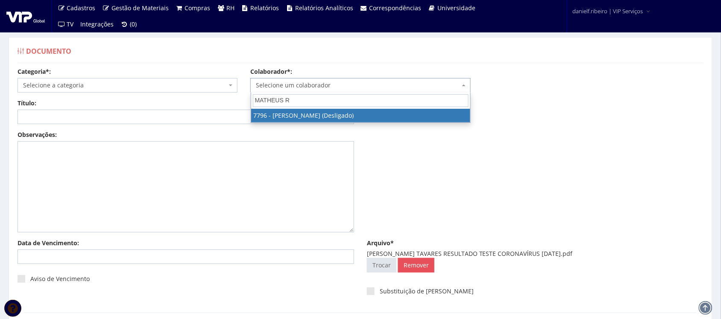
type input "MATHEUS RO"
select select "2521"
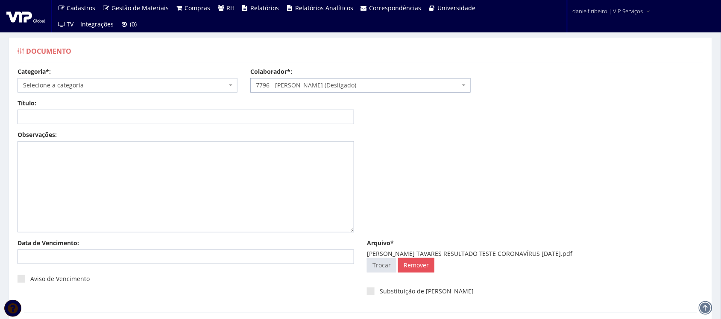
click at [39, 83] on span "Selecione a categoria" at bounding box center [125, 85] width 204 height 9
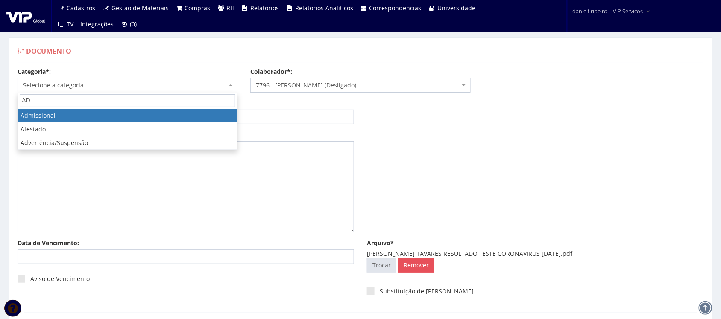
type input "AD"
drag, startPoint x: 44, startPoint y: 119, endPoint x: 52, endPoint y: 125, distance: 10.1
select select "admissional"
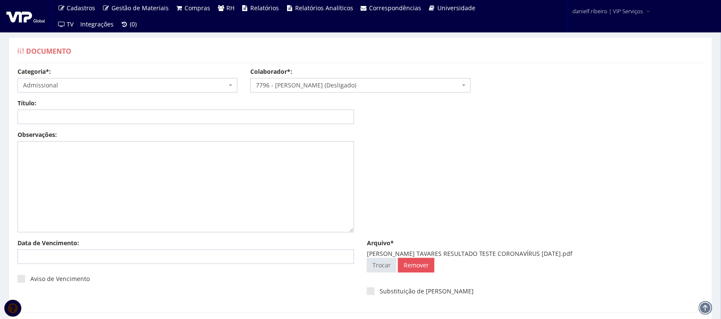
drag, startPoint x: 482, startPoint y: 254, endPoint x: 608, endPoint y: 253, distance: 126.8
click at [608, 253] on div "MATHEUS RODRIGUES SANTOS TAVARES RESULTADO TESTE CORONAVÍRUS 04.07.2022.pdf" at bounding box center [535, 254] width 336 height 9
copy div "RESULTADO TESTE CORONAVÍRUS 04.07.2022"
click at [116, 114] on input "Título:" at bounding box center [186, 117] width 336 height 15
paste input "RESULTADO TESTE CORONAVÍRUS 04.07.2022"
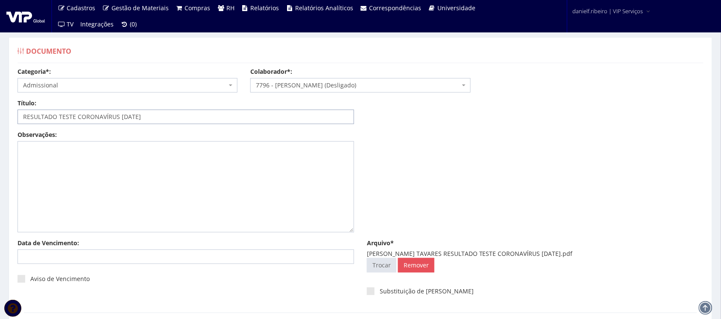
drag, startPoint x: 127, startPoint y: 117, endPoint x: 130, endPoint y: 125, distance: 8.0
click at [127, 118] on input "RESULTADO TESTE CORONAVÍRUS 04.07.2022" at bounding box center [186, 117] width 336 height 15
click at [137, 117] on input "RESULTADO TESTE CORONAVÍRUS 04/07.2022" at bounding box center [186, 117] width 336 height 15
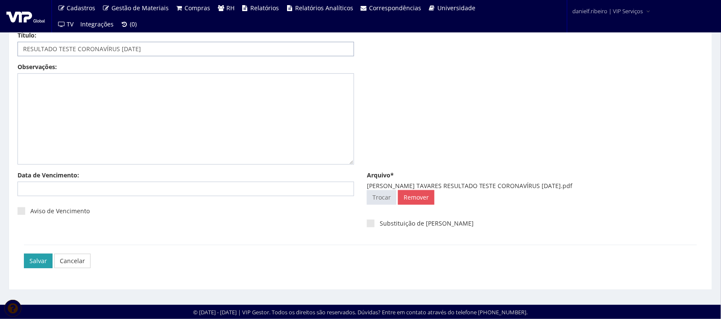
type input "RESULTADO TESTE CORONAVÍRUS [DATE]"
click at [35, 263] on input "Salvar" at bounding box center [38, 261] width 29 height 15
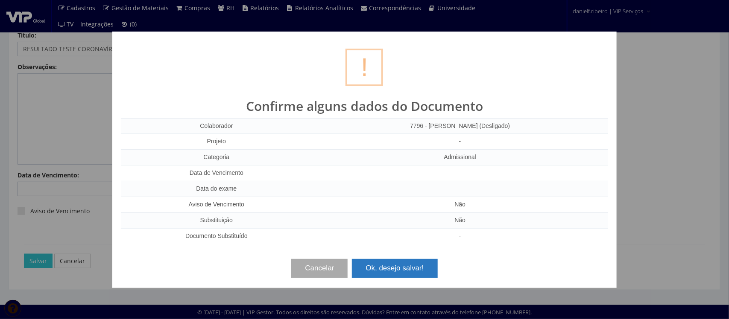
click at [430, 259] on div "Cancelar Ok, desejo salvar!" at bounding box center [364, 265] width 487 height 25
click at [400, 261] on button "Ok, desejo salvar!" at bounding box center [394, 268] width 85 height 19
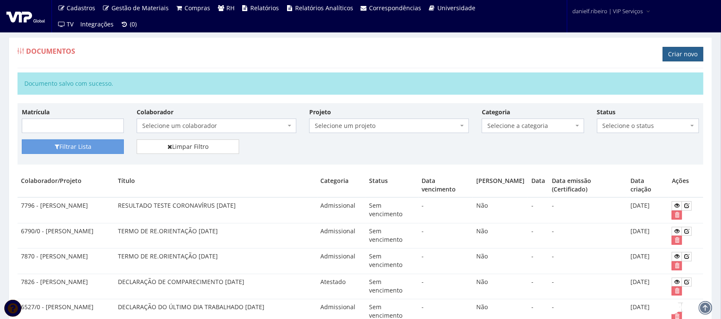
click at [678, 57] on link "Criar novo" at bounding box center [683, 54] width 41 height 15
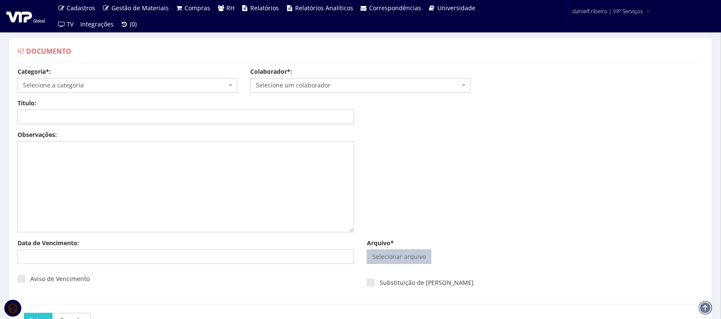
click at [401, 267] on div "Selecionar arquivo Trocar Remover" at bounding box center [535, 259] width 336 height 18
click at [395, 259] on input "Arquivo*" at bounding box center [399, 257] width 64 height 14
type input "C:\fakepath\RAFAEL ROCHA DOS SANTOS AVALIAÇÃO DE DESEMPENHO VENCIMENTO 16.06.20…"
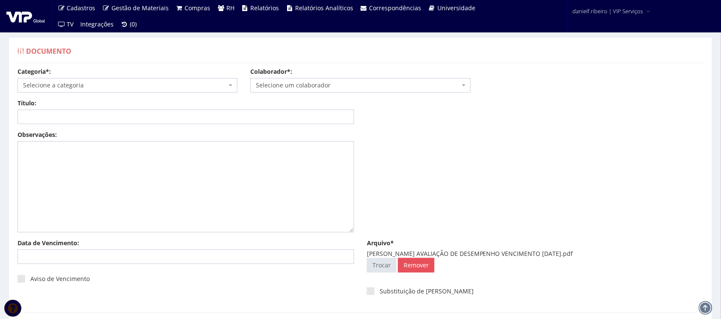
click at [324, 80] on span "Selecione um colaborador" at bounding box center [360, 85] width 220 height 15
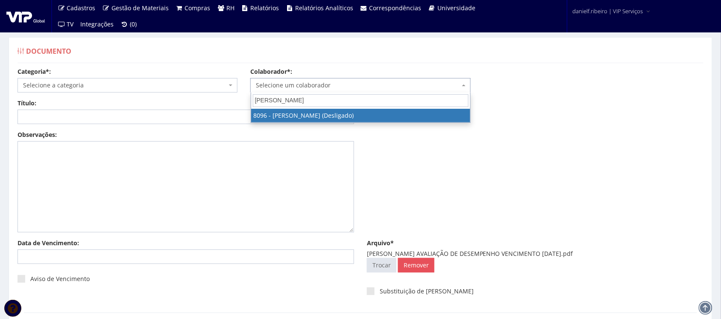
type input "RAFAEL ROCHA"
select select "3630"
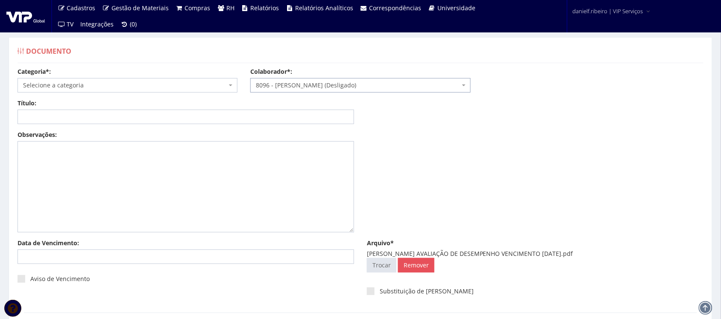
click at [117, 85] on span "Selecione a categoria" at bounding box center [125, 85] width 204 height 9
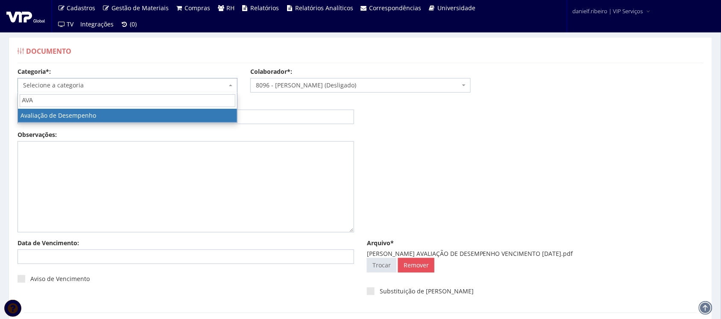
type input "AVA"
select select "avaliacao_de_desempenho"
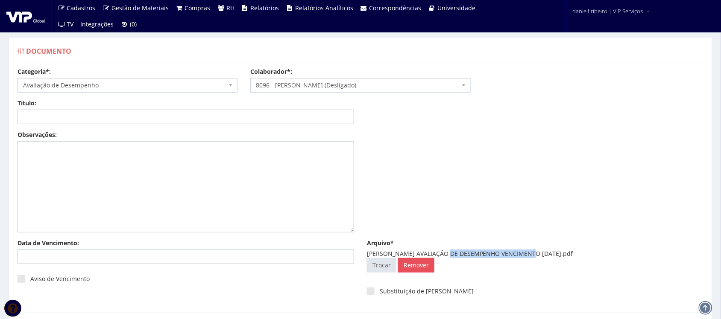
drag, startPoint x: 450, startPoint y: 253, endPoint x: 531, endPoint y: 254, distance: 81.1
click at [531, 254] on div "RAFAEL ROCHA DOS SANTOS AVALIAÇÃO DE DESEMPENHO VENCIMENTO 16.06.2024.pdf" at bounding box center [535, 254] width 336 height 9
copy div "AVALIAÇÃO DE DESEMPENHO"
click at [184, 108] on div "Título:" at bounding box center [185, 111] width 349 height 25
click at [191, 123] on input "Título:" at bounding box center [186, 117] width 336 height 15
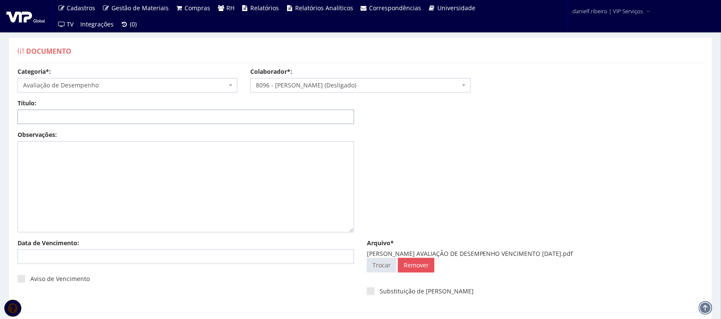
paste input "AVALIAÇÃO DE DESEMPENHO"
type input "AVALIAÇÃO DE DESEMPENHO"
drag, startPoint x: 573, startPoint y: 253, endPoint x: 602, endPoint y: 256, distance: 29.6
click at [602, 256] on div "RAFAEL ROCHA DOS SANTOS AVALIAÇÃO DE DESEMPENHO VENCIMENTO 16.06.2024.pdf" at bounding box center [535, 254] width 336 height 9
copy div "16.06.2024"
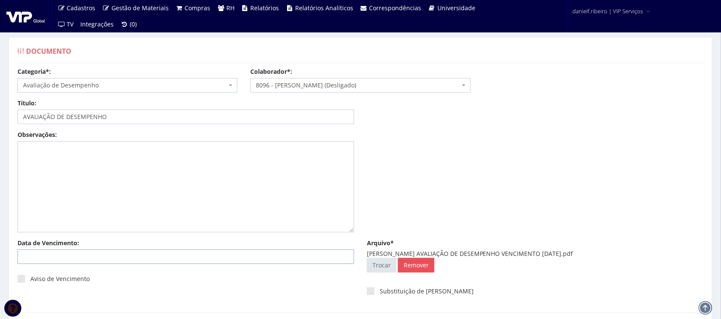
click at [79, 261] on input "Data de Vencimento:" at bounding box center [186, 257] width 336 height 15
paste input "16/06/2024"
type input "[DATE]"
click at [28, 274] on th "«" at bounding box center [26, 278] width 12 height 13
click at [171, 282] on div "Aviso de Vencimento" at bounding box center [186, 282] width 336 height 23
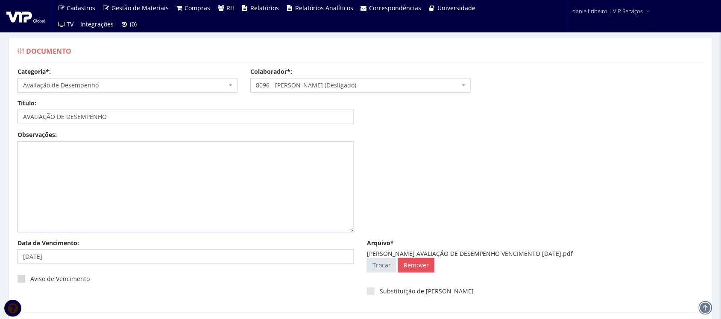
click at [25, 278] on span at bounding box center [22, 279] width 8 height 8
click at [30, 278] on input "Aviso de Vencimento" at bounding box center [33, 280] width 6 height 6
checkbox input "true"
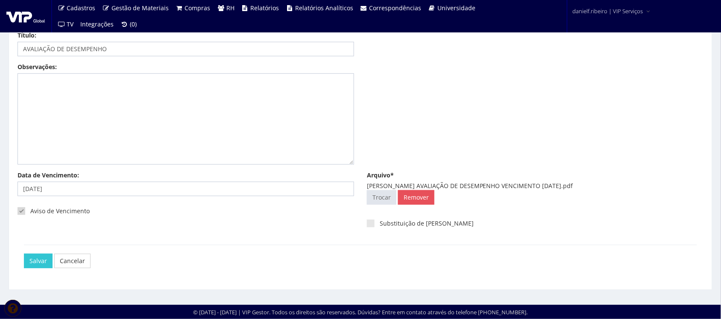
click at [35, 274] on div "Salvar Cancelar" at bounding box center [360, 261] width 673 height 32
click at [31, 266] on input "Salvar" at bounding box center [38, 261] width 29 height 15
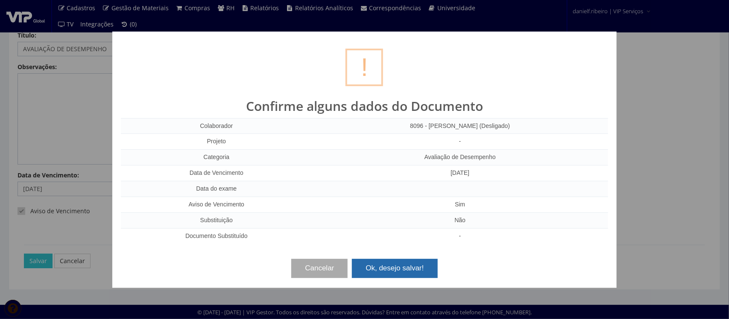
click at [387, 270] on button "Ok, desejo salvar!" at bounding box center [394, 268] width 85 height 19
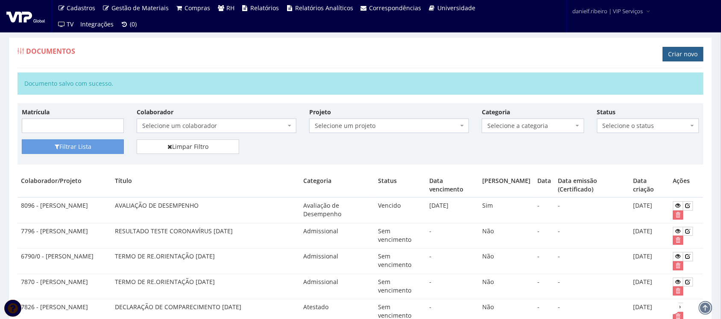
click at [669, 60] on link "Criar novo" at bounding box center [683, 54] width 41 height 15
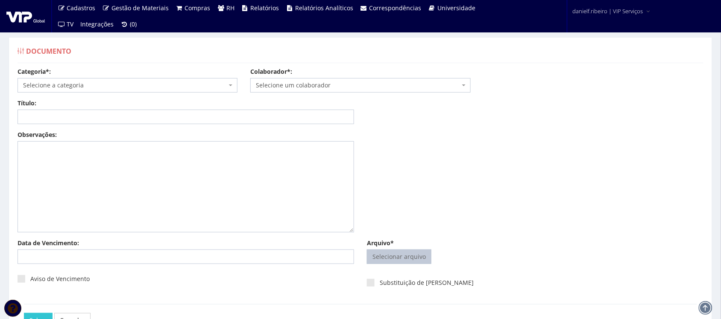
click at [395, 253] on input "Arquivo*" at bounding box center [399, 257] width 64 height 14
type input "C:\fakepath\ROBERIO LIMA SANTOS DECLARAÇÃO DE COMPARECIMENTO 28.08.2022.pdf"
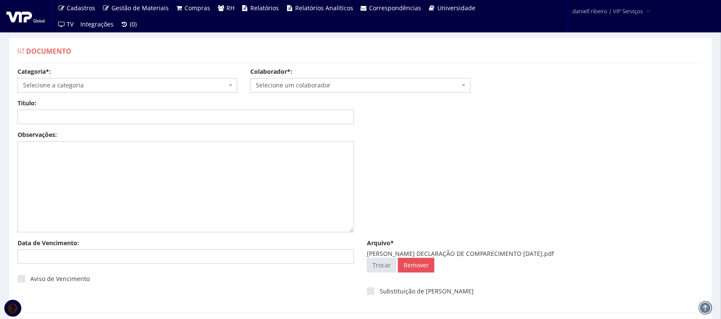
click at [356, 85] on span "Selecione um colaborador" at bounding box center [358, 85] width 204 height 9
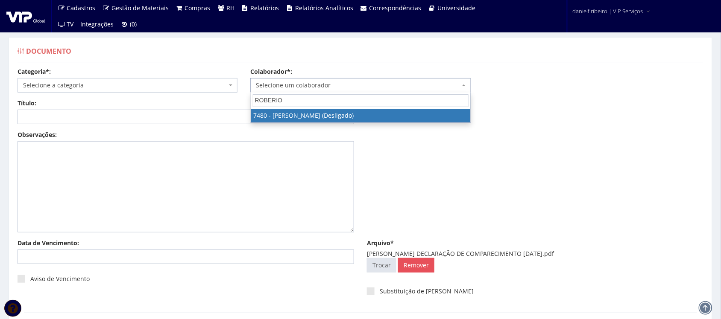
type input "ROBERIO"
select select "1388"
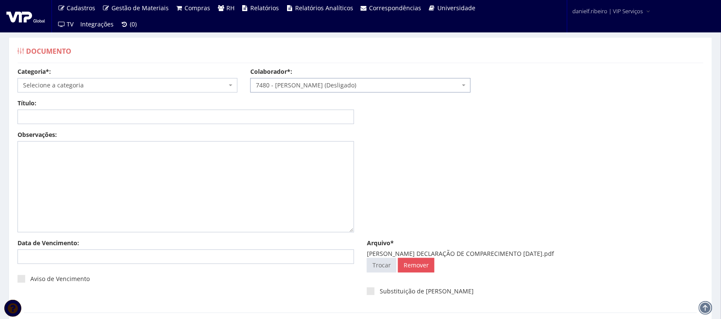
click at [93, 82] on span "Selecione a categoria" at bounding box center [125, 85] width 204 height 9
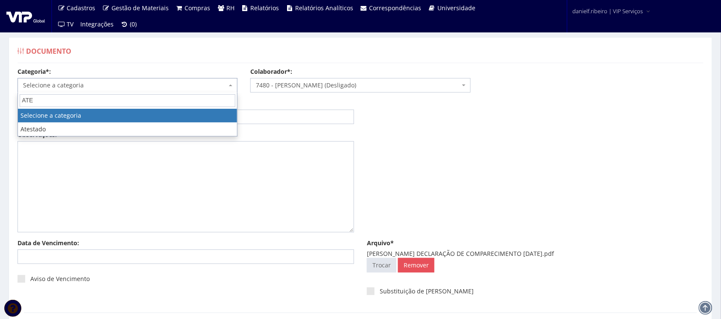
type input "ATE"
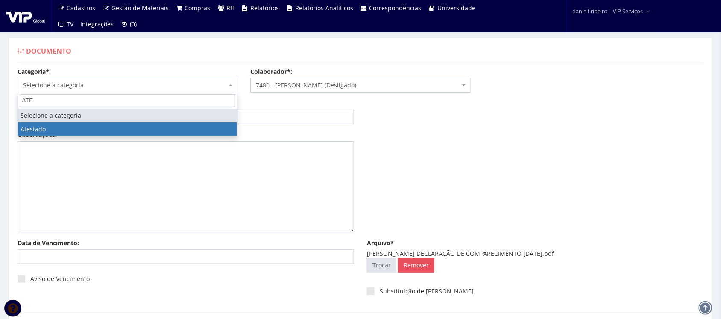
select select "atestado"
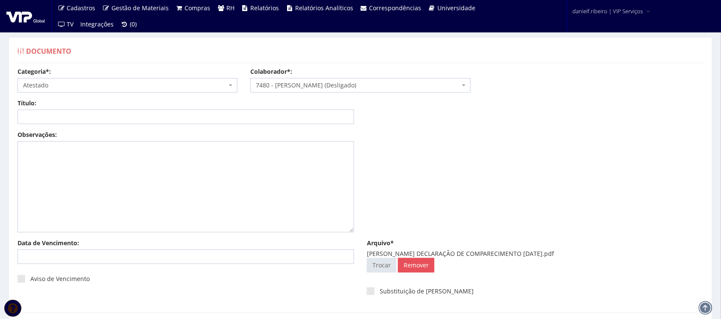
drag, startPoint x: 434, startPoint y: 253, endPoint x: 568, endPoint y: 254, distance: 134.1
click at [568, 254] on div "ROBERIO LIMA SANTOS DECLARAÇÃO DE COMPARECIMENTO 28.08.2022.pdf" at bounding box center [535, 254] width 336 height 9
copy div "DECLARAÇÃO DE COMPARECIMENTO 28.08.2022"
click at [106, 116] on input "Título:" at bounding box center [186, 117] width 336 height 15
paste input "DECLARAÇÃO DE COMPARECIMENTO 28.08.2022"
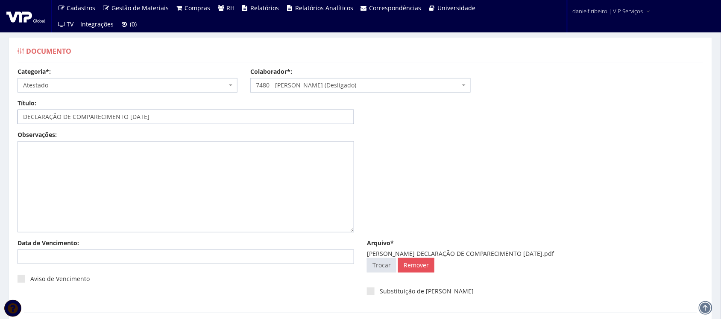
click at [137, 117] on input "DECLARAÇÃO DE COMPARECIMENTO 28.08.2022" at bounding box center [186, 117] width 336 height 15
click at [144, 118] on input "DECLARAÇÃO DE COMPARECIMENTO 28/08.2022" at bounding box center [186, 117] width 336 height 15
type input "DECLARAÇÃO DE COMPARECIMENTO 28/08/2022"
click at [488, 177] on div "Observações:" at bounding box center [360, 185] width 698 height 108
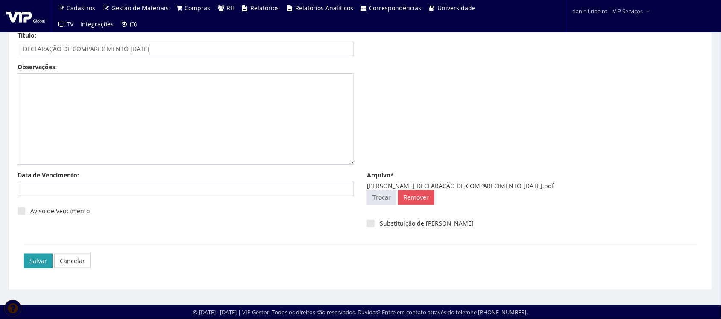
click at [35, 261] on input "Salvar" at bounding box center [38, 261] width 29 height 15
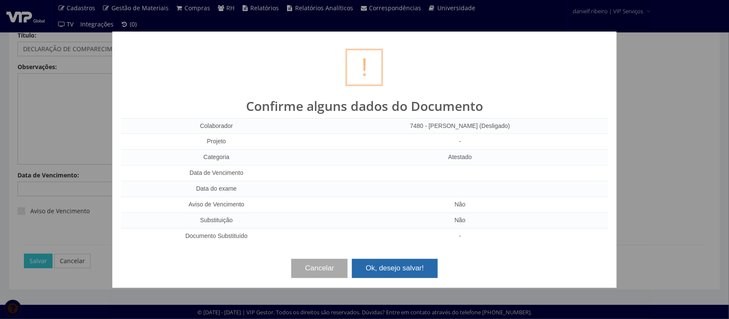
click at [396, 269] on button "Ok, desejo salvar!" at bounding box center [394, 268] width 85 height 19
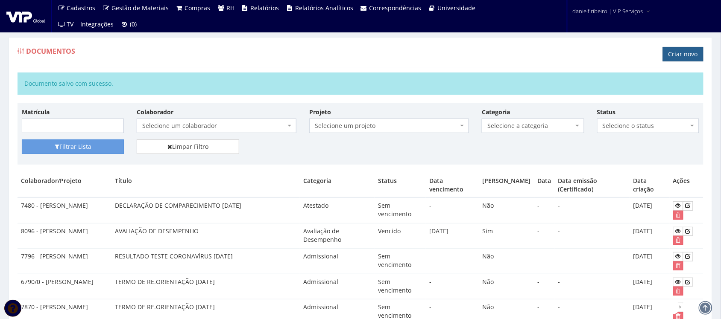
click at [671, 58] on link "Criar novo" at bounding box center [683, 54] width 41 height 15
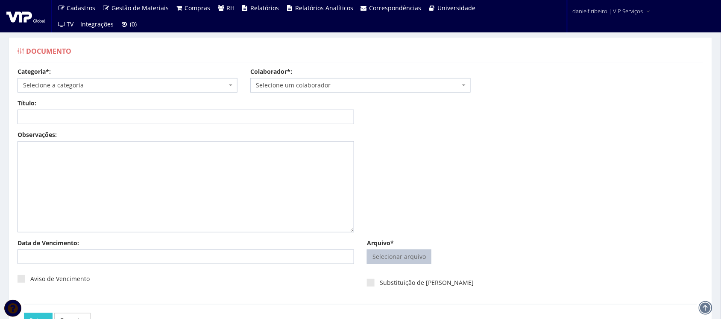
click at [412, 260] on input "Arquivo*" at bounding box center [399, 257] width 64 height 14
type input "C:\fakepath\RODRIGO ADRIANO MARTINS PEDIDO DE COMPRA 2024.pdf"
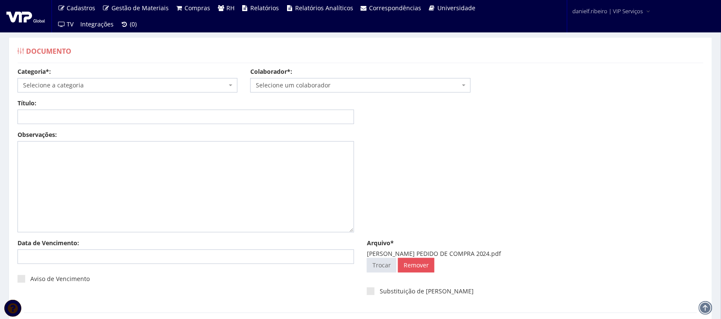
click at [311, 87] on span "Selecione um colaborador" at bounding box center [358, 85] width 204 height 9
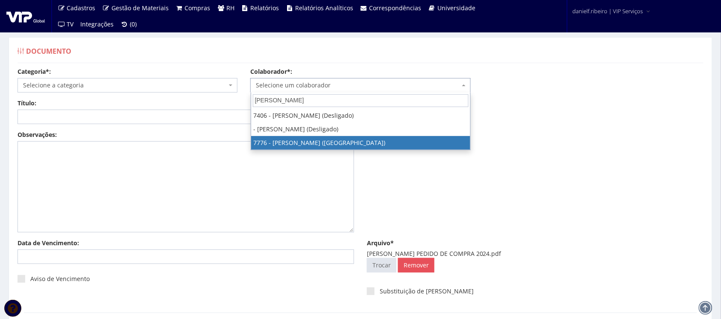
type input "RODRIGO ADR"
select select "2471"
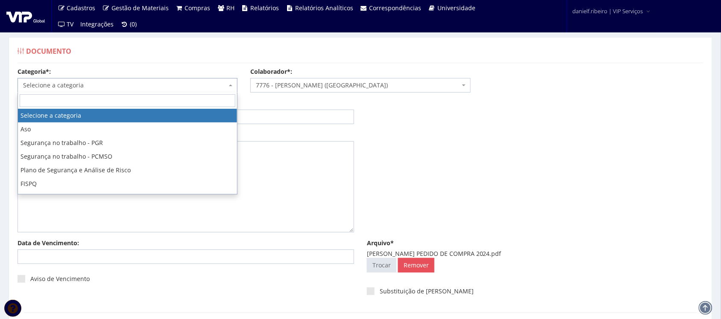
click at [75, 90] on span "Selecione a categoria" at bounding box center [128, 85] width 220 height 15
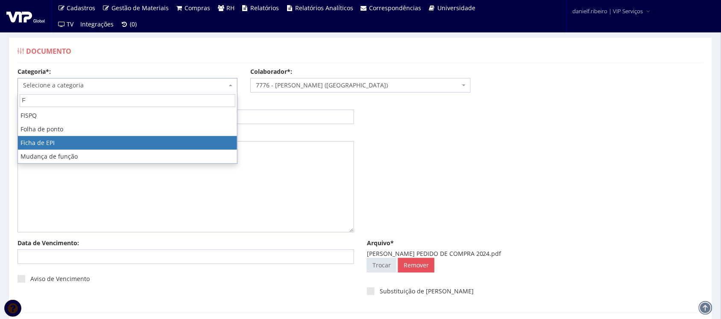
type input "F"
select select "ficha_epi"
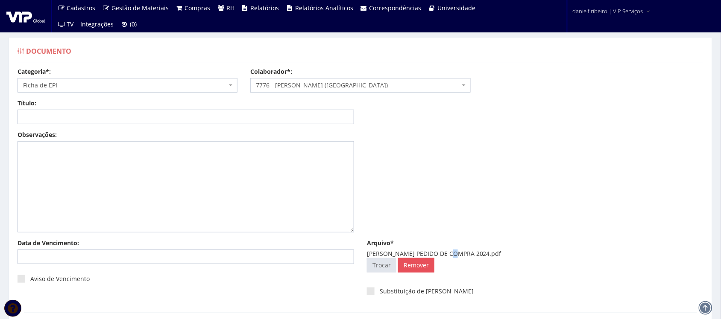
drag, startPoint x: 453, startPoint y: 252, endPoint x: 457, endPoint y: 255, distance: 5.5
click at [457, 255] on div "RODRIGO ADRIANO MARTINS PEDIDO DE COMPRA 2024.pdf" at bounding box center [535, 254] width 336 height 9
drag, startPoint x: 452, startPoint y: 256, endPoint x: 522, endPoint y: 255, distance: 70.5
click at [522, 255] on div "RODRIGO ADRIANO MARTINS PEDIDO DE COMPRA 2024.pdf" at bounding box center [535, 254] width 336 height 9
copy div "PEDIDO DE COMPRA 2024"
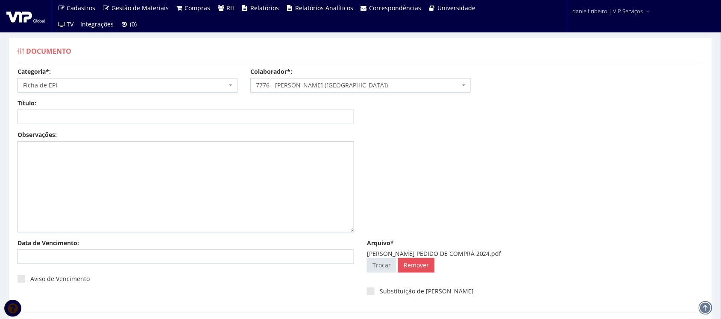
click at [206, 124] on div "Título: Data: Período: Selecione o período 30 Dias 45 Dias 90 Dias Selecione o …" at bounding box center [360, 115] width 698 height 32
click at [205, 123] on input "Título:" at bounding box center [186, 117] width 336 height 15
paste input "PEDIDO DE COMPRA 2024"
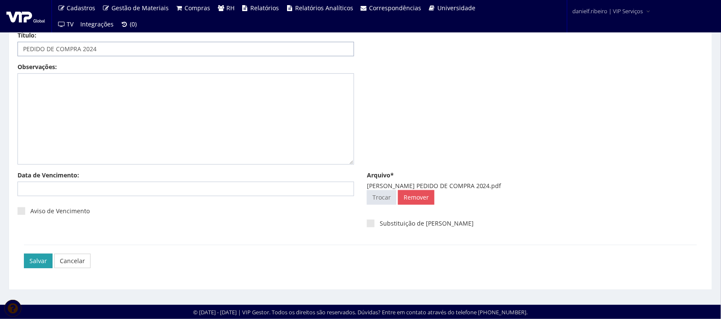
type input "PEDIDO DE COMPRA 2024"
click at [37, 261] on input "Salvar" at bounding box center [38, 261] width 29 height 15
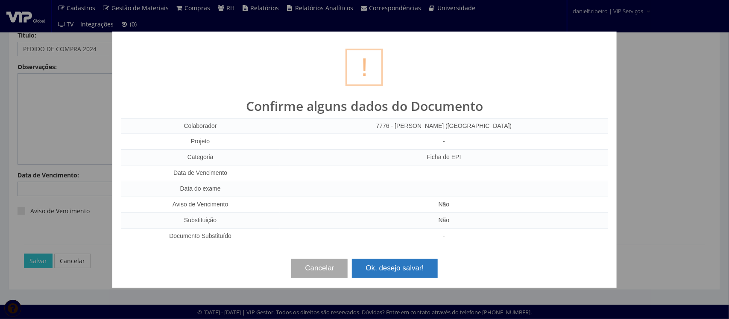
click at [409, 278] on button "Ok, desejo salvar!" at bounding box center [394, 268] width 85 height 19
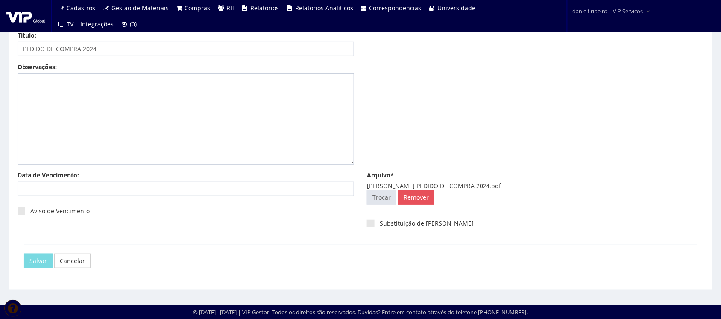
scroll to position [0, 0]
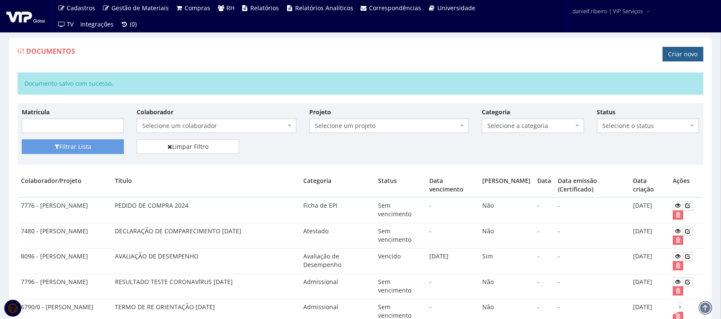
click at [673, 56] on link "Criar novo" at bounding box center [683, 54] width 41 height 15
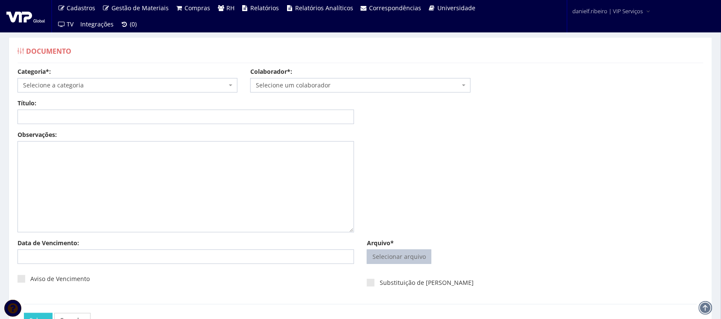
click at [389, 257] on input "Arquivo*" at bounding box center [399, 257] width 64 height 14
type input "C:\fakepath\[PERSON_NAME] ASO PERIÓDICO15.04.2025.pdf"
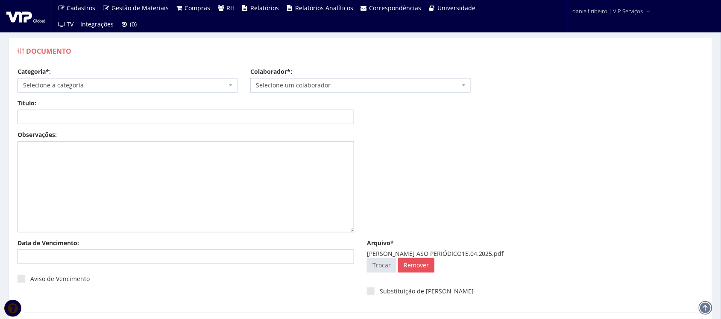
click at [325, 82] on span "Selecione um colaborador" at bounding box center [358, 85] width 204 height 9
type input "RUSVEL"
drag, startPoint x: 312, startPoint y: 97, endPoint x: 242, endPoint y: 130, distance: 77.4
click at [242, 130] on body "Cadastros Clientes Unidades Subclientes Unidades de Subclientes Projetos Vagas …" at bounding box center [360, 193] width 721 height 387
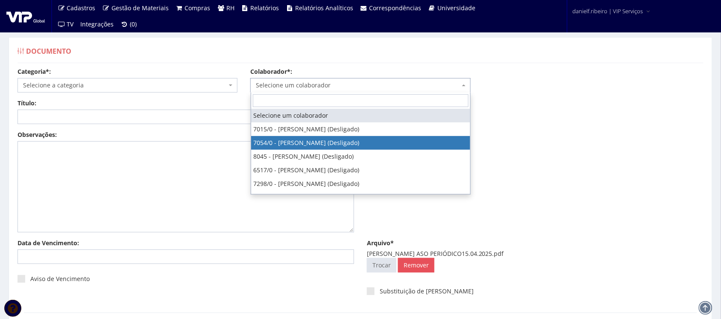
click at [553, 142] on div "Observações:" at bounding box center [360, 185] width 698 height 108
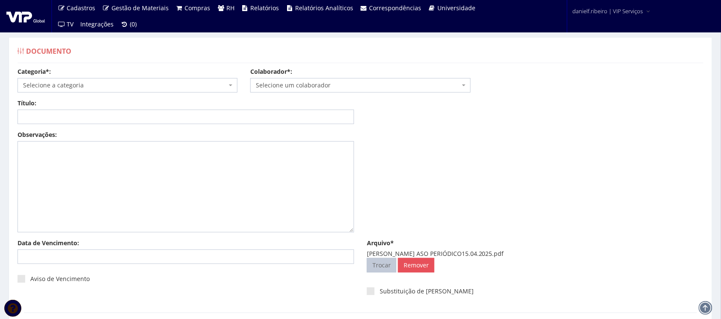
click at [381, 268] on input "Arquivo*" at bounding box center [381, 266] width 29 height 14
type input "C:\fakepath\[PERSON_NAME] ATESTADO [DATE].pdf"
click at [286, 83] on span "Selecione um colaborador" at bounding box center [358, 85] width 204 height 9
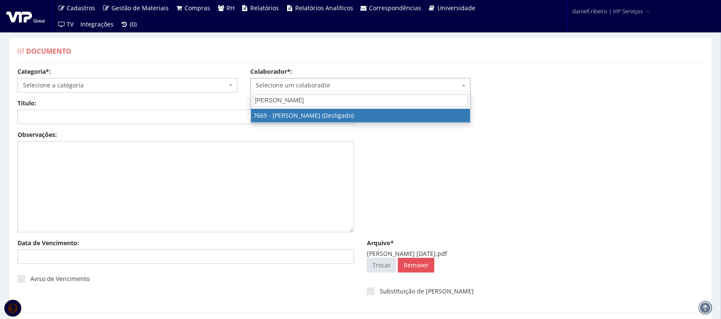
type input "[PERSON_NAME]"
select select "2067"
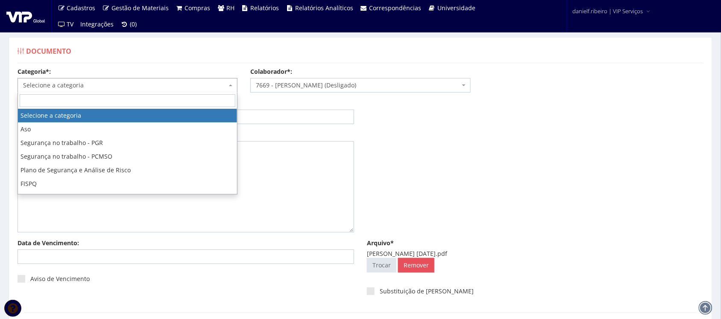
click at [120, 82] on span "Selecione a categoria" at bounding box center [125, 85] width 204 height 9
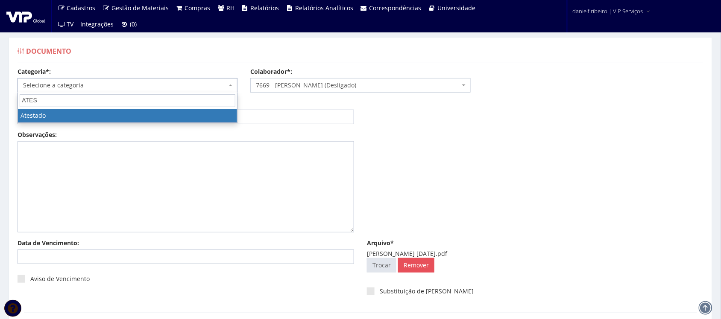
type input "ATES"
select select "atestado"
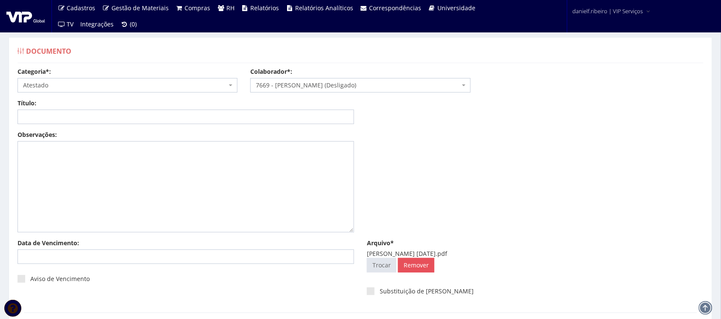
drag, startPoint x: 468, startPoint y: 254, endPoint x: 529, endPoint y: 252, distance: 60.3
click at [529, 252] on div "THIAGO HENRIQUE LIMA MEDEIROS ATESTADO 16.03.2023.pdf" at bounding box center [535, 254] width 336 height 9
copy div "ATESTADO 16.03.2023"
click at [153, 114] on input "Título:" at bounding box center [186, 117] width 336 height 15
paste input "ATESTADO 16.03.2023"
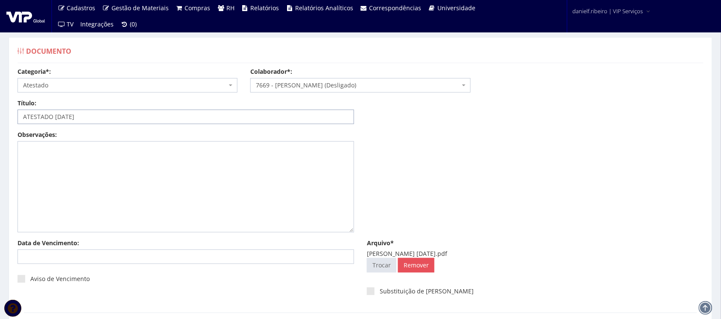
click at [62, 118] on input "ATESTADO 16.03.2023" at bounding box center [186, 117] width 336 height 15
click at [71, 120] on input "ATESTADO 16/03.2023" at bounding box center [186, 117] width 336 height 15
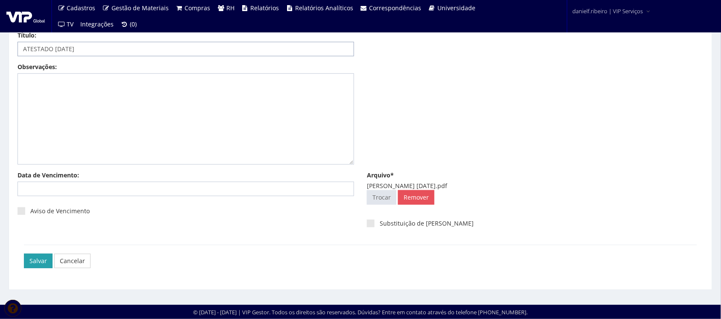
type input "ATESTADO [DATE]"
click at [45, 257] on input "Salvar" at bounding box center [38, 261] width 29 height 15
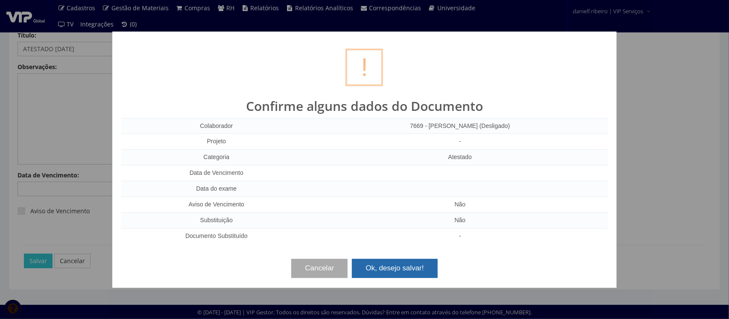
click at [411, 270] on button "Ok, desejo salvar!" at bounding box center [394, 268] width 85 height 19
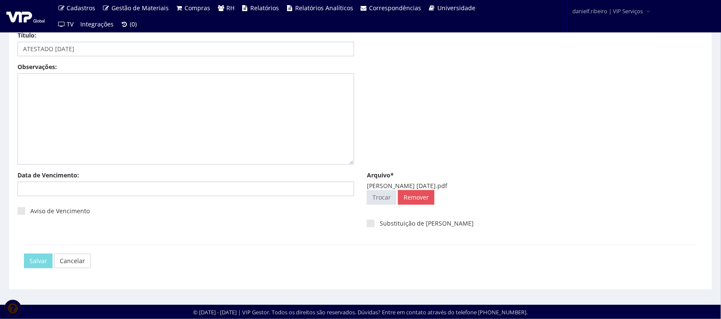
scroll to position [0, 0]
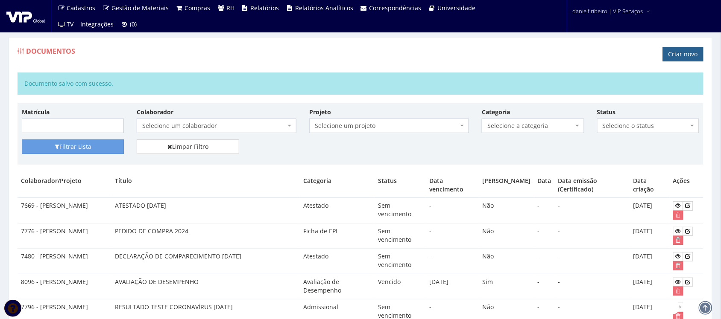
click at [670, 52] on link "Criar novo" at bounding box center [683, 54] width 41 height 15
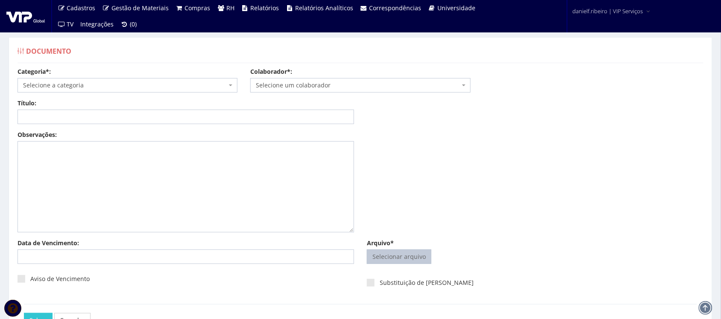
click at [397, 251] on input "Arquivo*" at bounding box center [399, 257] width 64 height 14
type input "C:\fakepath\VALDEMAR DE JESUS SILVA JUNIOR FORMULÁRIO DE OCORRÊNCIA DE QUEDA DE…"
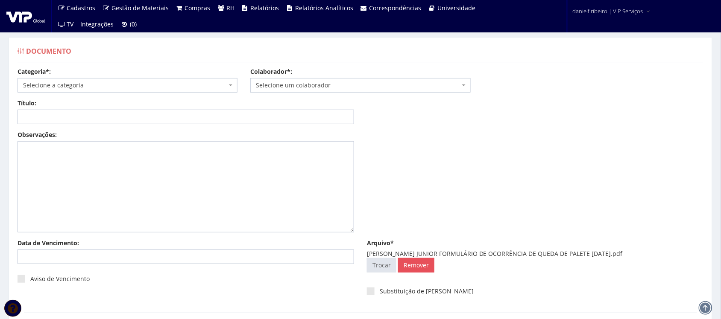
click at [283, 82] on span "Selecione um colaborador" at bounding box center [358, 85] width 204 height 9
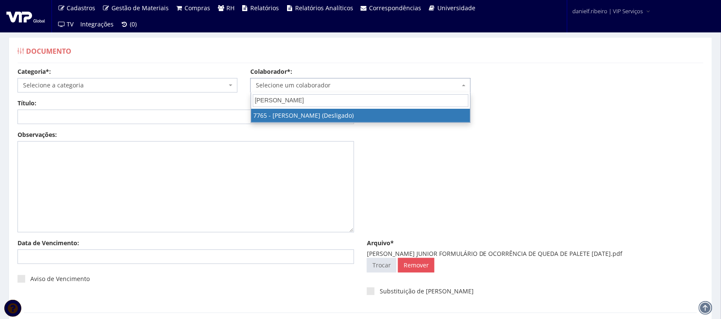
type input "VALDEMAR"
select select "2436"
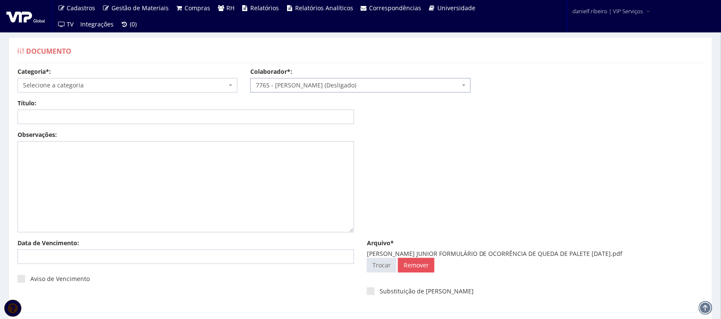
click at [97, 84] on span "Selecione a categoria" at bounding box center [125, 85] width 204 height 9
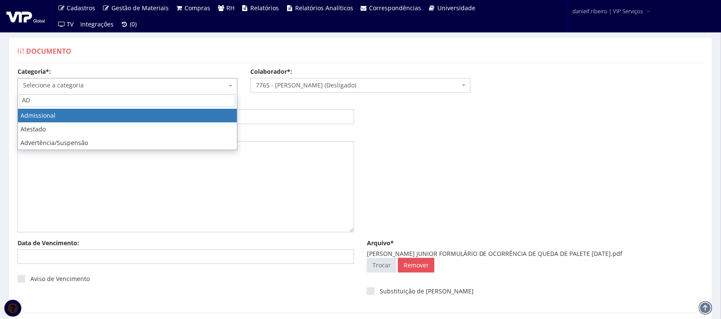
type input "AD"
select select "admissional"
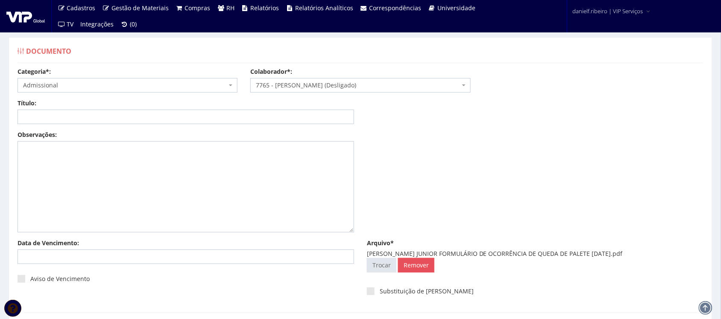
drag, startPoint x: 466, startPoint y: 253, endPoint x: 643, endPoint y: 252, distance: 177.2
click at [643, 252] on div "VALDEMAR DE JESUS SILVA JUNIOR FORMULÁRIO DE OCORRÊNCIA DE QUEDA DE PALETE 03.0…" at bounding box center [535, 254] width 336 height 9
copy div "FORMULÁRIO DE OCORRÊNCIA DE QUEDA DE PALETE 03.02.202"
click at [143, 116] on input "Título:" at bounding box center [186, 117] width 336 height 15
paste input "FORMULÁRIO DE OCORRÊNCIA DE QUEDA DE PALETE 03.02.202"
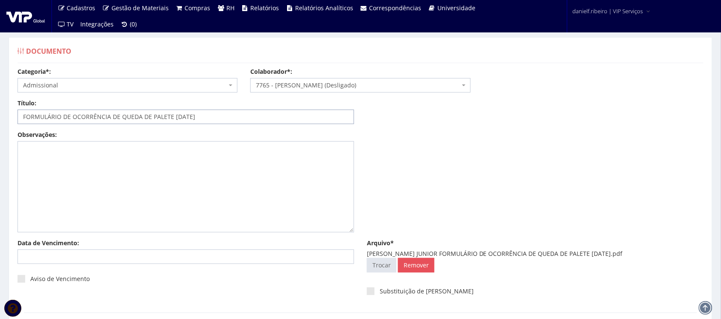
click at [180, 120] on input "FORMULÁRIO DE OCORRÊNCIA DE QUEDA DE PALETE 03.02.2023" at bounding box center [186, 117] width 336 height 15
click at [188, 119] on input "FORMULÁRIO DE OCORRÊNCIA DE QUEDA DE PALETE 03/02.2023" at bounding box center [186, 117] width 336 height 15
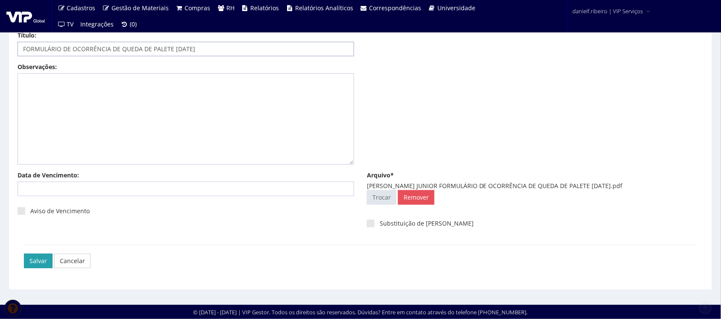
type input "FORMULÁRIO DE OCORRÊNCIA DE QUEDA DE PALETE 03/02/2023"
click at [46, 257] on input "Salvar" at bounding box center [38, 261] width 29 height 15
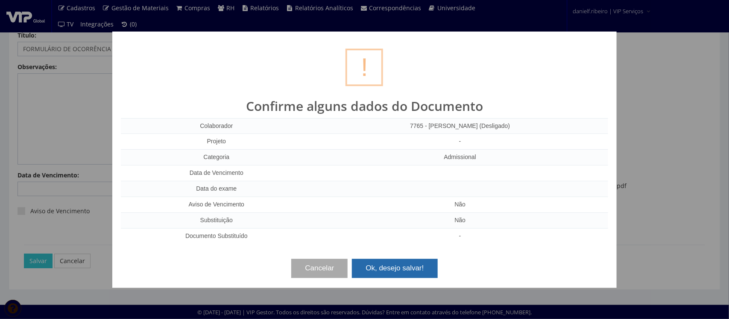
click at [411, 265] on button "Ok, desejo salvar!" at bounding box center [394, 268] width 85 height 19
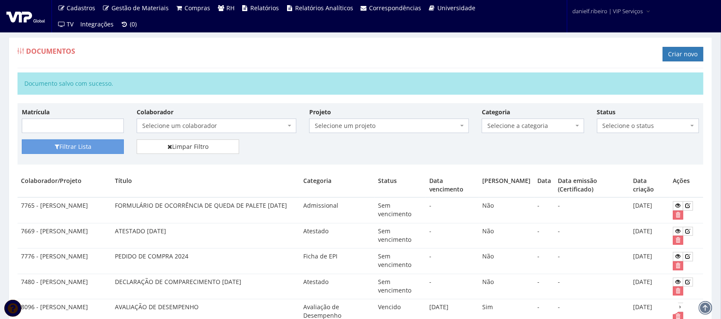
click at [227, 125] on span "Selecione um colaborador" at bounding box center [213, 126] width 143 height 9
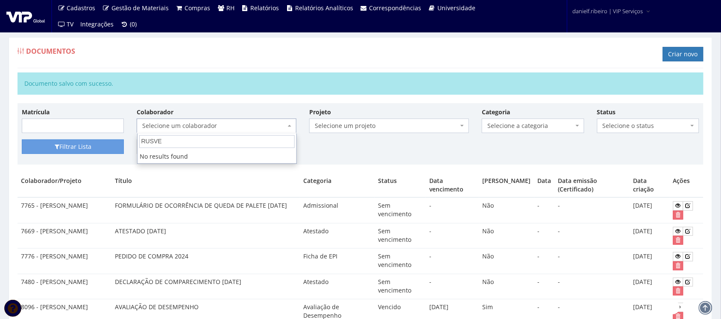
type input "RUSVEL"
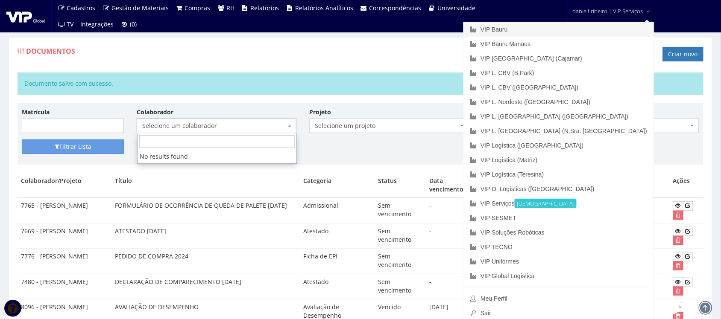
click at [582, 31] on link "VIP Bauru" at bounding box center [558, 29] width 190 height 15
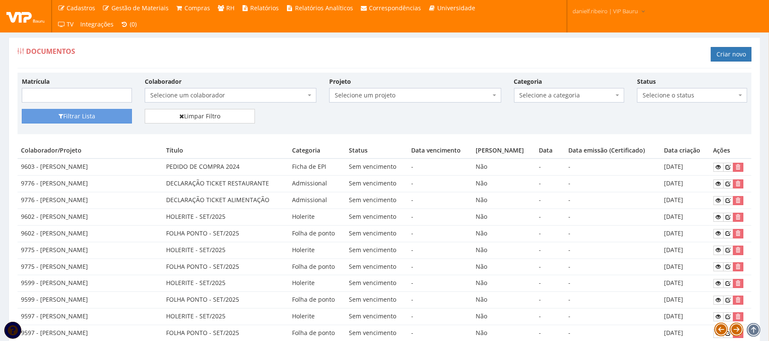
click at [189, 99] on span "Selecione um colaborador" at bounding box center [231, 95] width 172 height 15
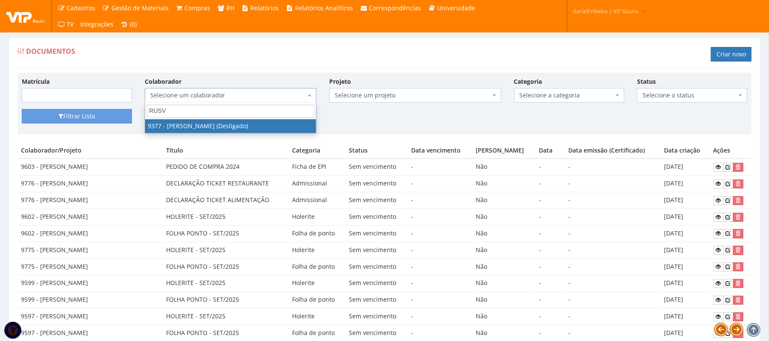
type input "RUSVE"
click at [728, 57] on link "Criar novo" at bounding box center [731, 54] width 41 height 15
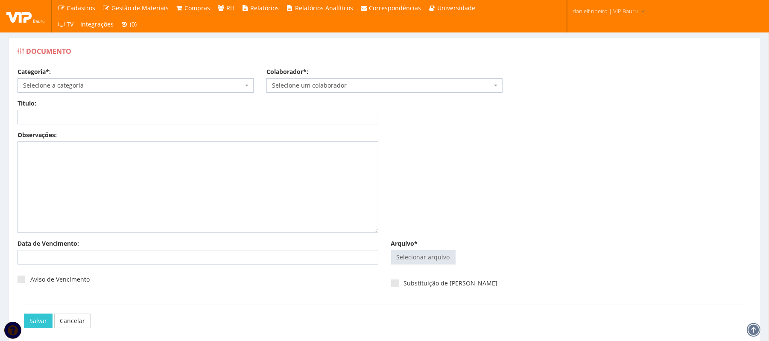
click at [316, 89] on span "Selecione um colaborador" at bounding box center [382, 85] width 220 height 9
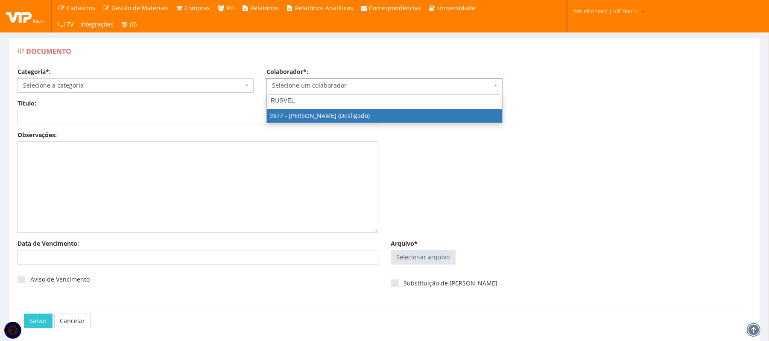
type input "RUSVEL"
select select "3260"
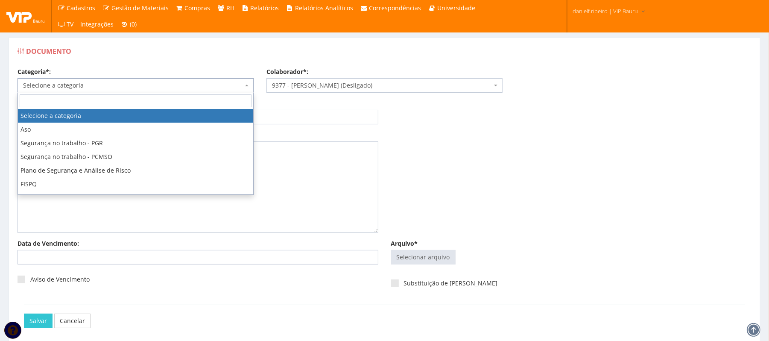
click at [88, 82] on span "Selecione a categoria" at bounding box center [133, 85] width 220 height 9
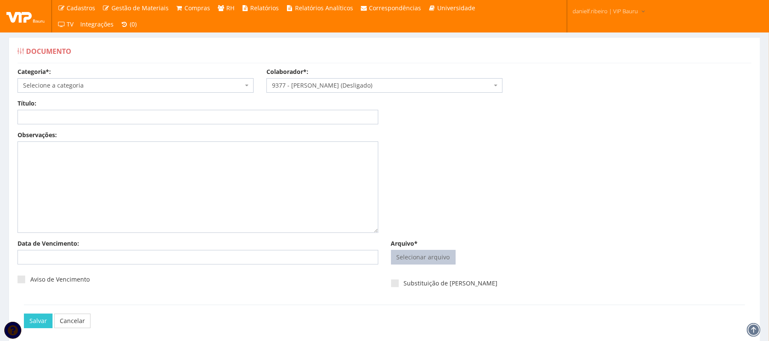
click at [424, 260] on input "Arquivo*" at bounding box center [424, 257] width 64 height 14
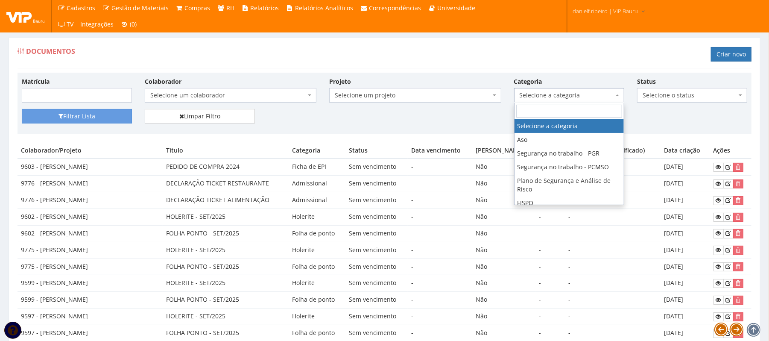
click at [561, 96] on span "Selecione a categoria" at bounding box center [567, 95] width 94 height 9
click at [180, 101] on span "Selecione um colaborador" at bounding box center [231, 95] width 172 height 15
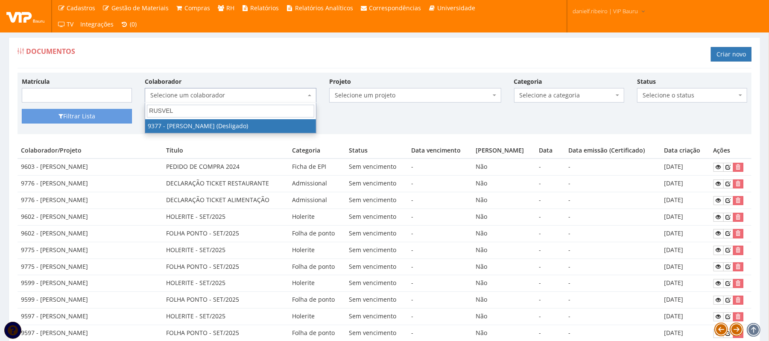
type input "RUSVEL R"
select select "3260"
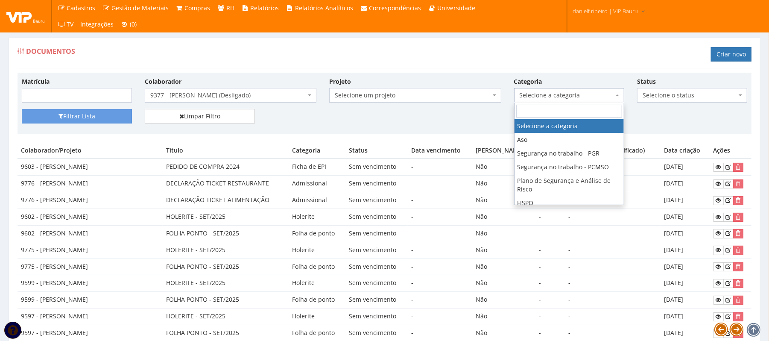
click at [537, 99] on span "Selecione a categoria" at bounding box center [567, 95] width 94 height 9
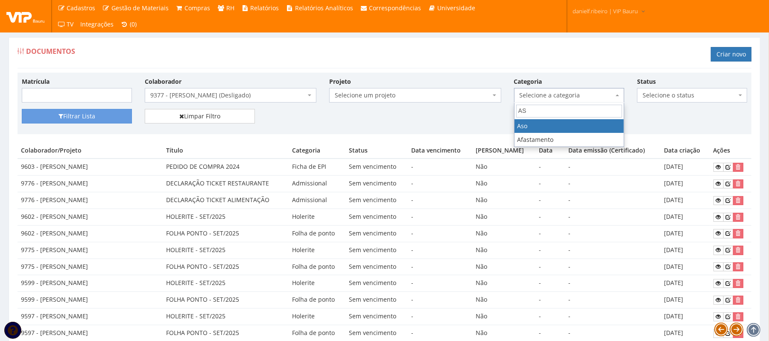
type input "ASO"
select select "aso"
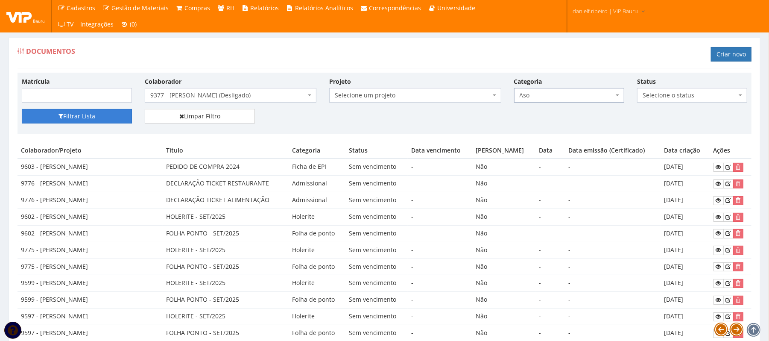
click at [94, 115] on button "Filtrar Lista" at bounding box center [77, 116] width 110 height 15
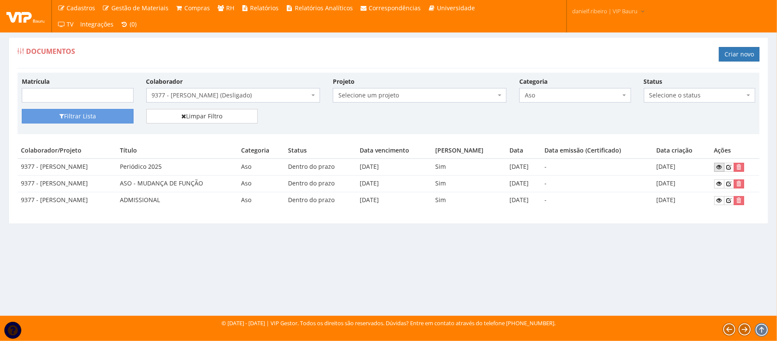
click at [721, 167] on icon at bounding box center [719, 167] width 5 height 6
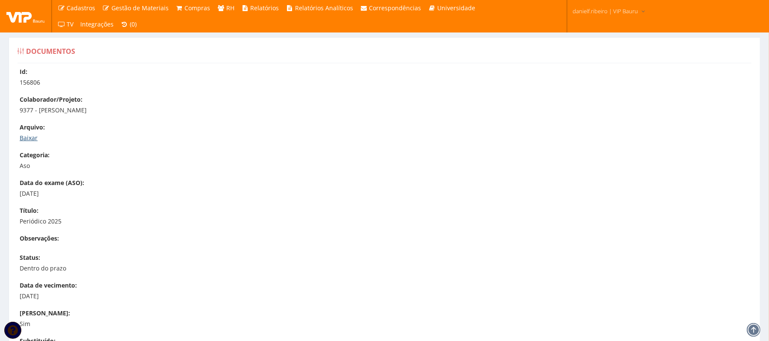
click at [33, 138] on link "Baixar" at bounding box center [29, 138] width 18 height 8
